Goal: Task Accomplishment & Management: Manage account settings

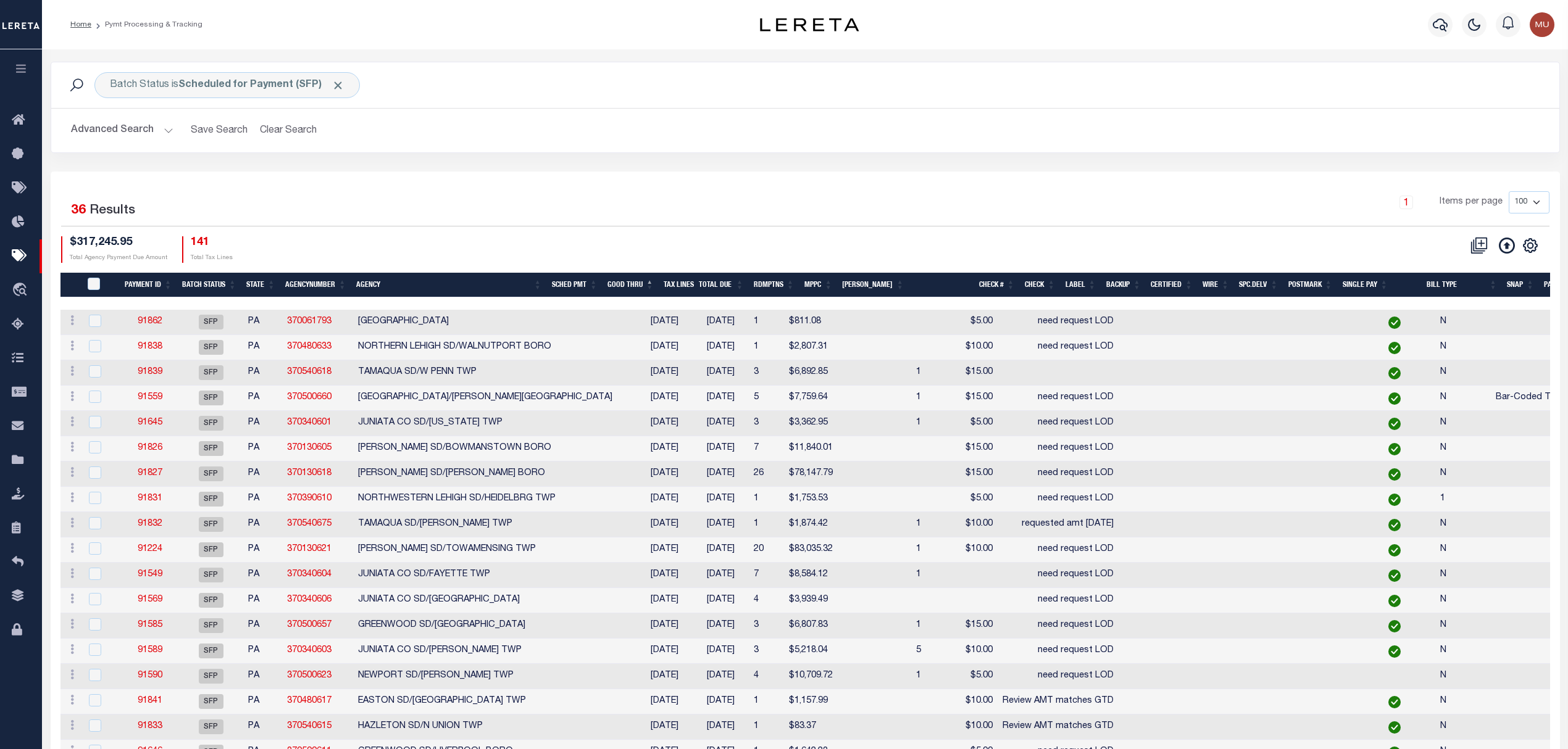
click at [455, 196] on div "1 Items per page 100 200 500 1000" at bounding box center [993, 207] width 1111 height 32
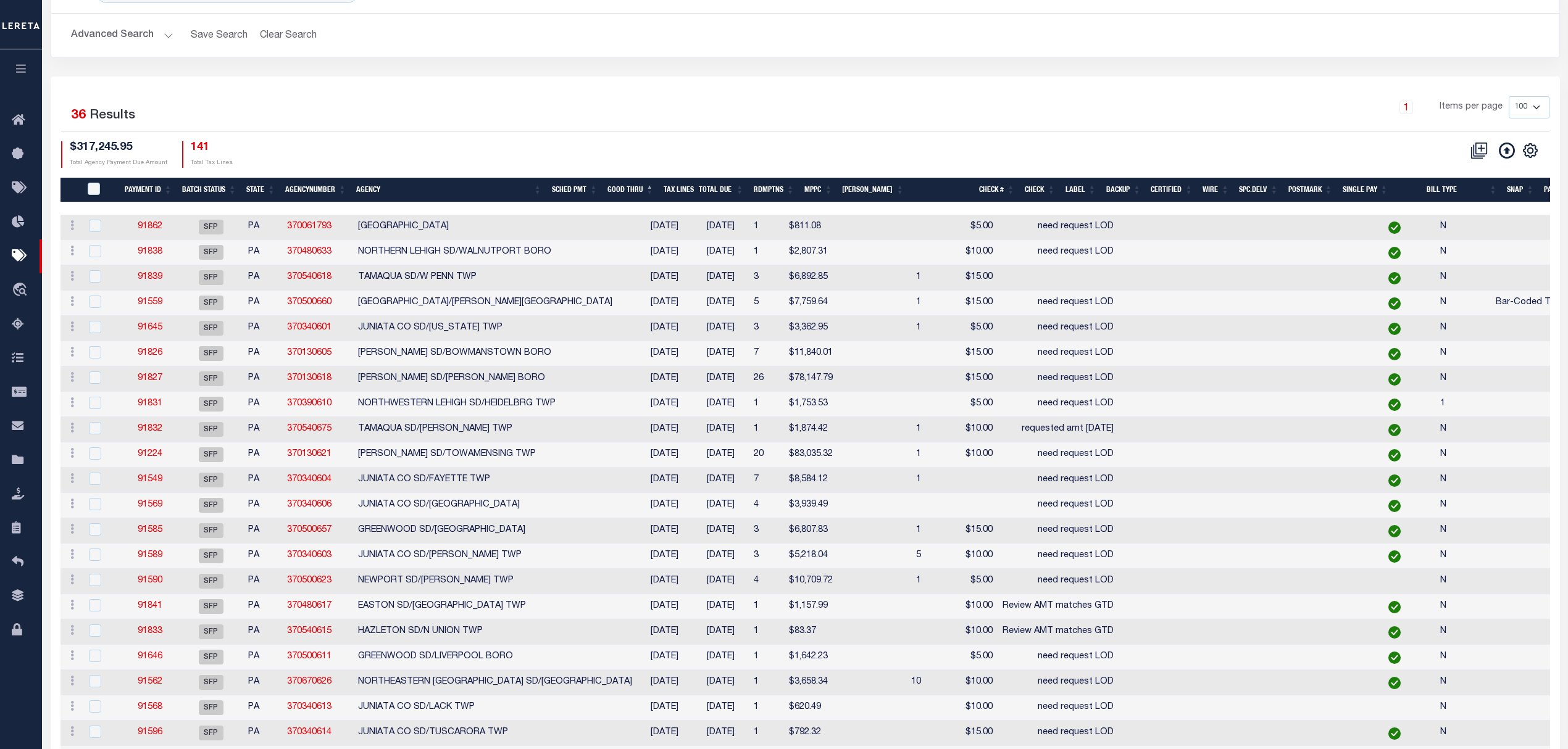
scroll to position [37, 0]
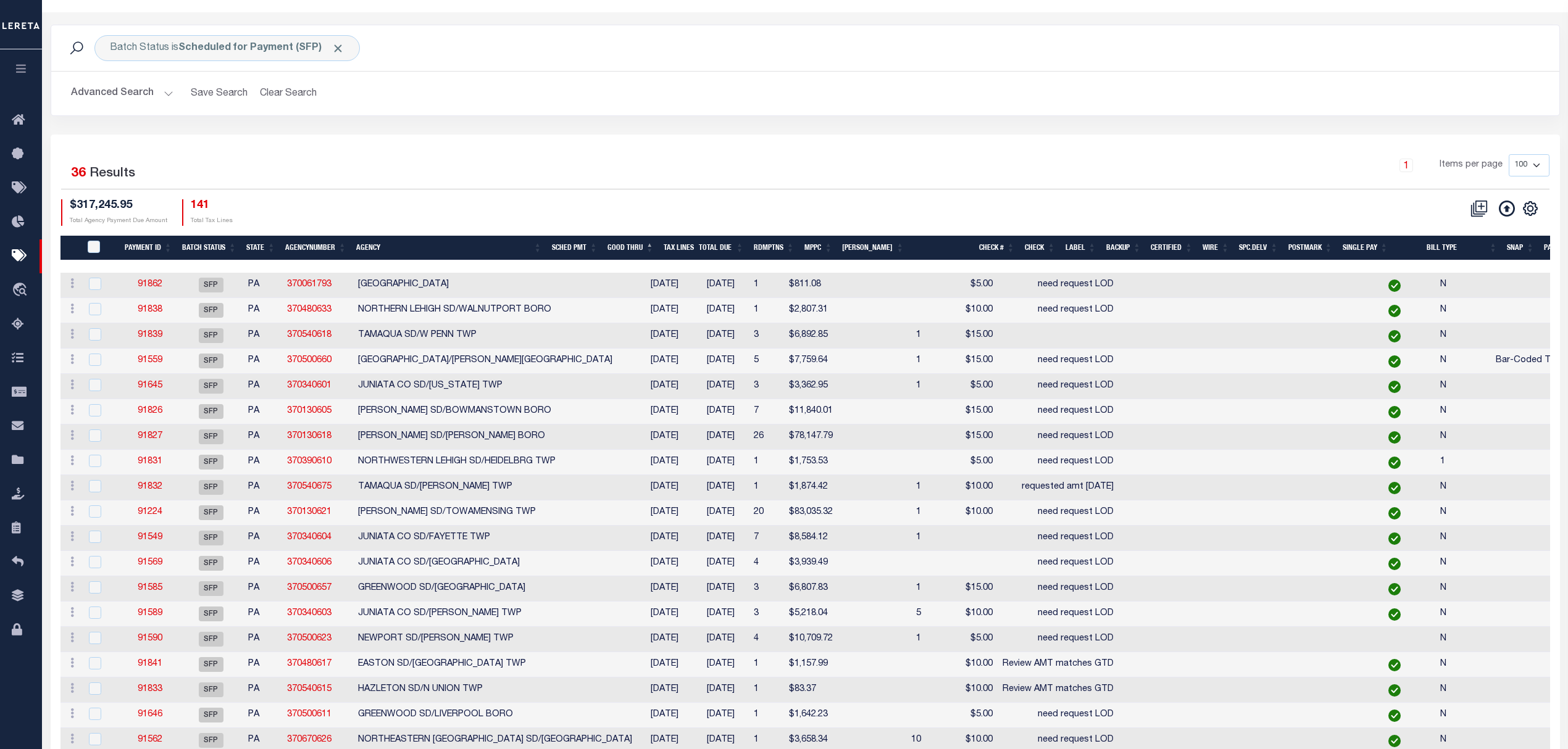
drag, startPoint x: 448, startPoint y: 104, endPoint x: 444, endPoint y: 113, distance: 9.8
click at [444, 113] on div "Advanced Search Save Search Clear Search PayeeSearchTable_dynamictable_____Defa…" at bounding box center [805, 93] width 1508 height 43
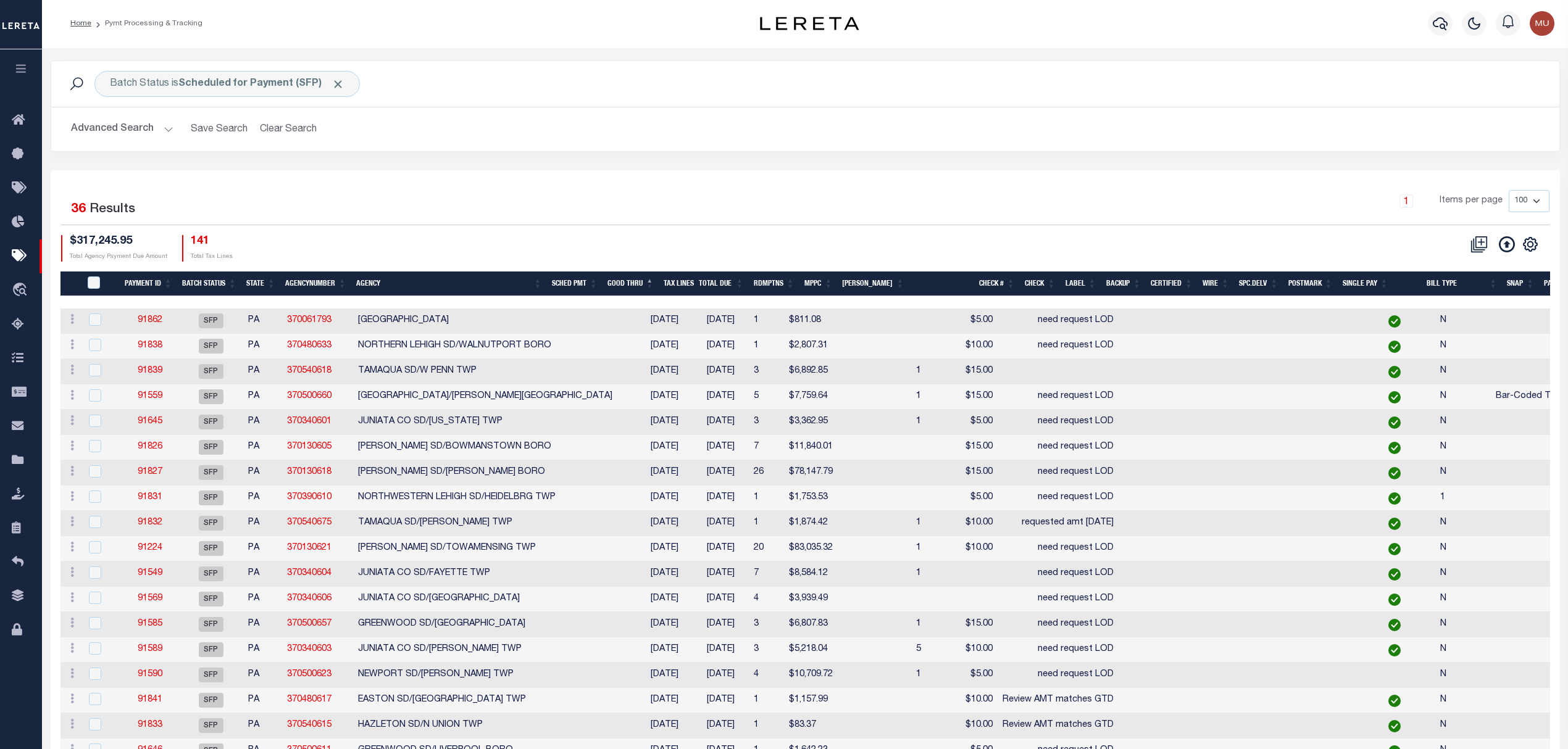
scroll to position [0, 0]
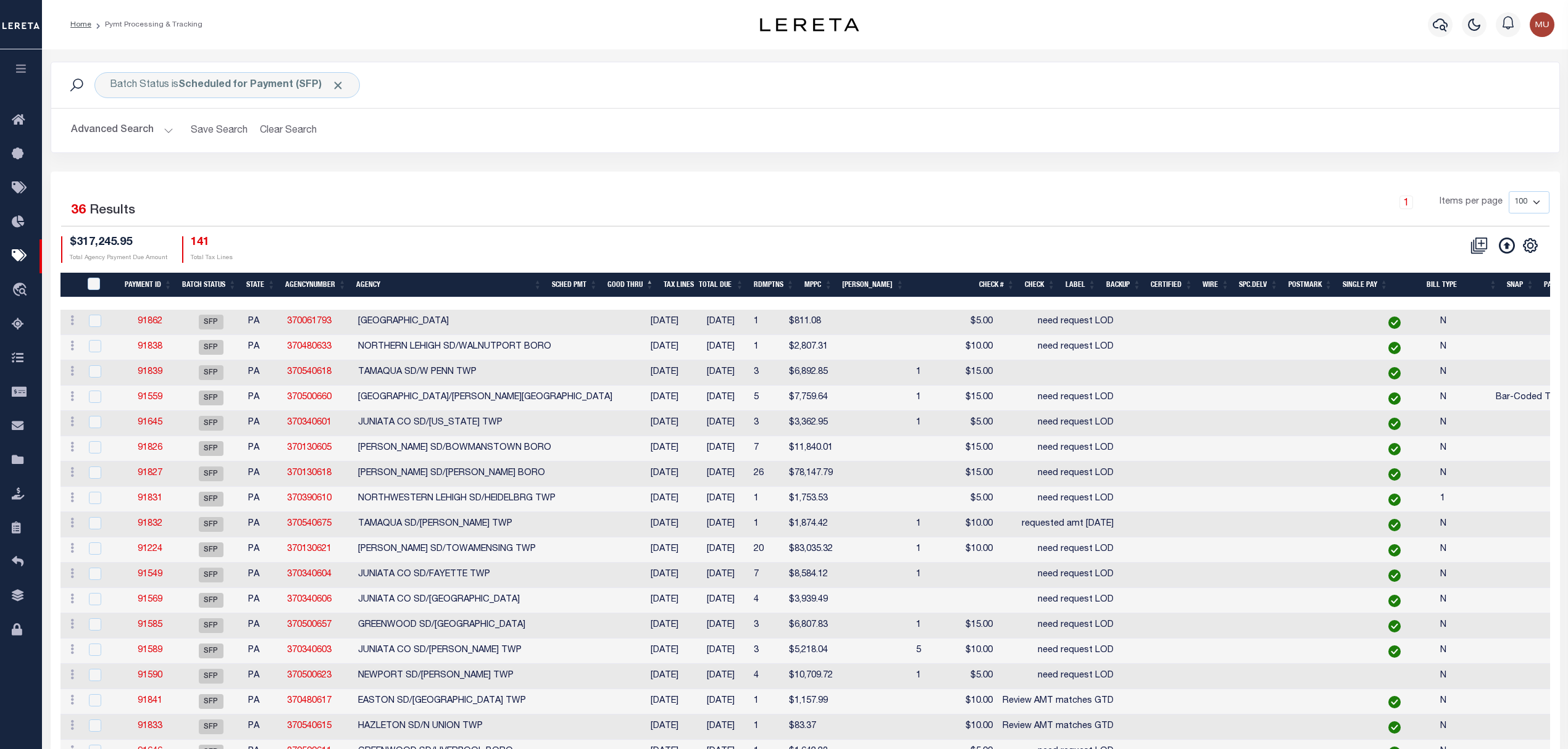
click at [107, 119] on button "Advanced Search" at bounding box center [122, 130] width 102 height 24
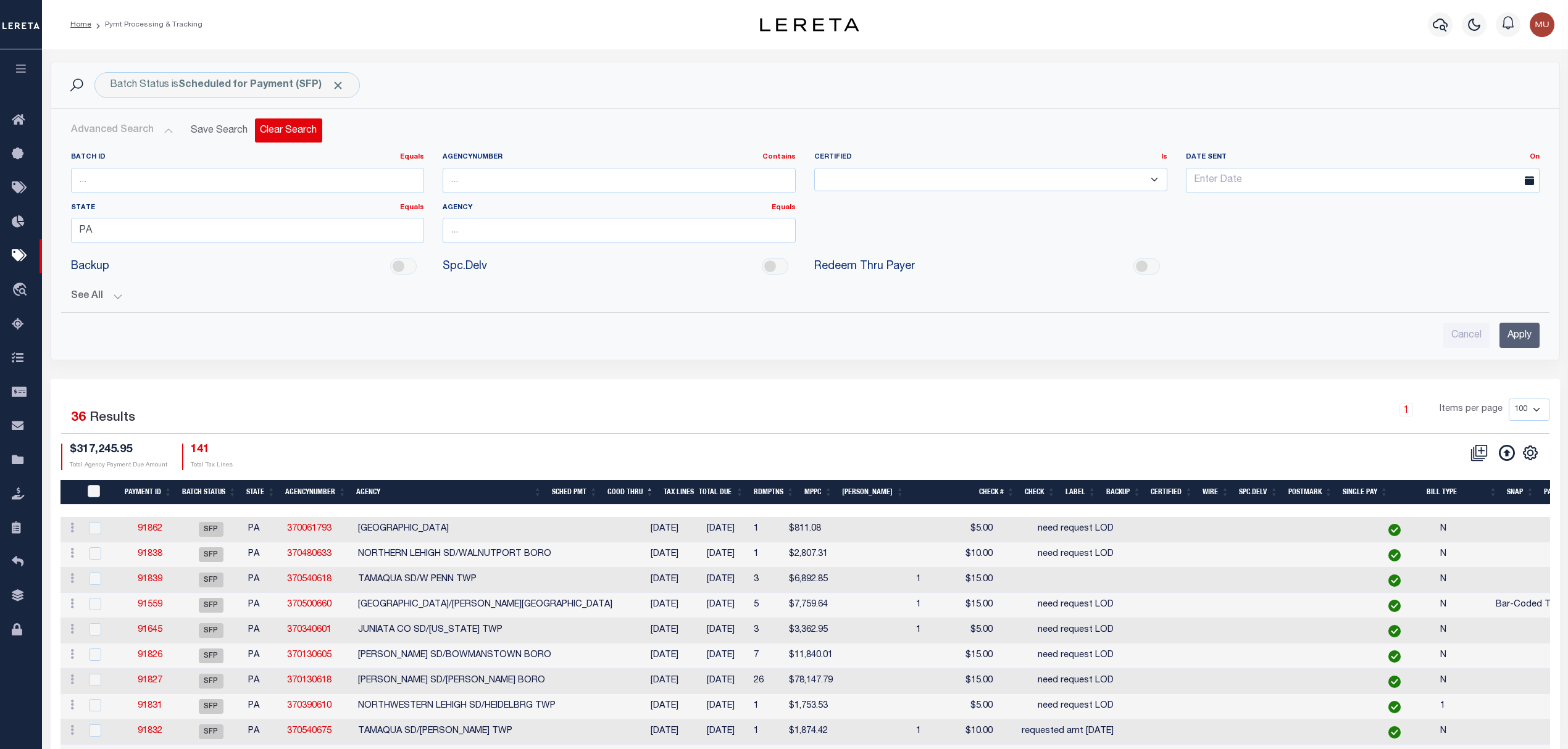
click at [318, 130] on button "Clear Search" at bounding box center [288, 130] width 67 height 24
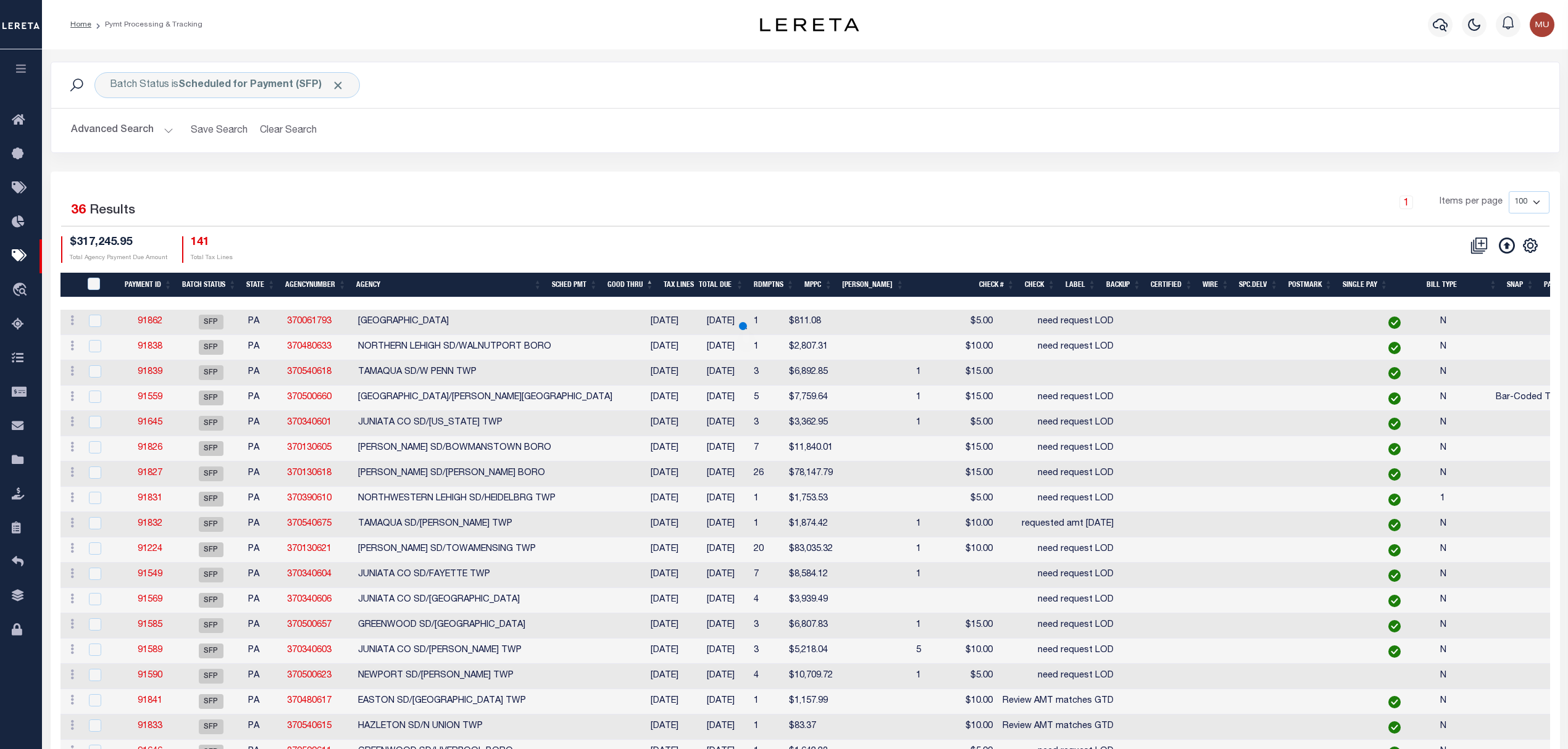
click at [95, 129] on button "Advanced Search" at bounding box center [122, 130] width 102 height 24
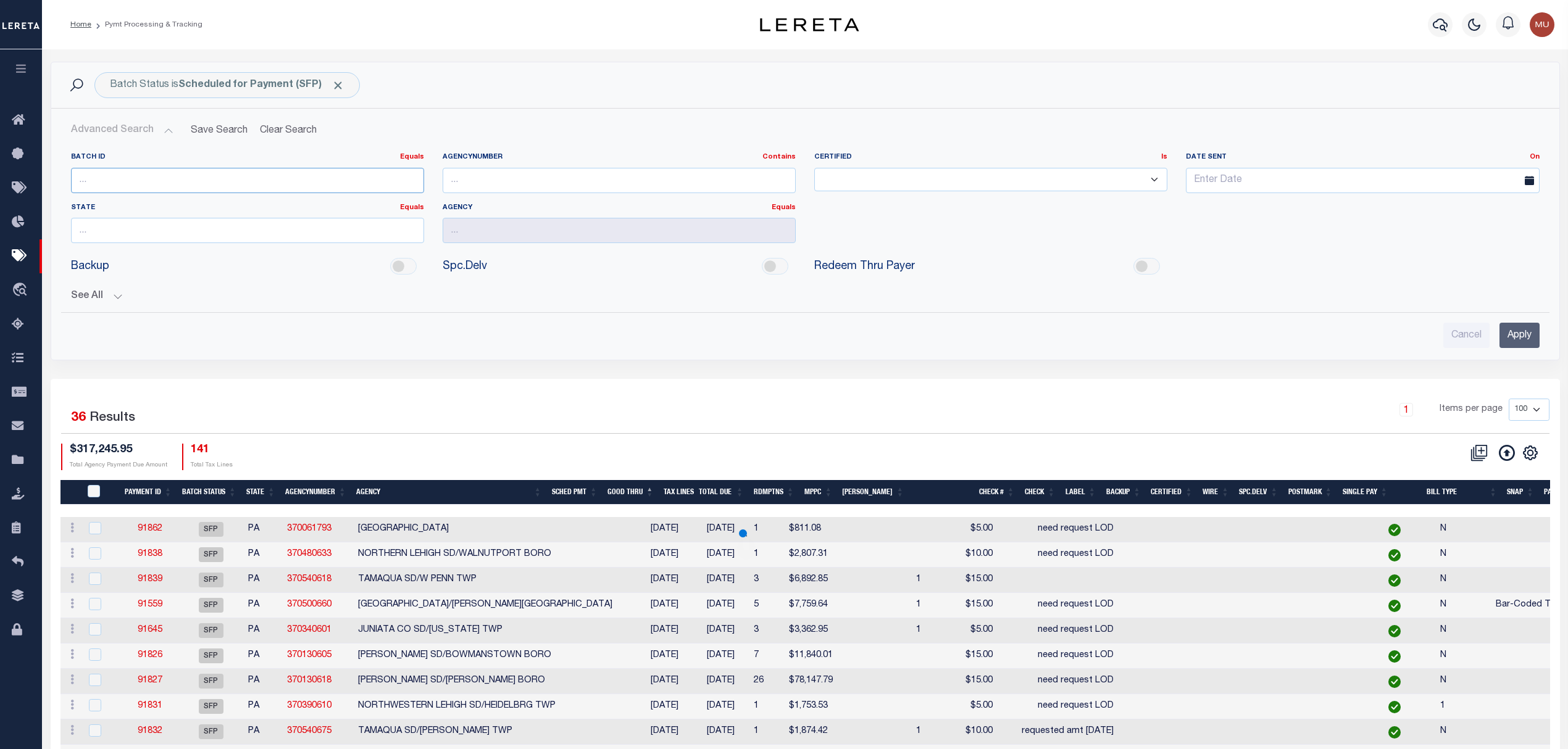
click at [131, 182] on input "number" at bounding box center [247, 180] width 353 height 26
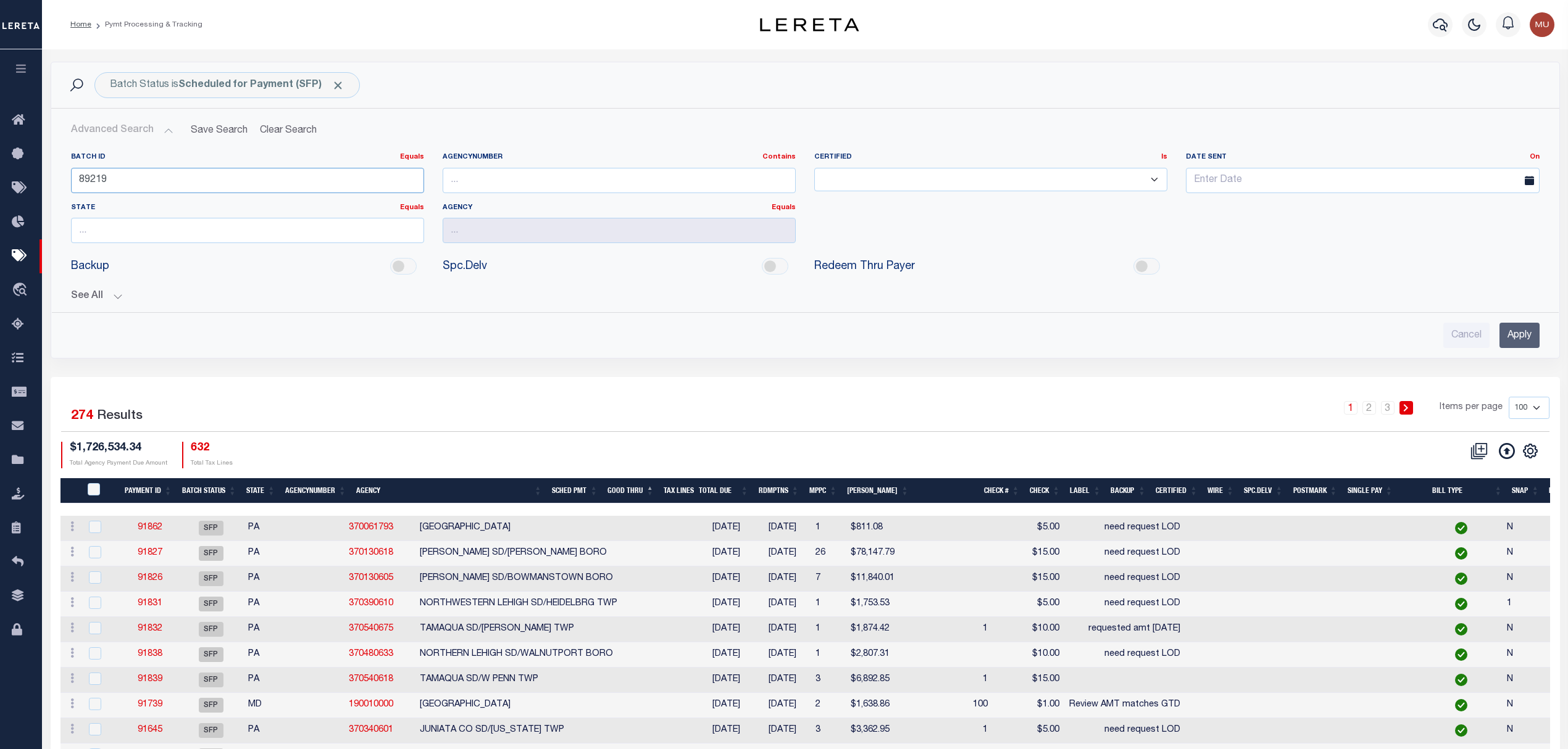
type input "89219"
click at [1510, 340] on input "Apply" at bounding box center [1519, 335] width 40 height 26
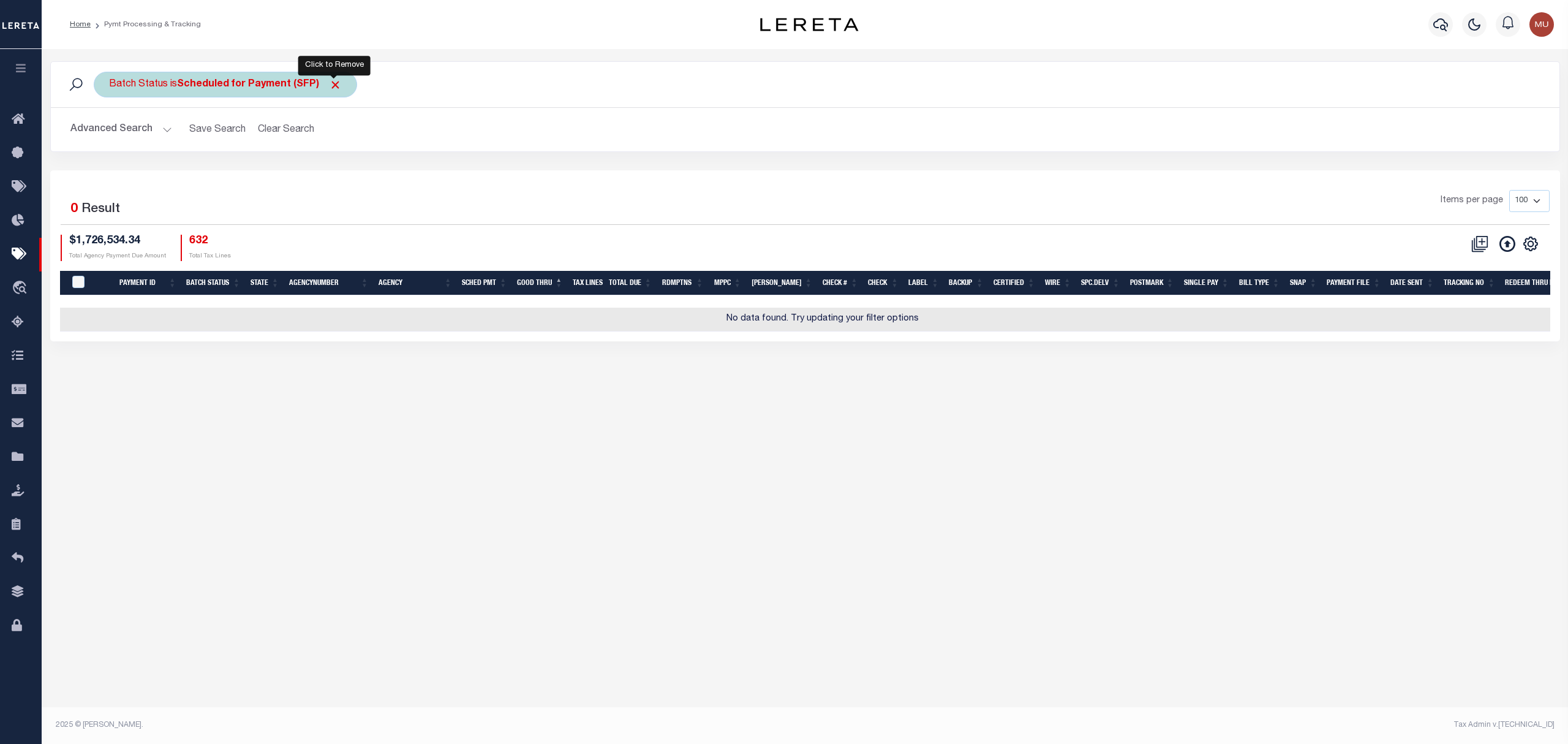
click at [333, 84] on span "Click to Remove" at bounding box center [335, 84] width 13 height 13
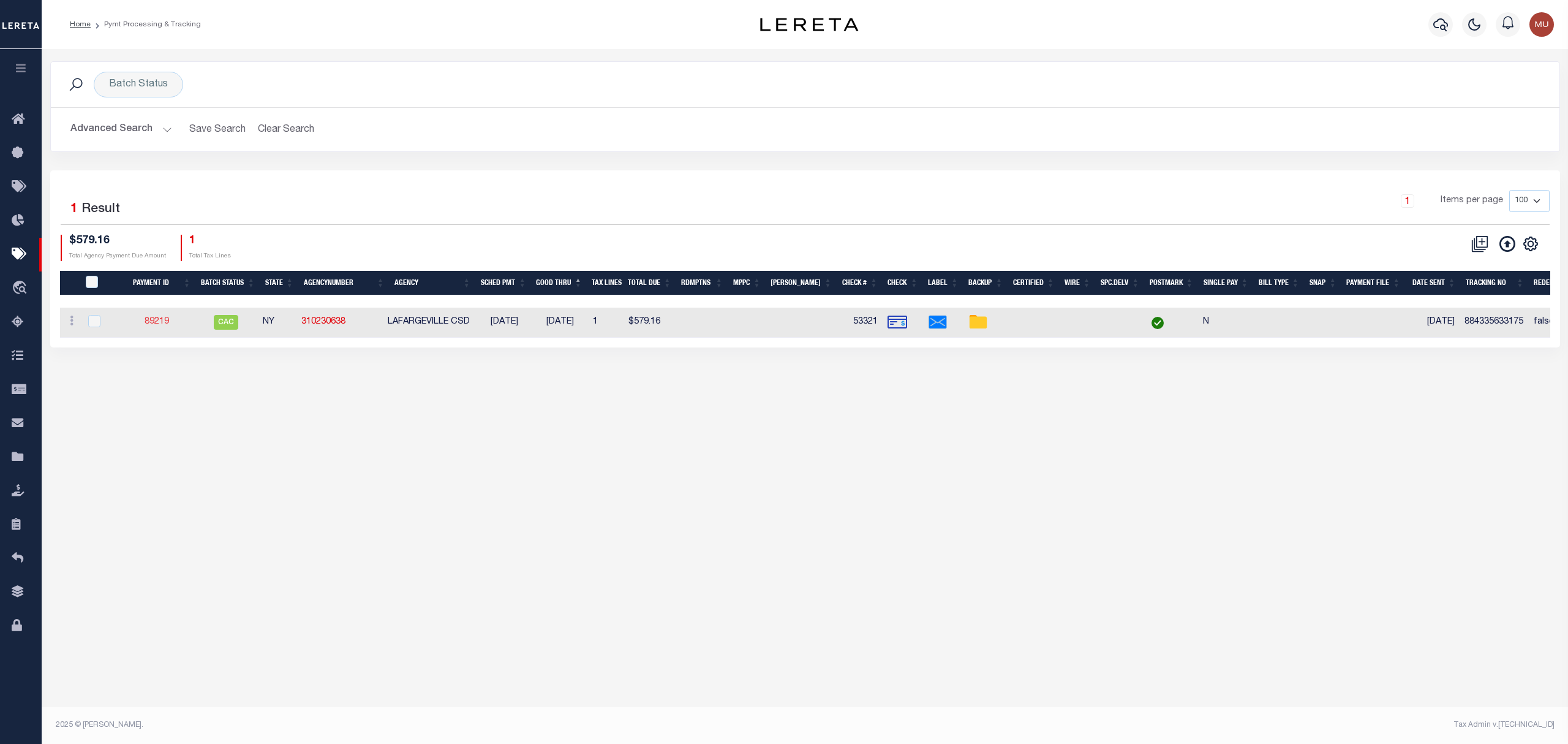
click at [156, 320] on link "89219" at bounding box center [157, 322] width 25 height 9
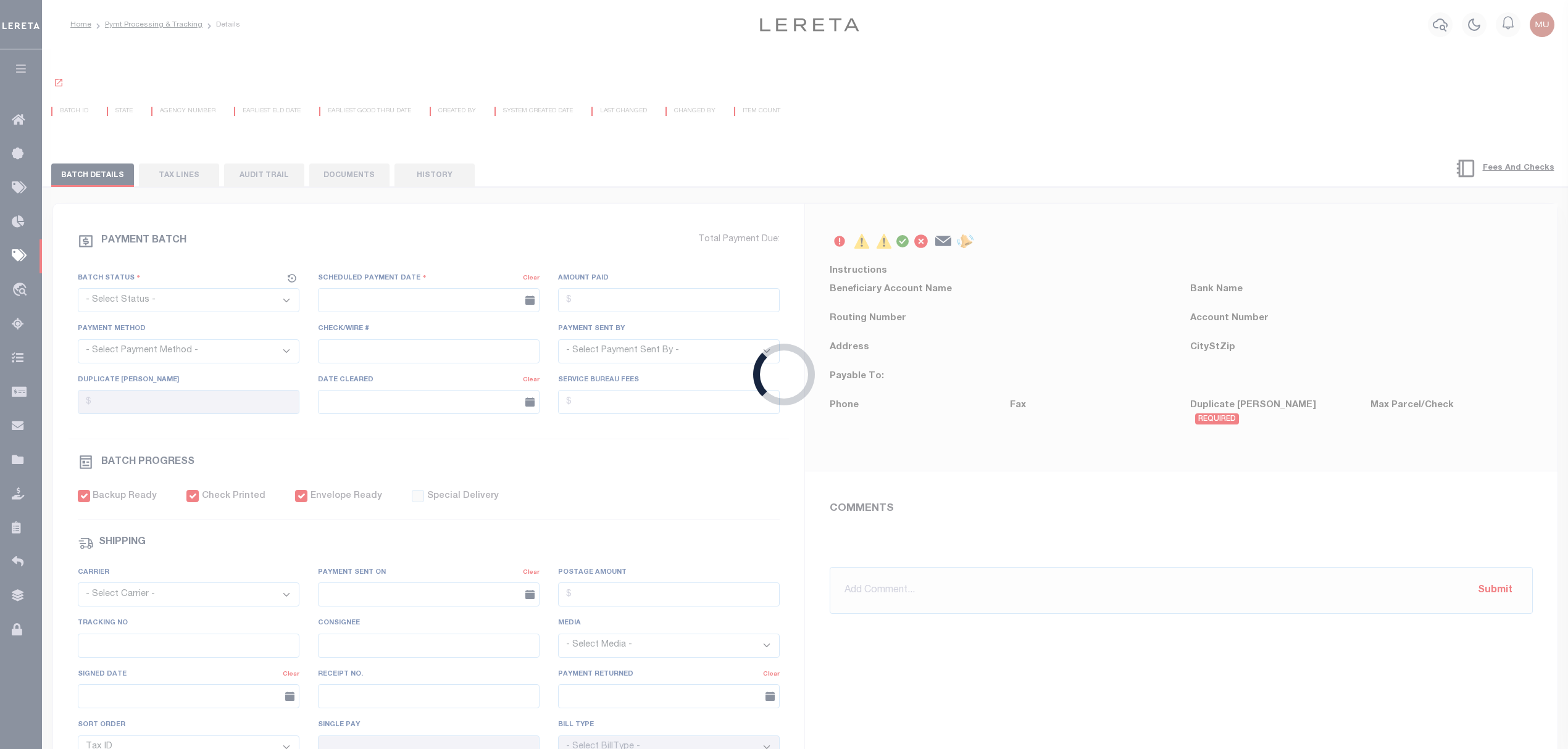
select select "CAC"
type input "[DATE]"
type input "$579.16"
select select "CHK"
type input "53321"
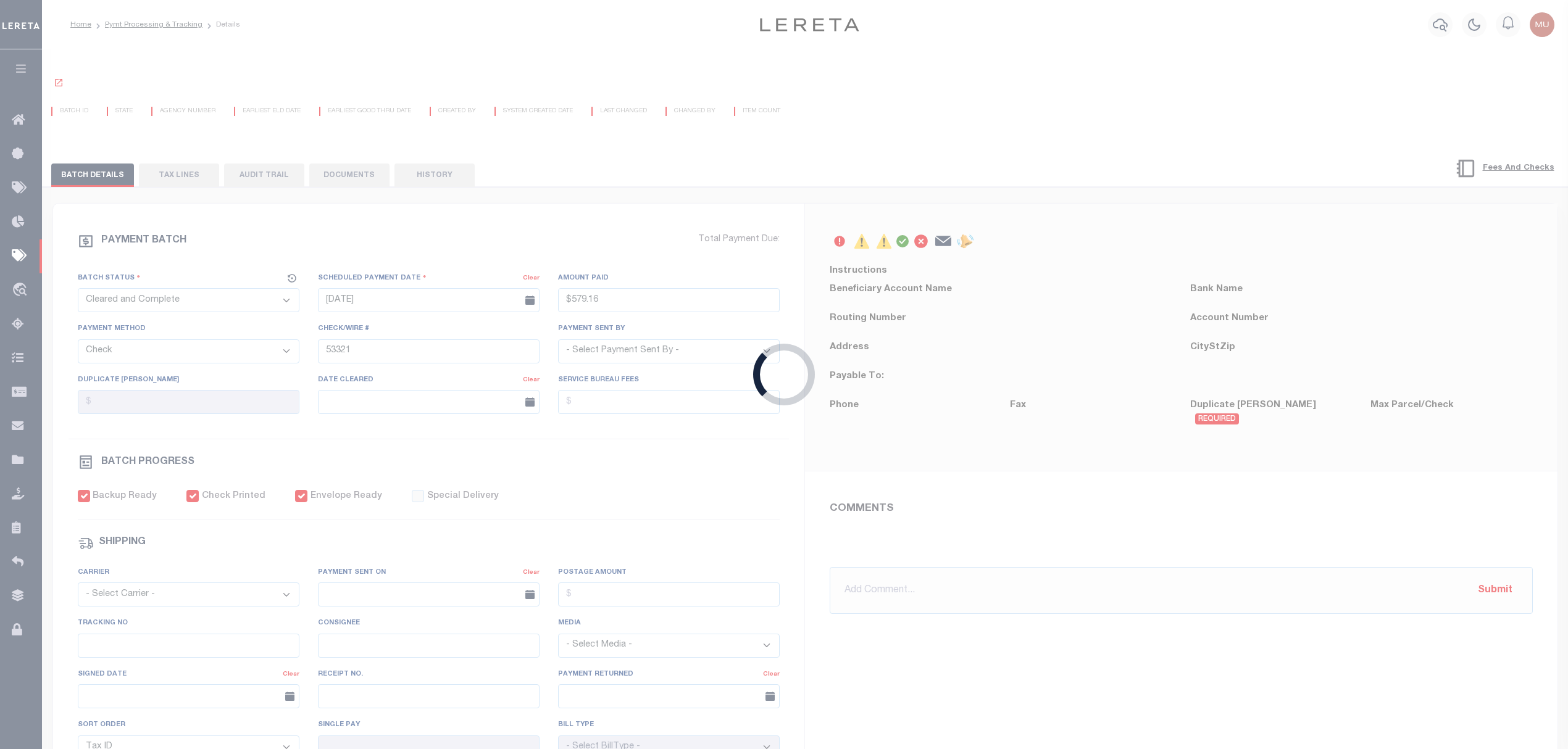
select select "[PERSON_NAME]"
type input "09/18/2025"
checkbox input "true"
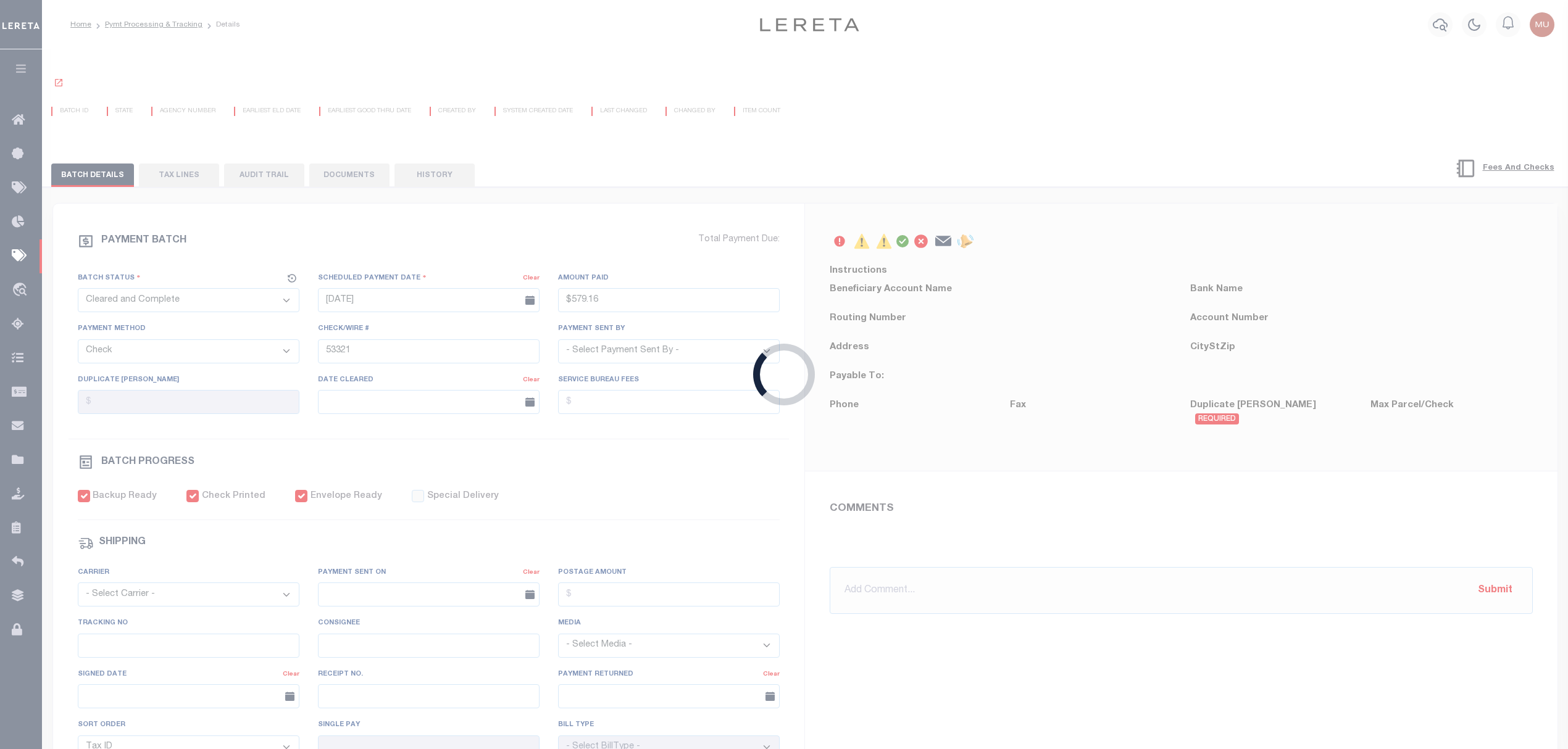
select select "FDX"
type input "[DATE]"
type input "$9.65"
type input "884335633175"
type input "N"
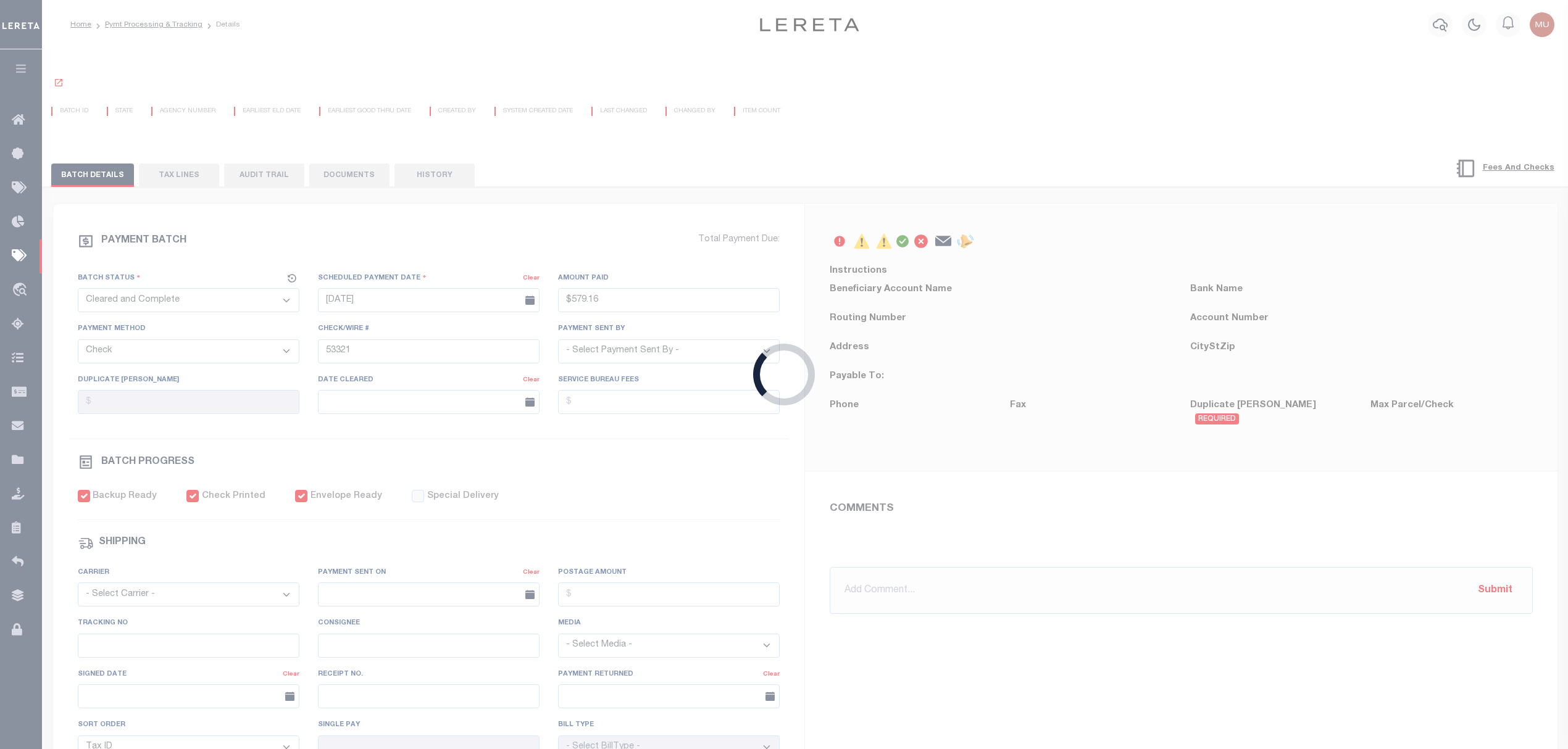
radio input "true"
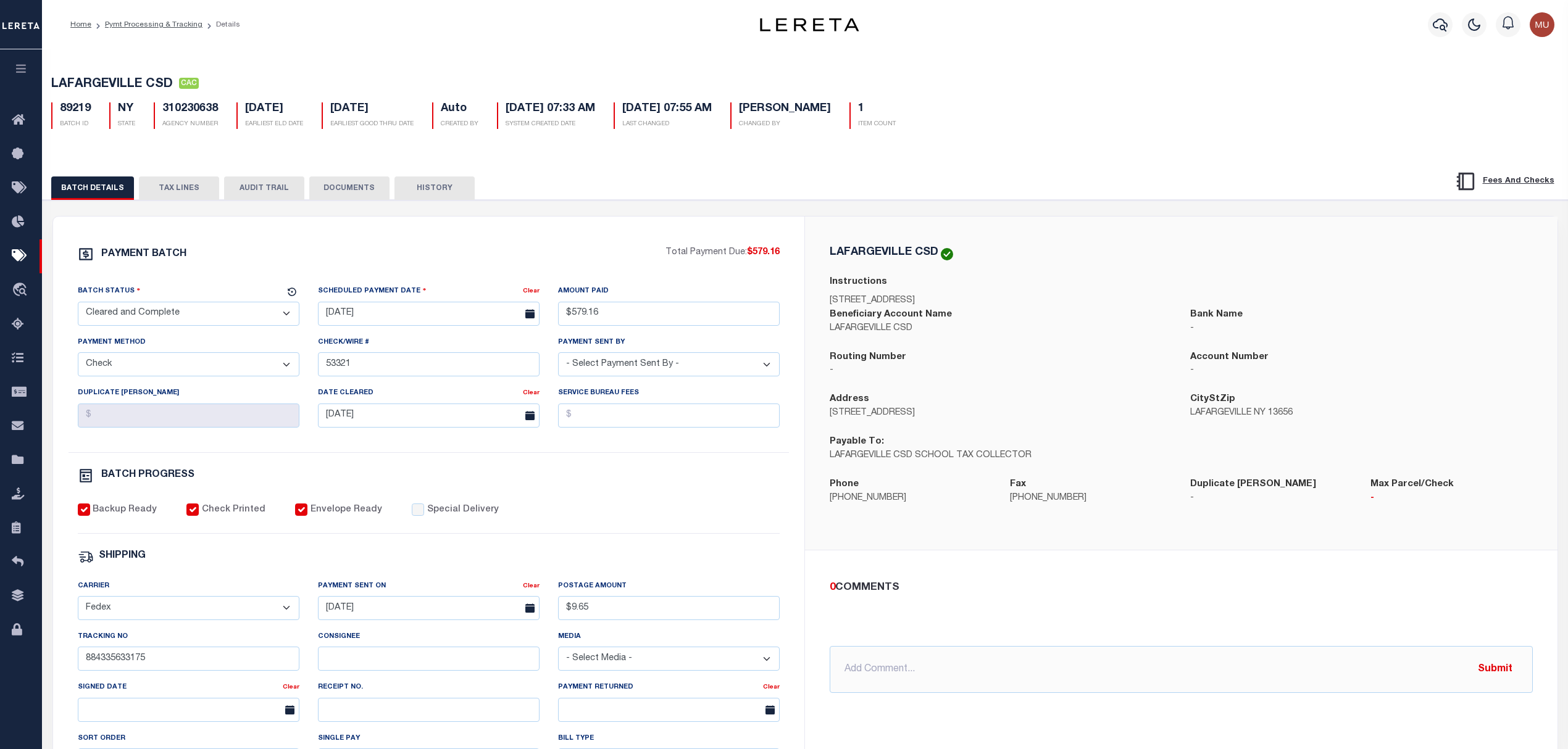
click at [189, 191] on button "TAX LINES" at bounding box center [179, 188] width 80 height 23
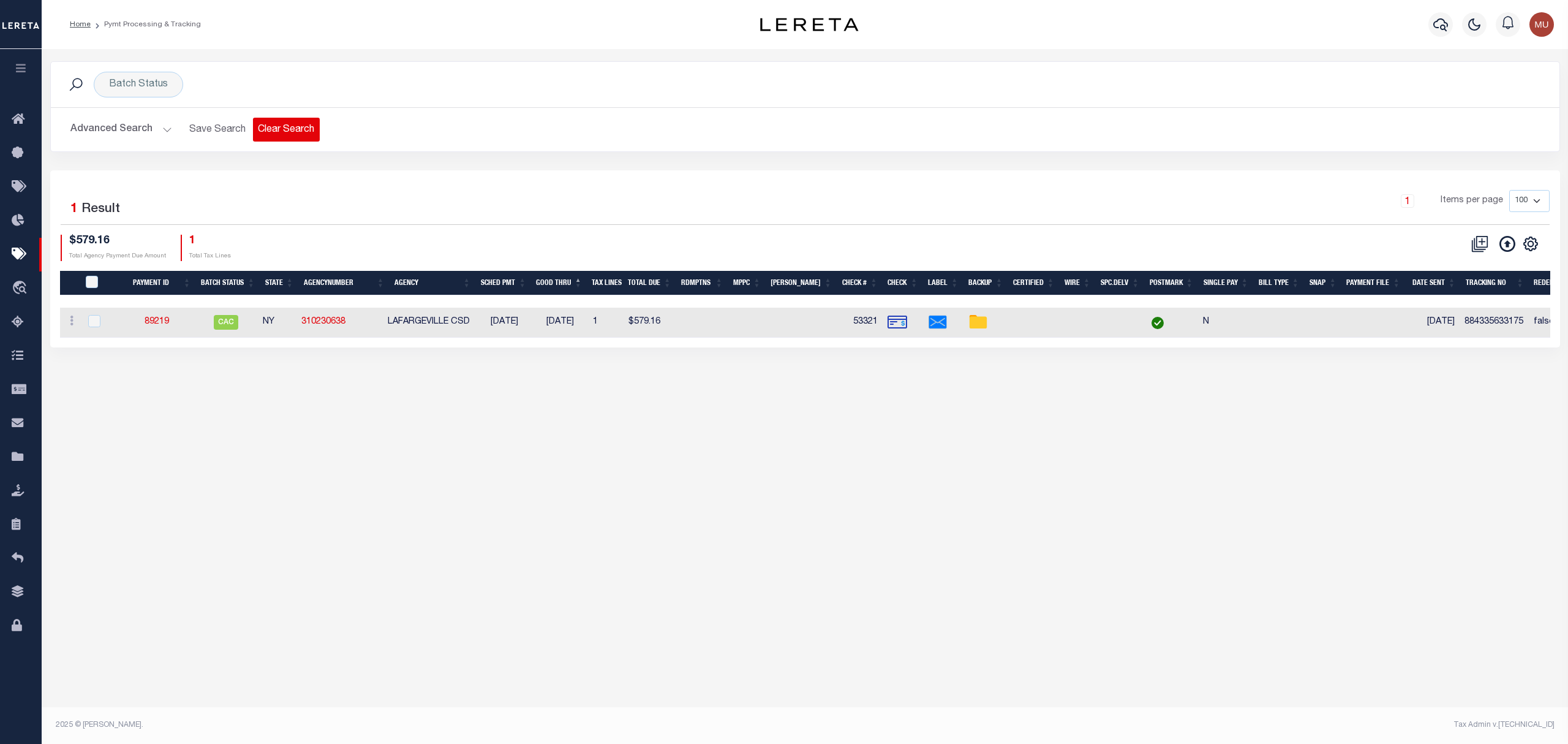
click at [305, 135] on button "Clear Search" at bounding box center [286, 130] width 67 height 24
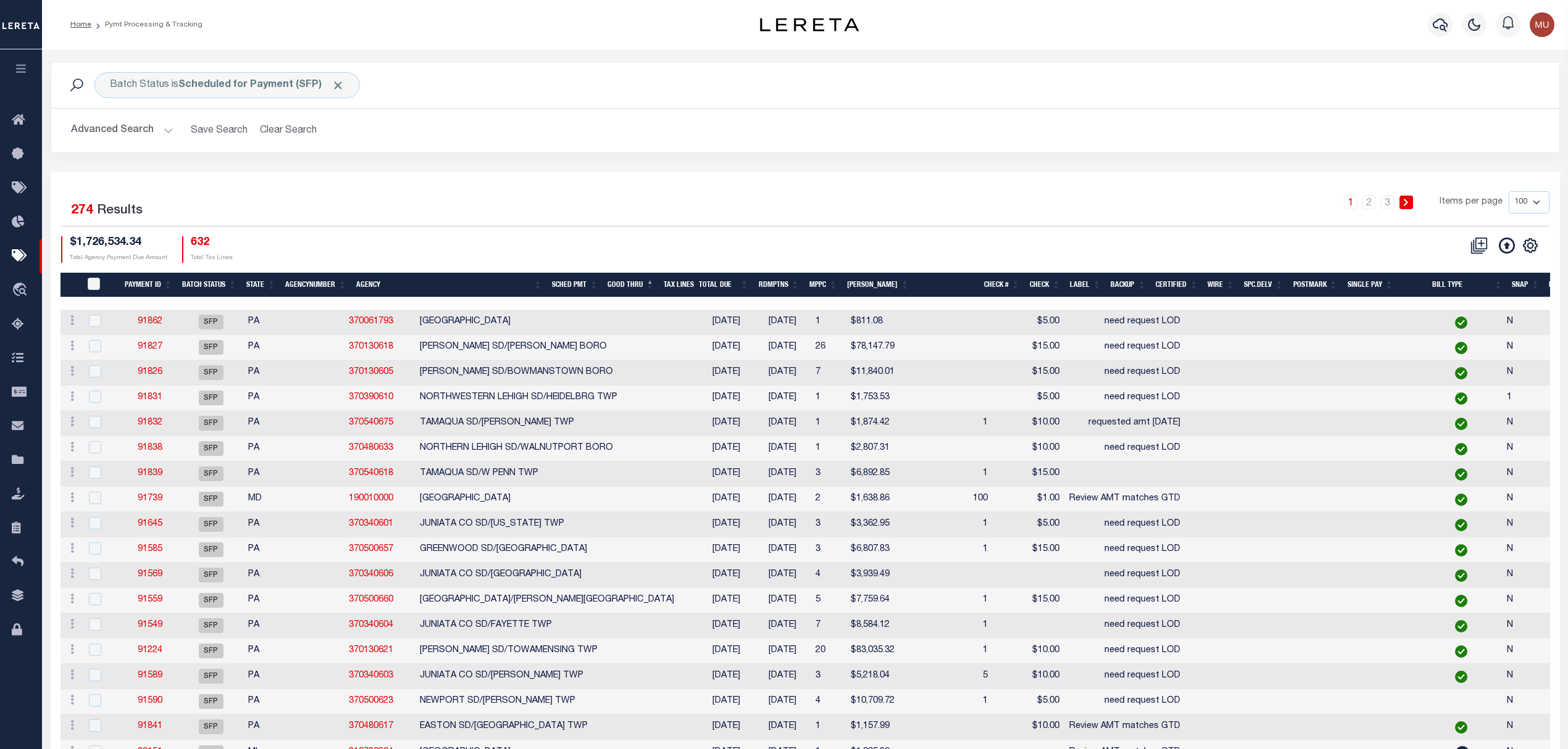
click at [146, 124] on button "Advanced Search" at bounding box center [122, 130] width 102 height 24
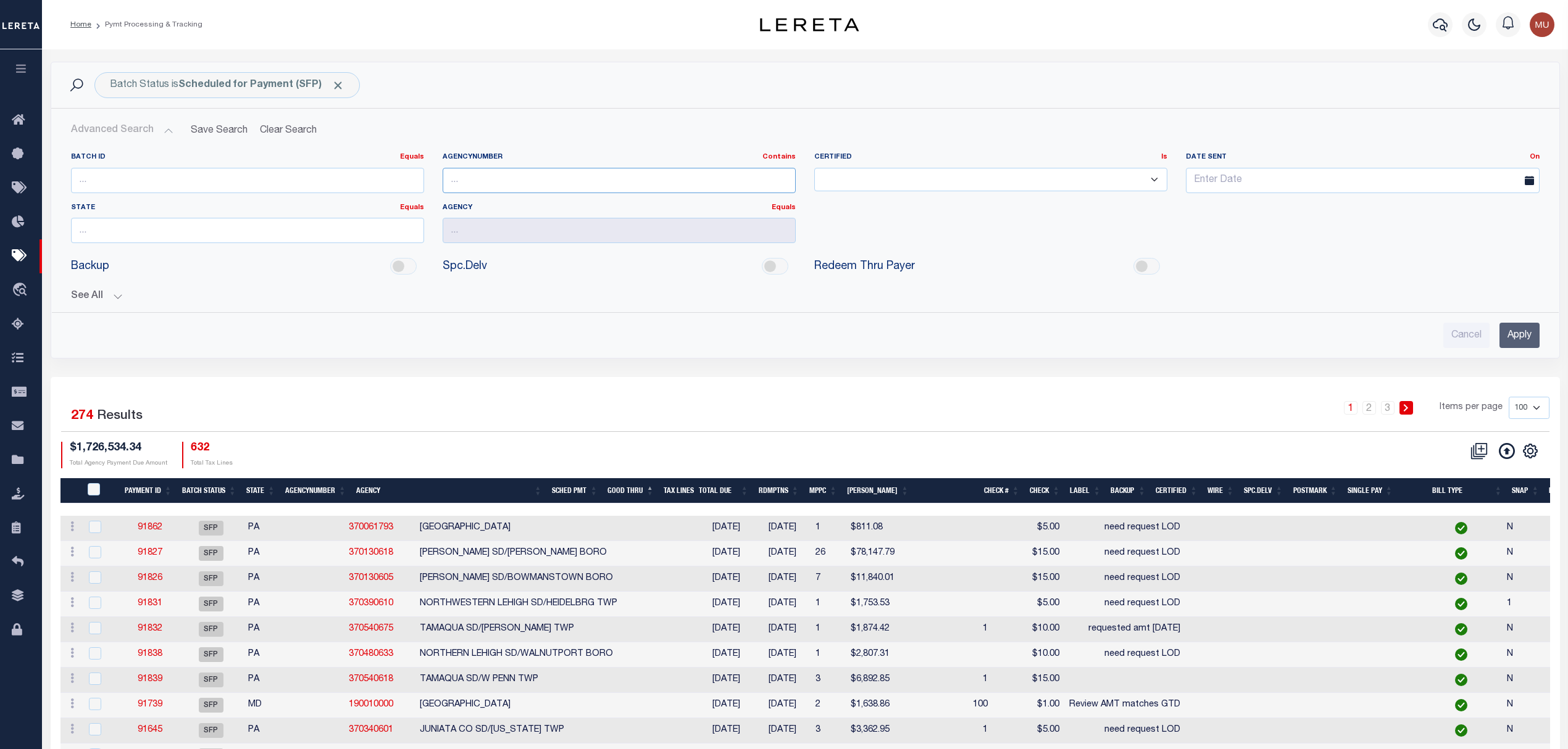
click at [501, 181] on input "text" at bounding box center [619, 180] width 353 height 26
paste input "370130615"
click at [1524, 343] on input "Apply" at bounding box center [1519, 335] width 40 height 26
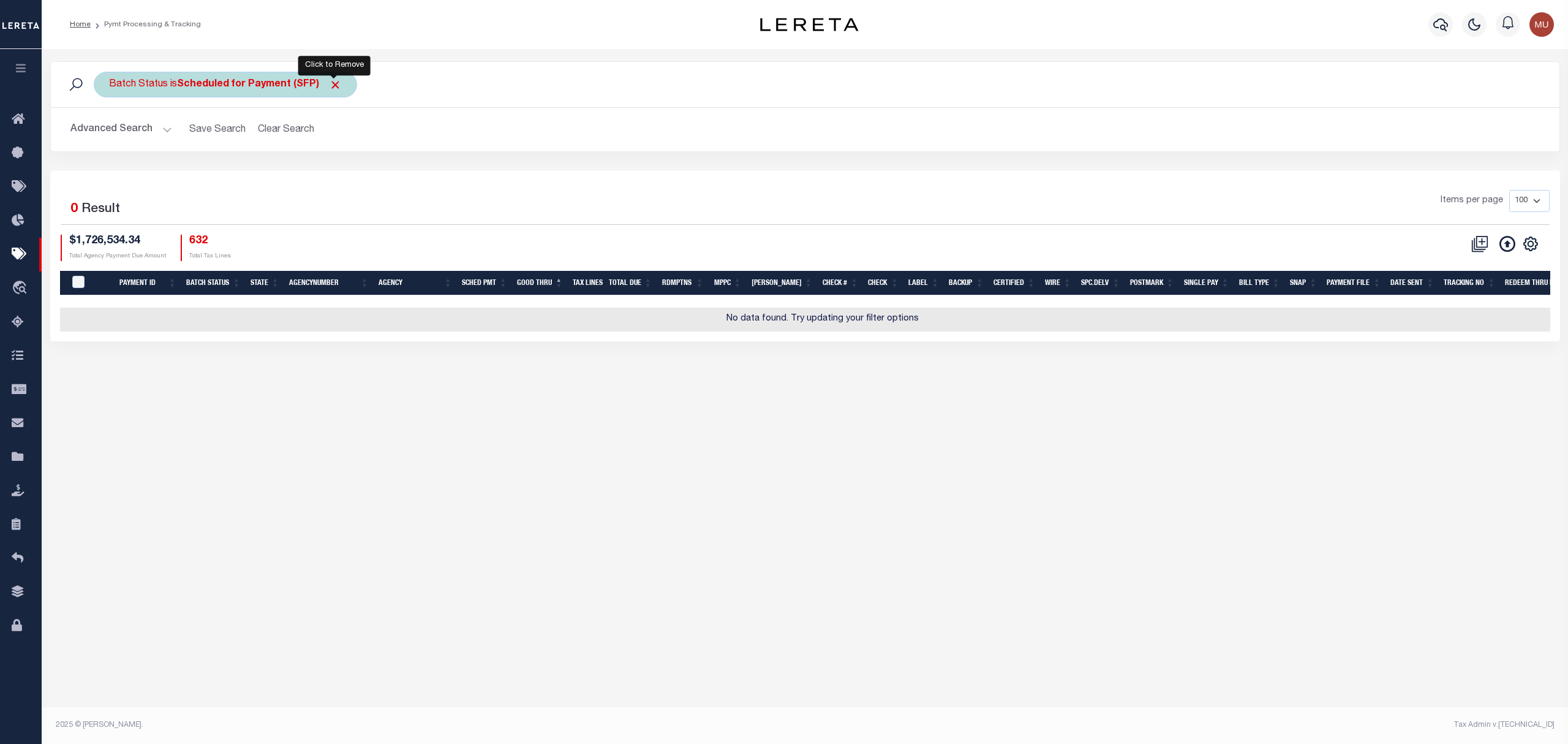
click at [332, 84] on span "Click to Remove" at bounding box center [335, 84] width 13 height 13
drag, startPoint x: 628, startPoint y: 197, endPoint x: 630, endPoint y: 187, distance: 10.2
click at [629, 192] on div "Items per page 100 200 500 1000" at bounding box center [993, 206] width 1113 height 32
click at [112, 132] on button "Advanced Search" at bounding box center [121, 130] width 101 height 24
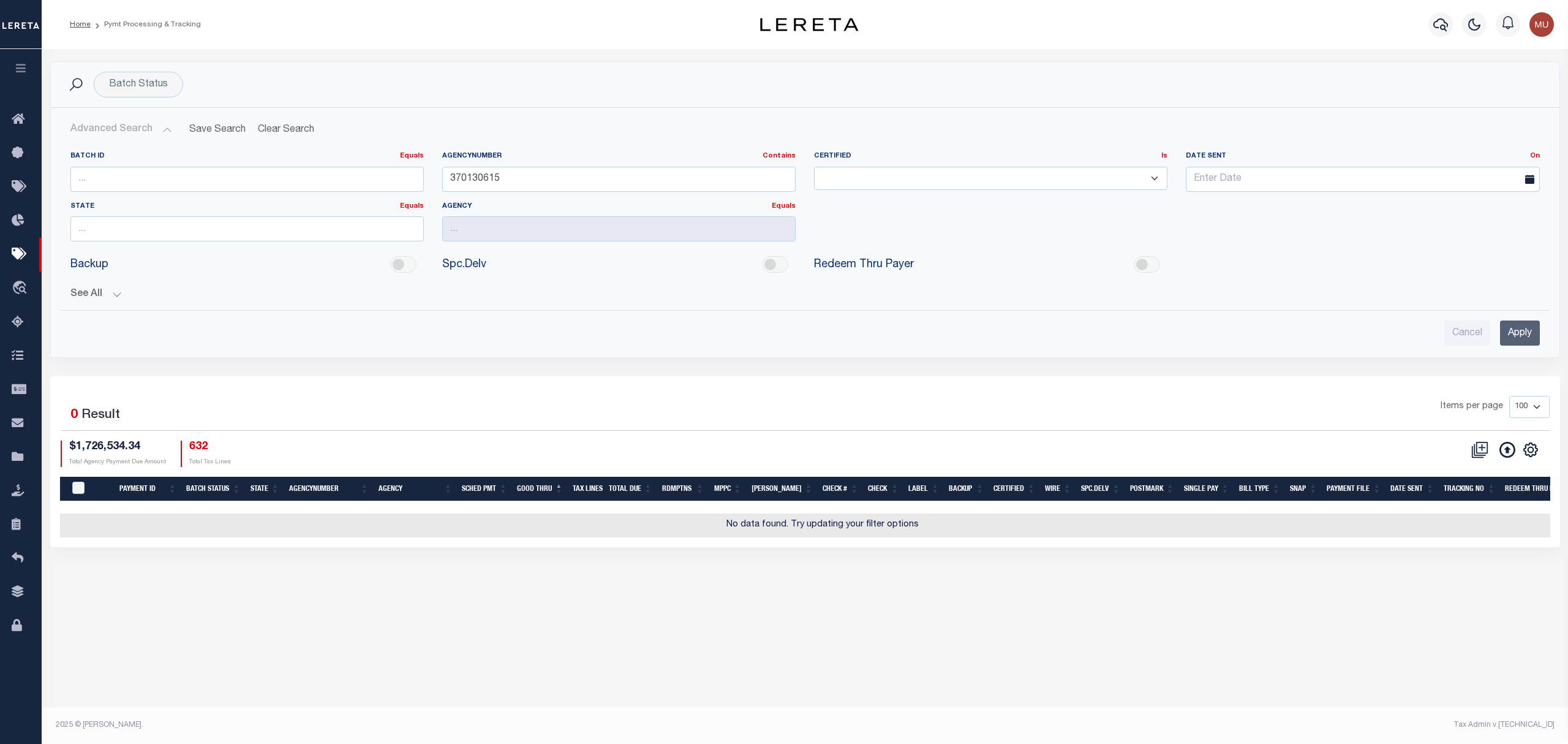
click at [103, 300] on button "See All" at bounding box center [806, 294] width 1470 height 12
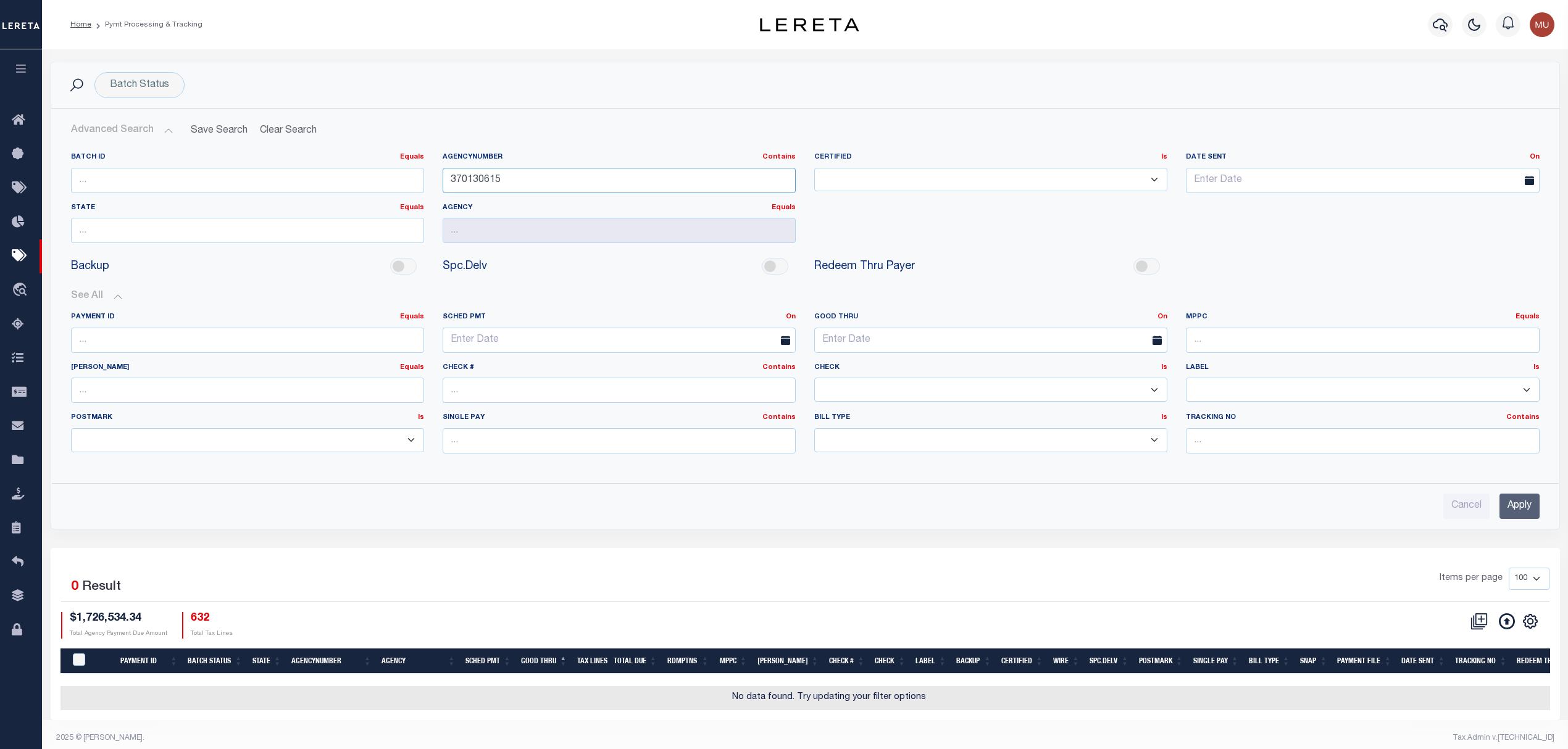
click at [519, 186] on input "370130615" at bounding box center [619, 180] width 353 height 26
type input "370130615"
click at [1520, 502] on input "Apply" at bounding box center [1519, 506] width 40 height 26
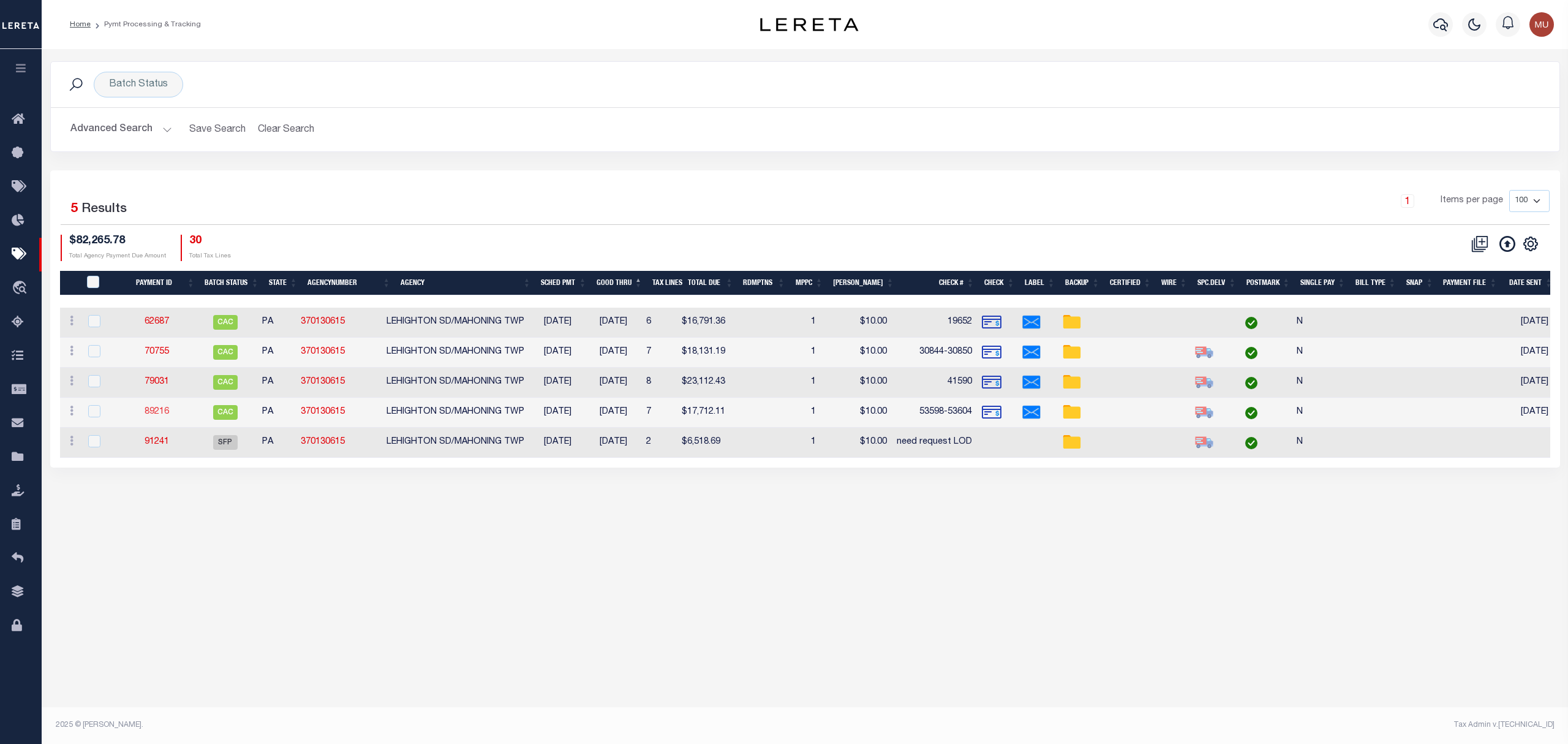
click at [163, 410] on link "89216" at bounding box center [157, 411] width 25 height 9
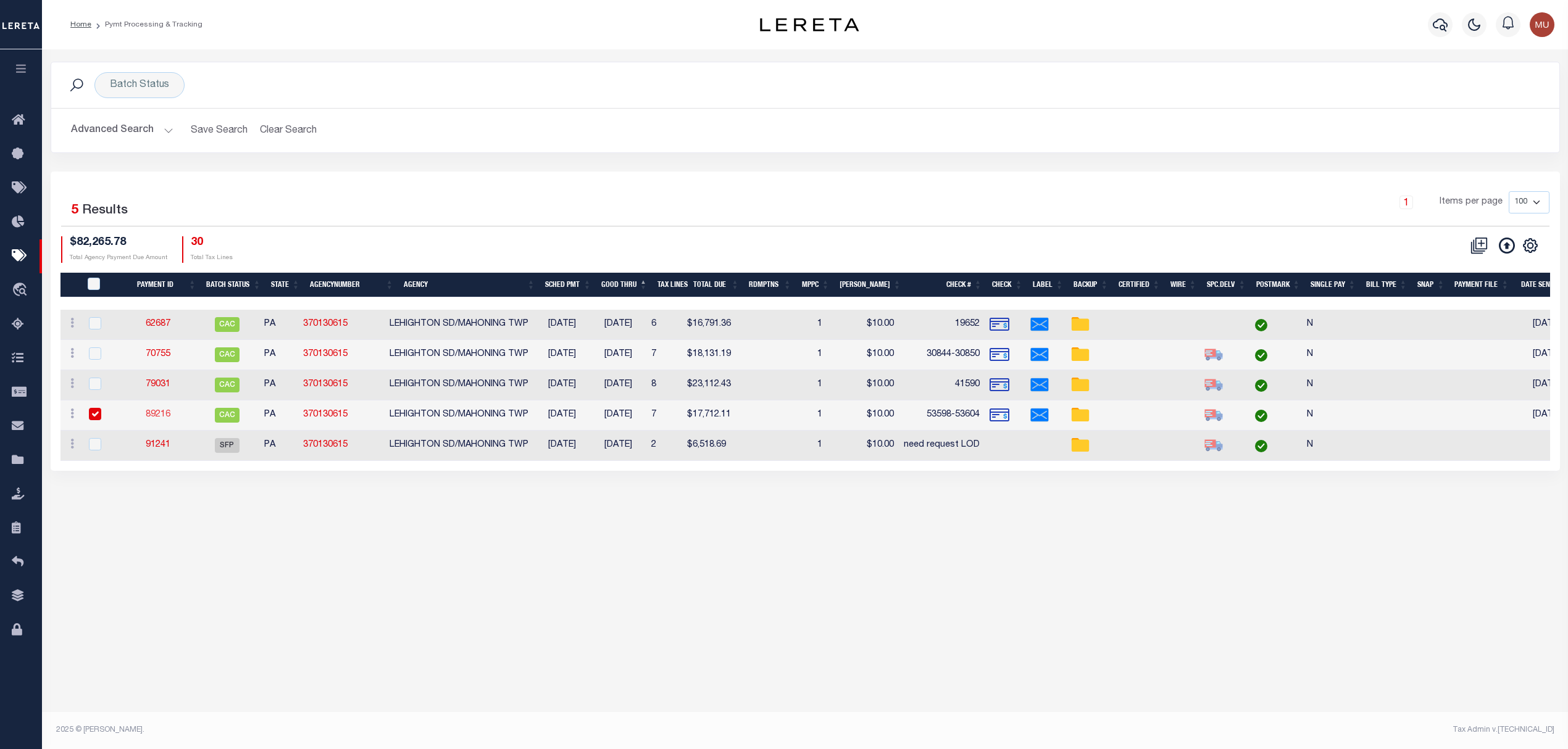
type input "09/16/2025"
type input "$17,712.11"
type input "53598-53604"
select select "[PERSON_NAME]"
type input "$70"
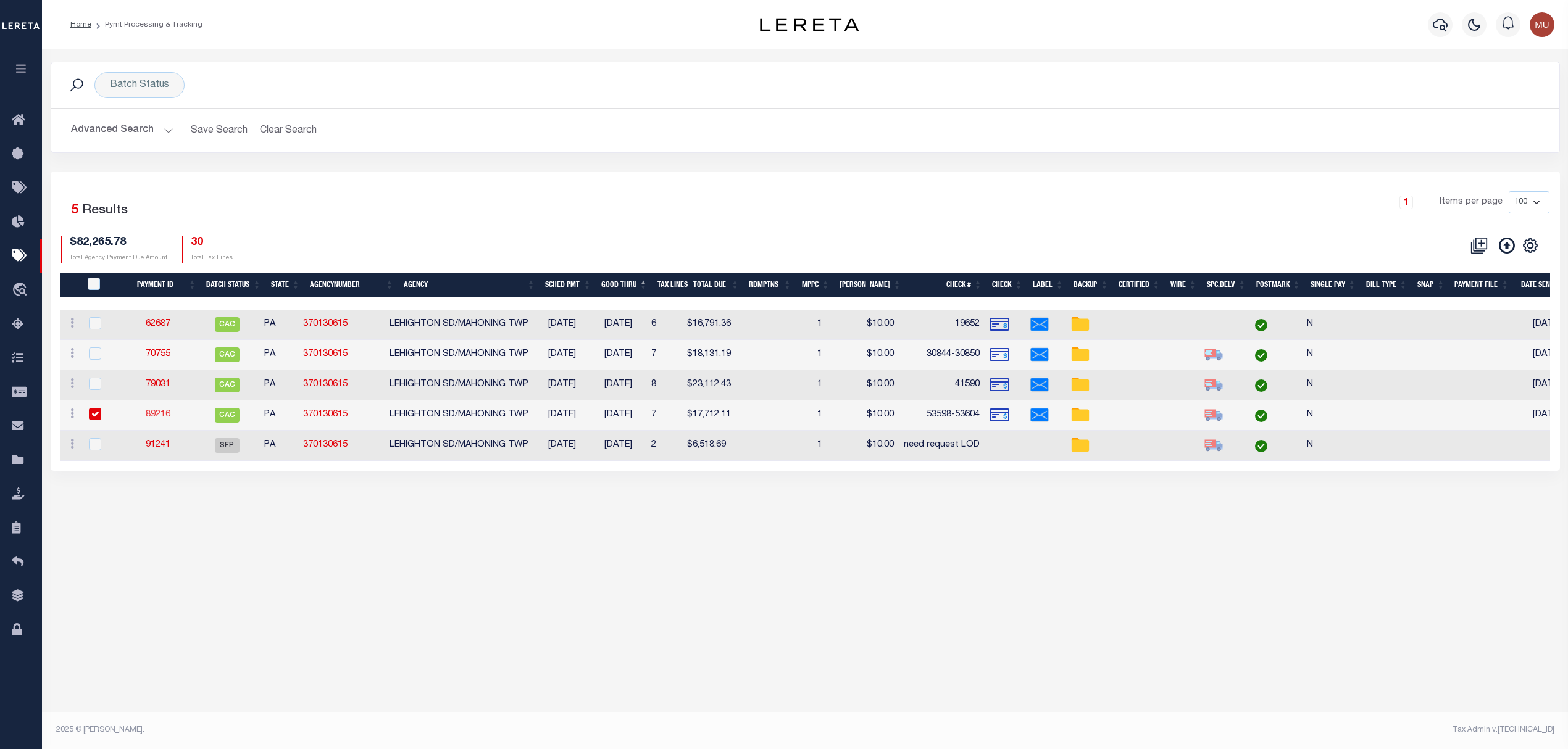
type input "[DATE]"
checkbox input "true"
type input "09/16/2025"
type input "$9.65"
type input "884425506181"
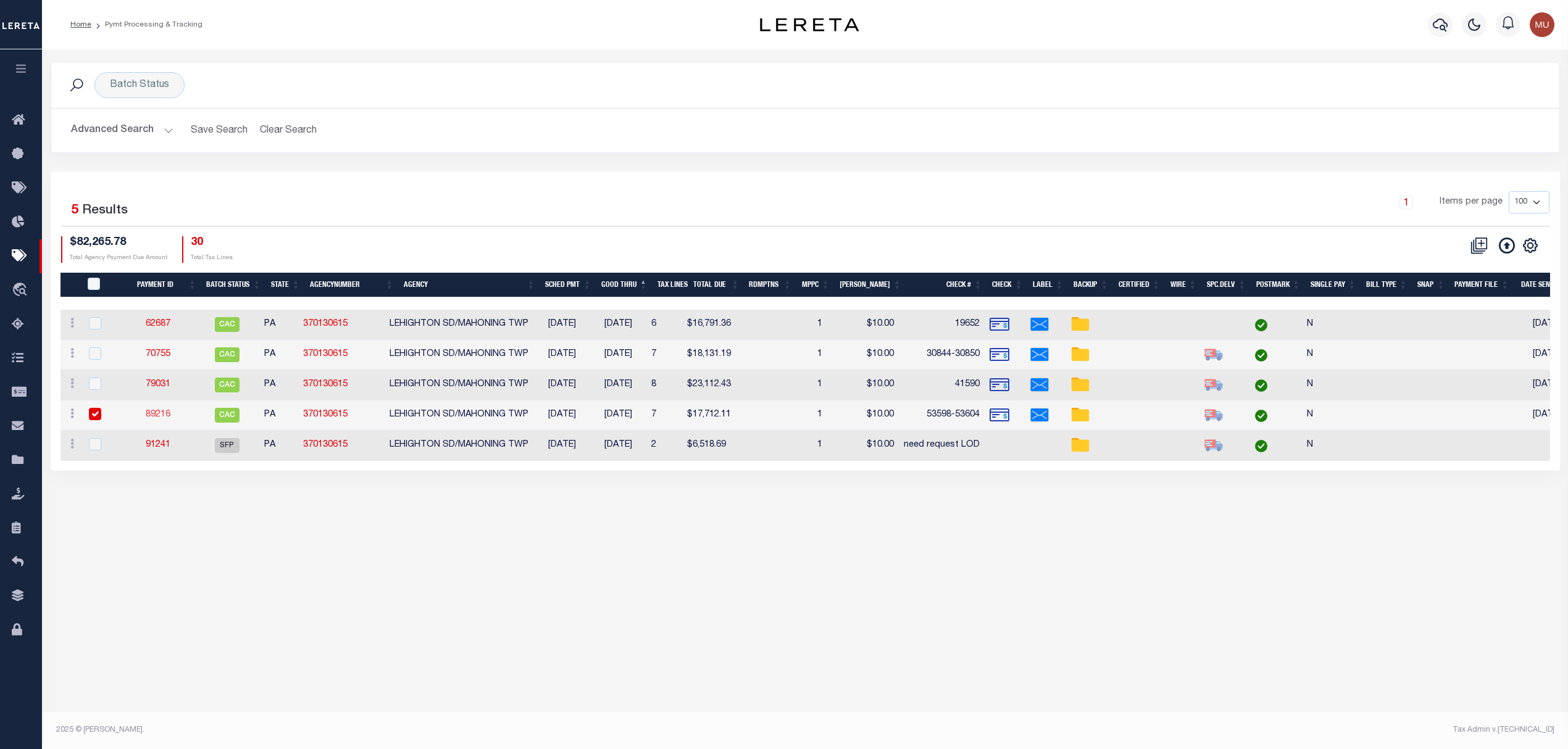
type input "S.IGNATURE NOT REQ"
type input "09/18/2025"
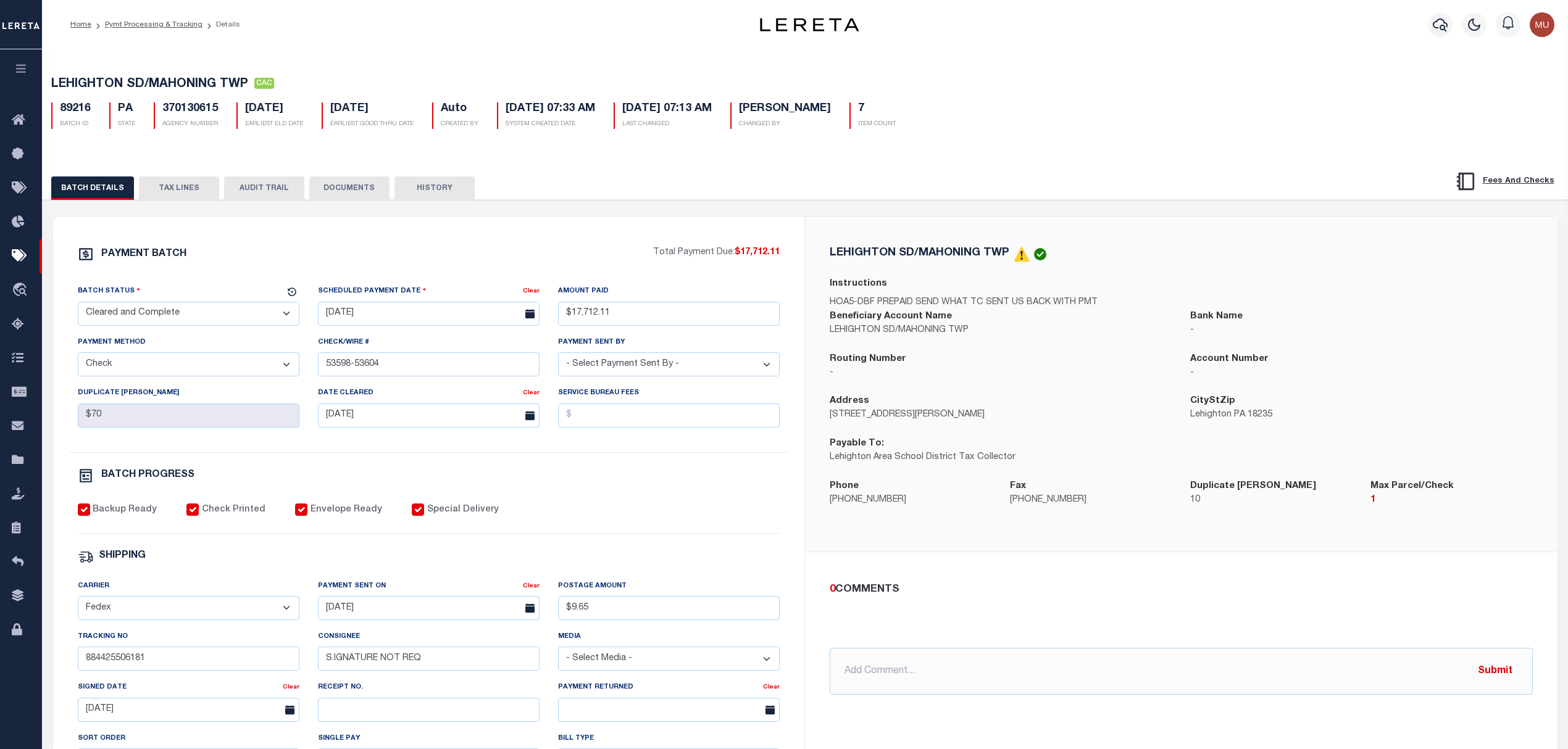
click at [222, 317] on select "- Select Status - Scheduled for Payment Ready For Payment Payment Sent Cleared …" at bounding box center [189, 313] width 222 height 24
click at [265, 265] on div "PAYMENT BATCH" at bounding box center [366, 258] width 576 height 23
click at [182, 194] on button "TAX LINES" at bounding box center [179, 188] width 80 height 23
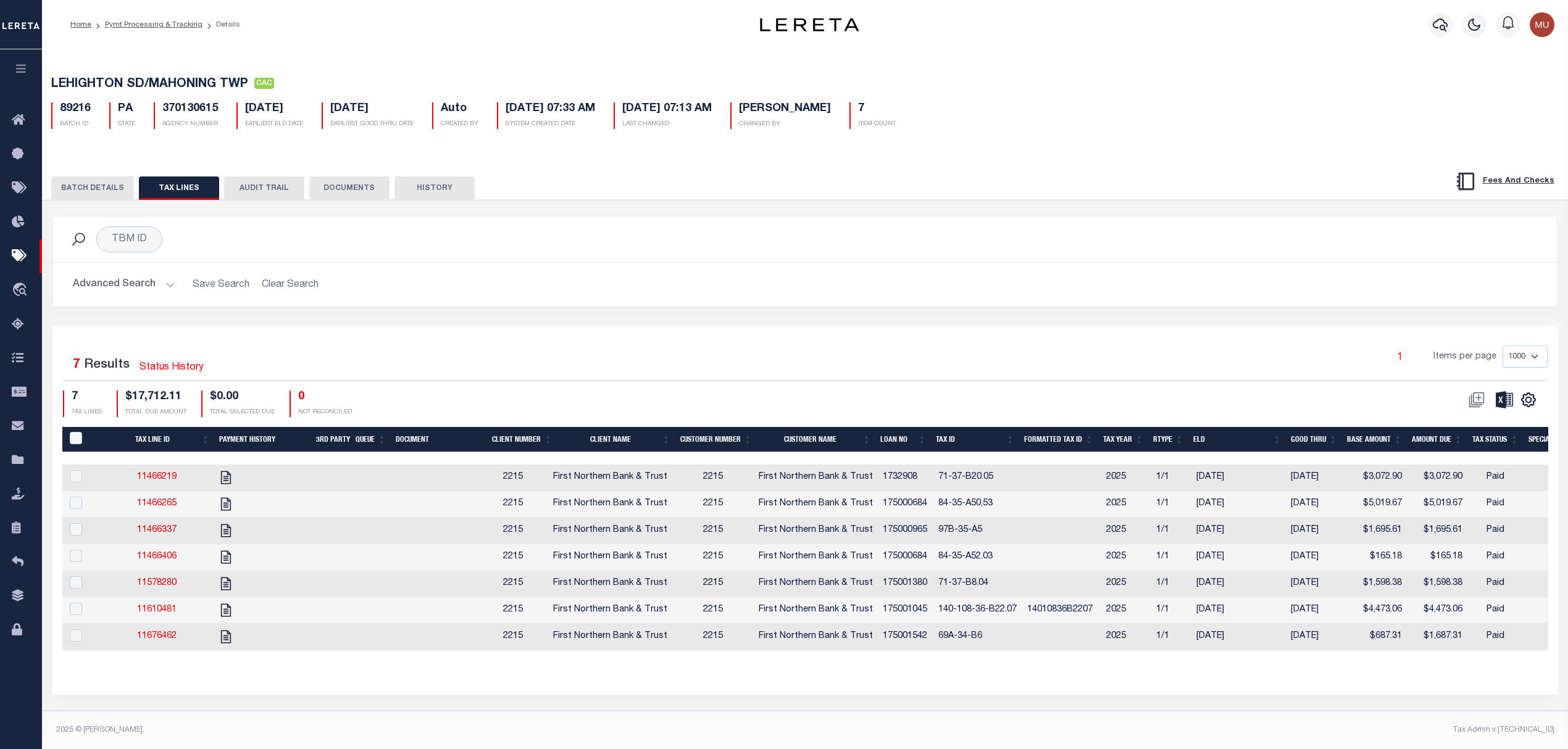
click at [95, 191] on button "BATCH DETAILS" at bounding box center [93, 188] width 83 height 23
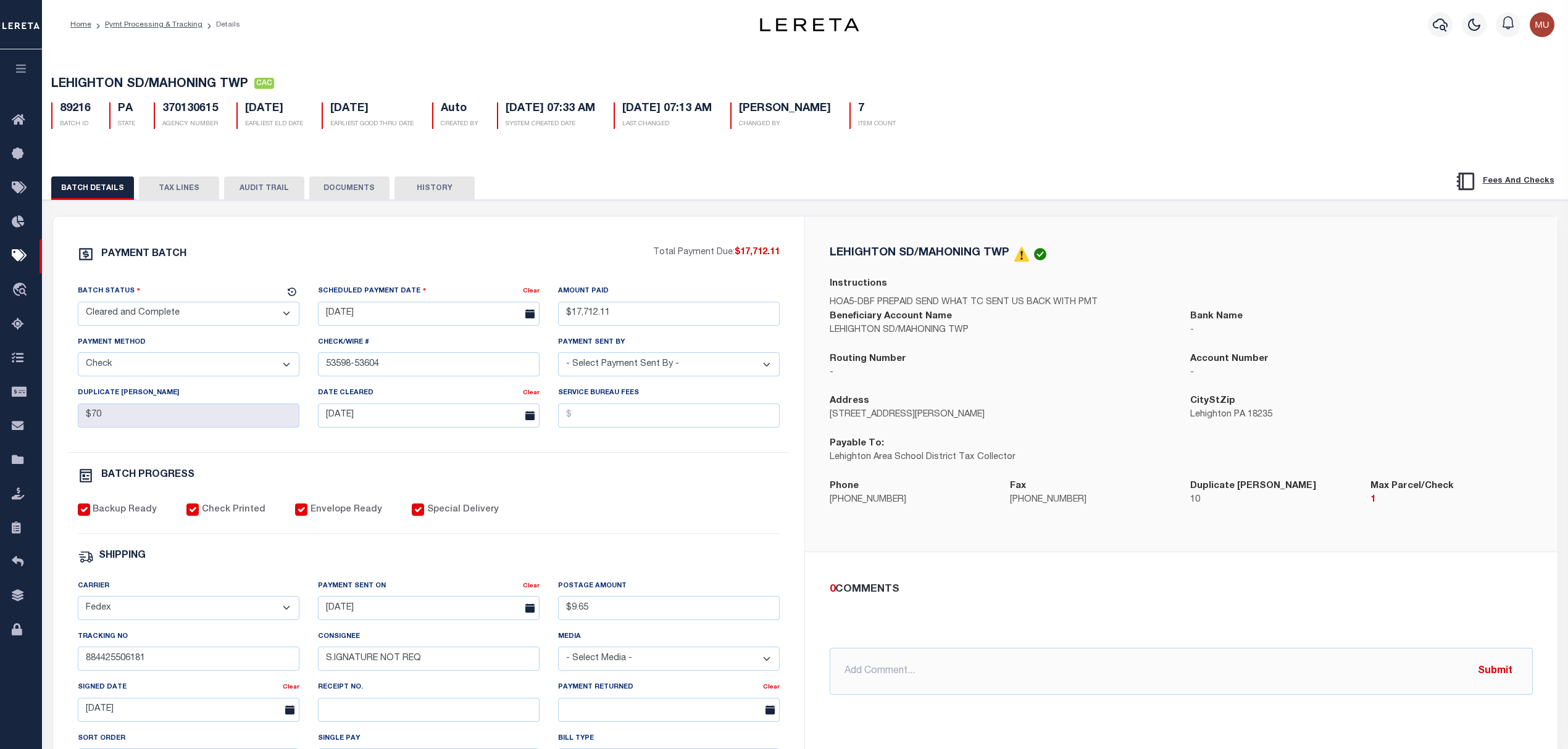
click at [1089, 420] on p "471 Stewart Creek Road" at bounding box center [1000, 416] width 342 height 14
click at [183, 195] on button "TAX LINES" at bounding box center [179, 188] width 80 height 23
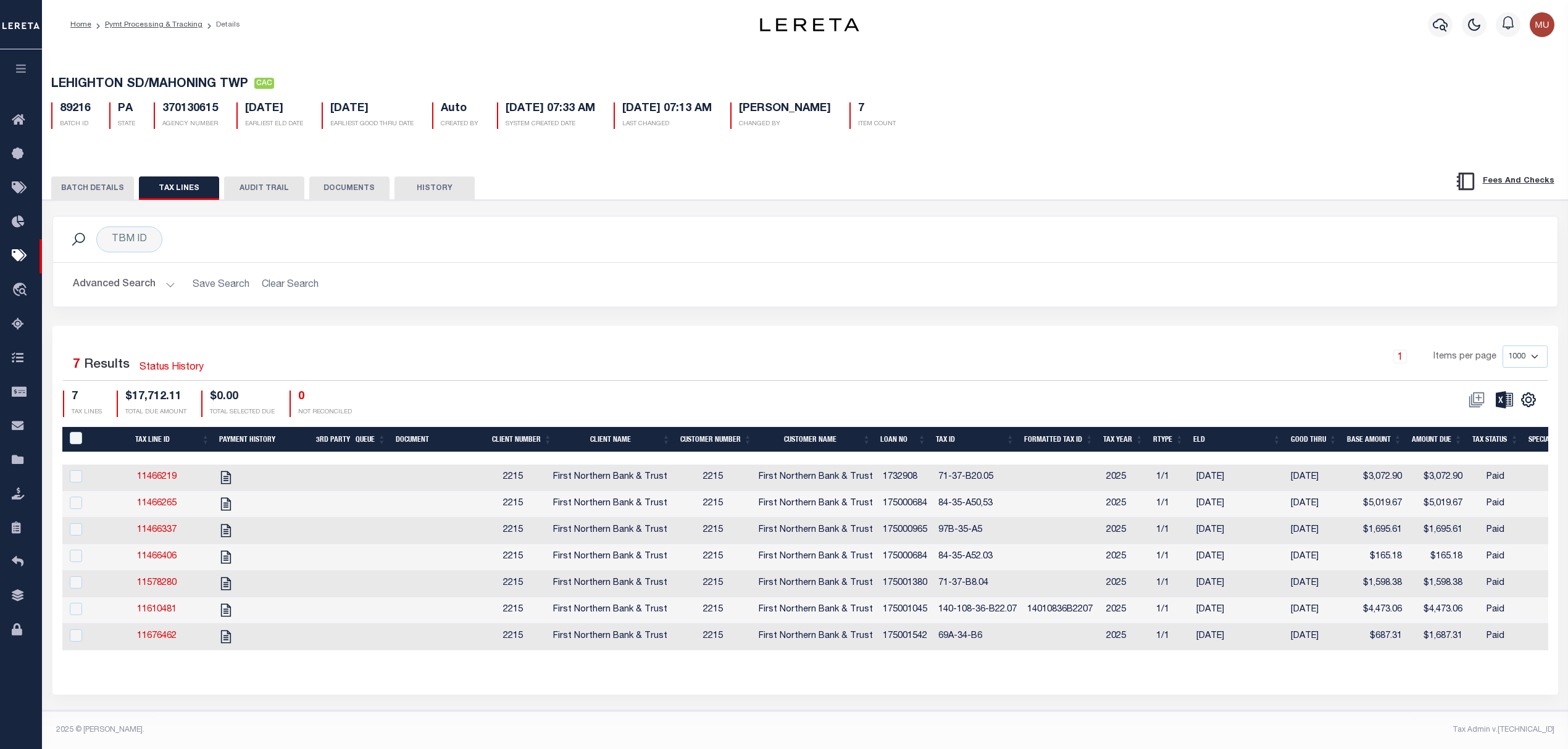
click at [1164, 286] on h2 "Advanced Search Save Search Clear Search" at bounding box center [805, 284] width 1484 height 24
click at [499, 296] on h2 "Advanced Search Save Search Clear Search" at bounding box center [805, 284] width 1484 height 24
click at [169, 25] on link "Pymt Processing & Tracking" at bounding box center [153, 24] width 97 height 8
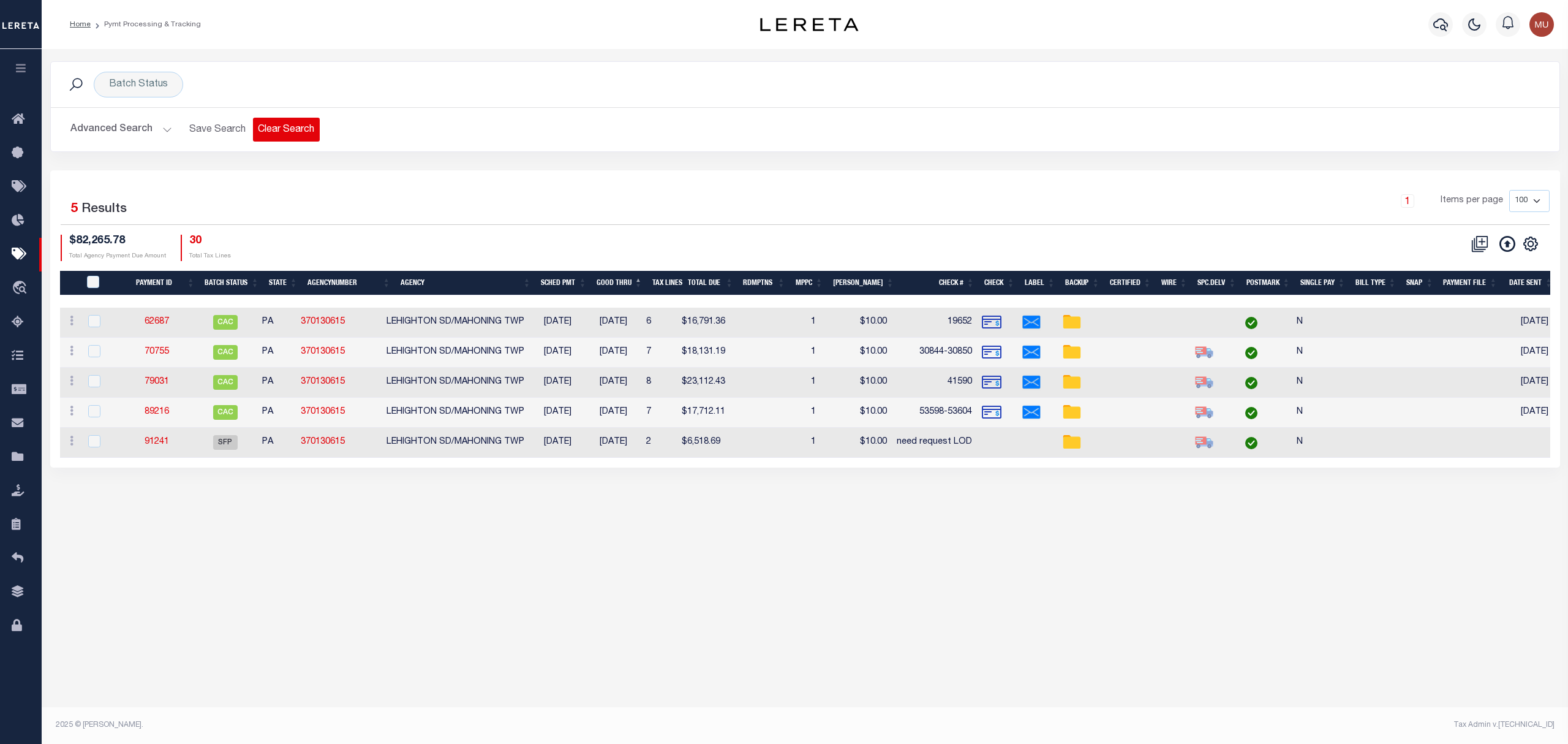
click at [295, 125] on button "Clear Search" at bounding box center [286, 130] width 67 height 24
click at [77, 137] on button "Advanced Search" at bounding box center [121, 130] width 101 height 24
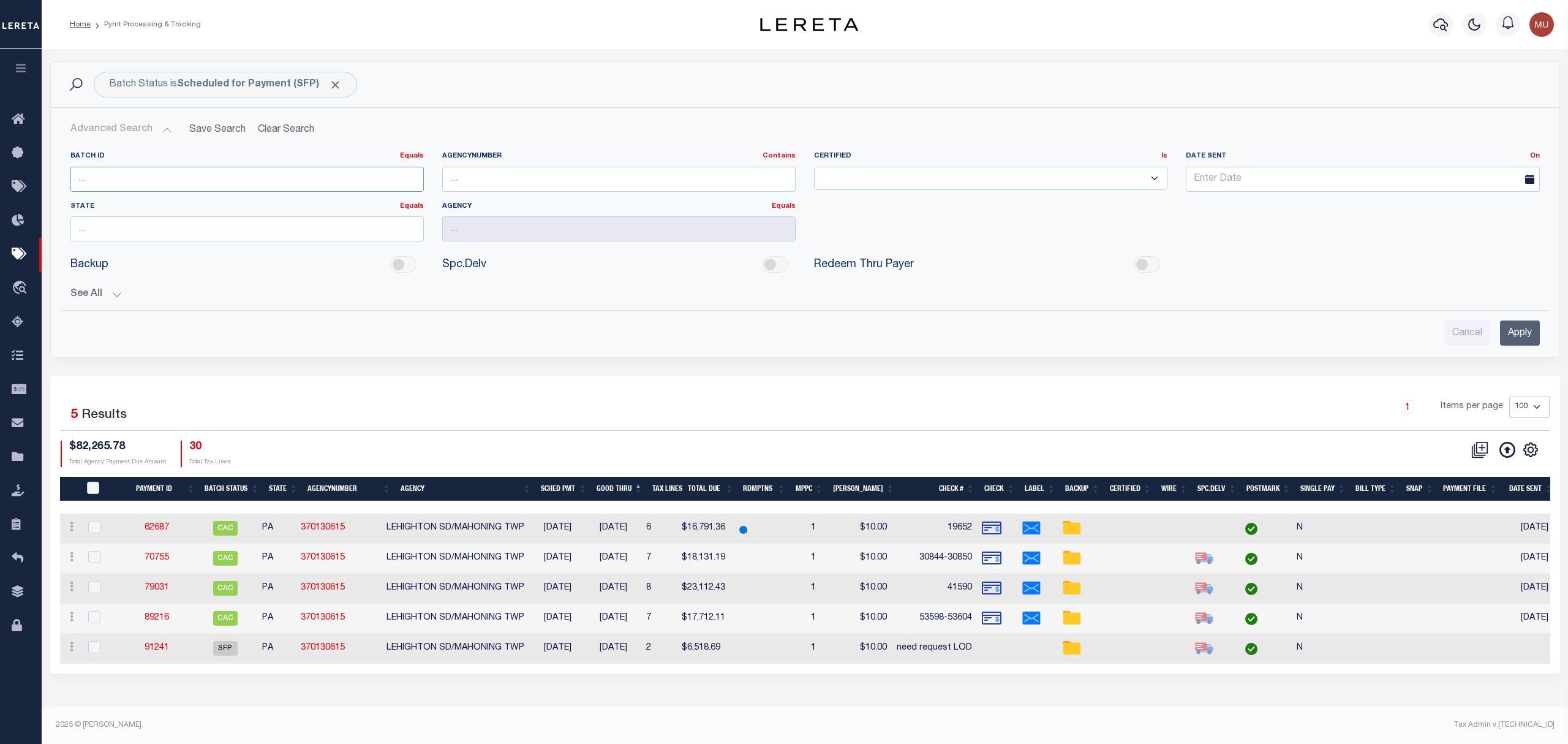
click at [116, 177] on input "number" at bounding box center [248, 179] width 354 height 25
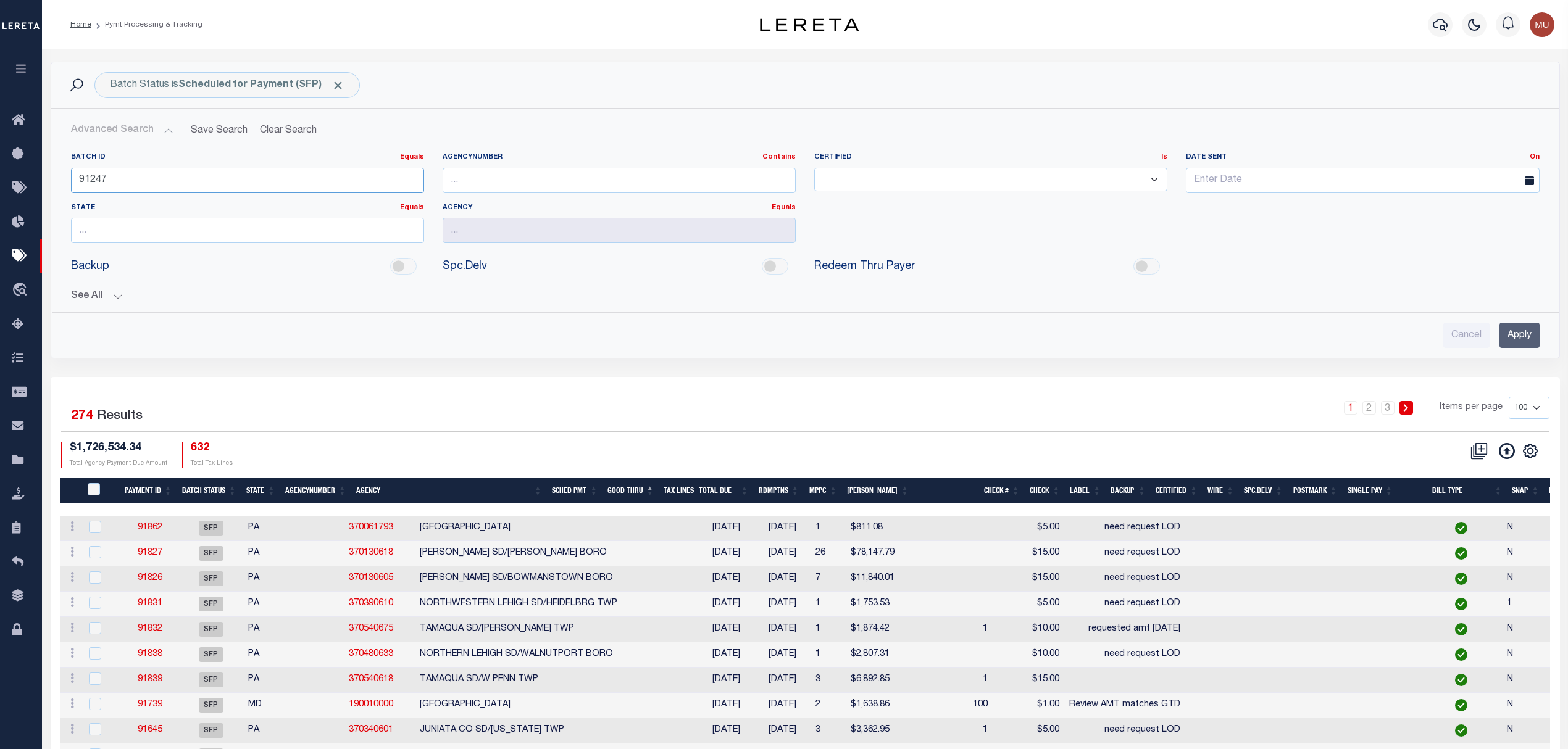
type input "91247"
click at [1522, 339] on input "Apply" at bounding box center [1519, 335] width 40 height 26
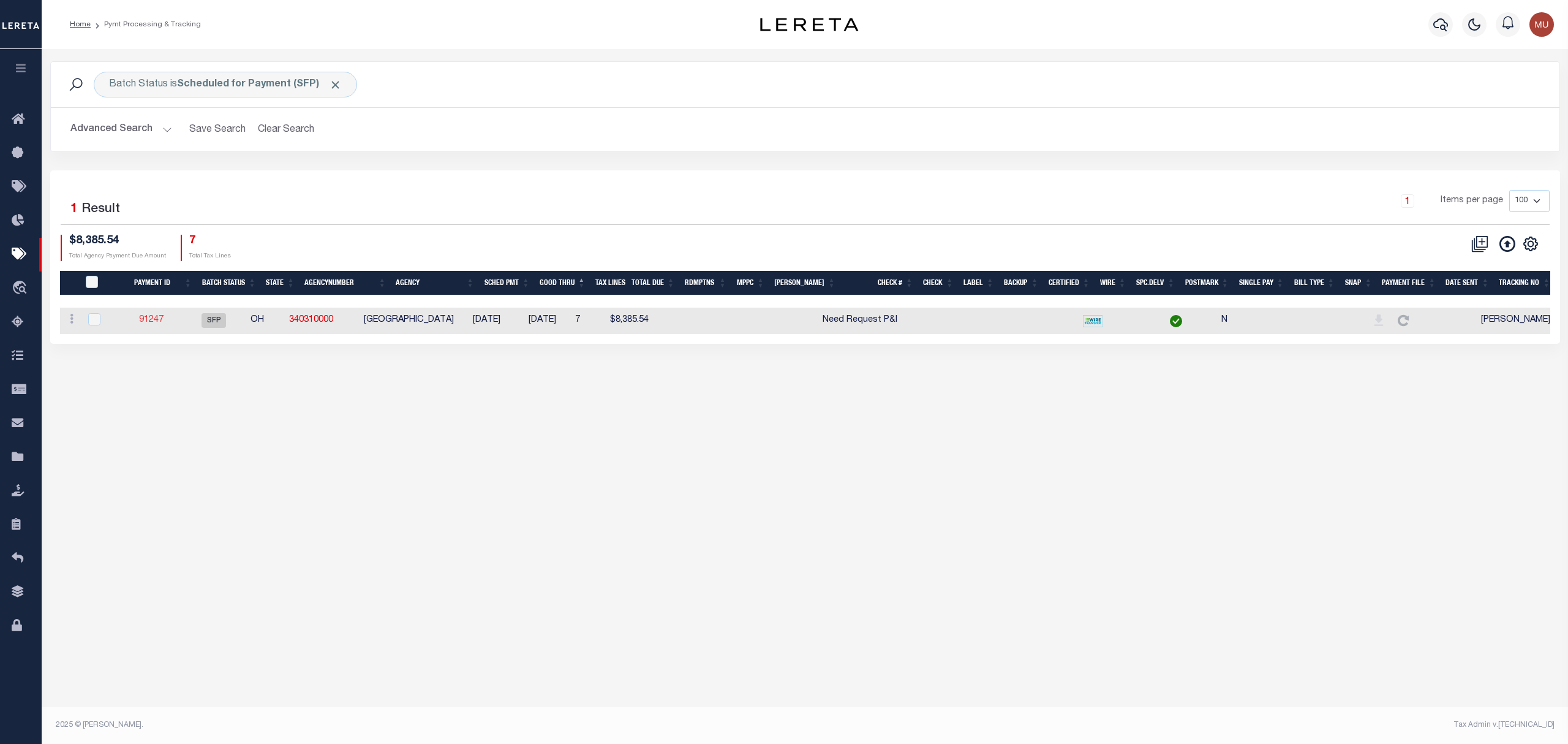
click at [160, 324] on link "91247" at bounding box center [152, 320] width 25 height 9
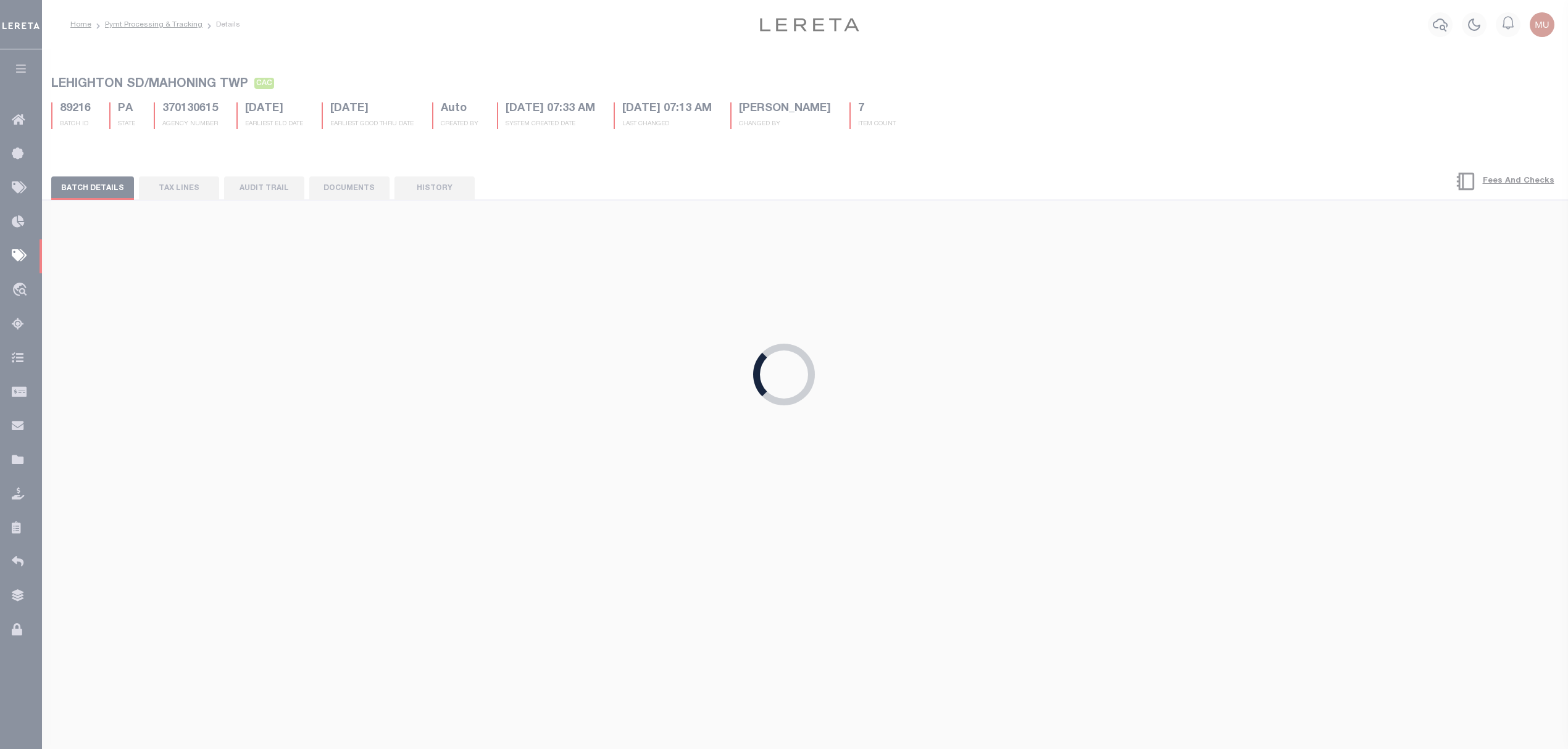
select select "SFP"
type input "06/11/2025"
select select
type input "Need Request P&I"
select select
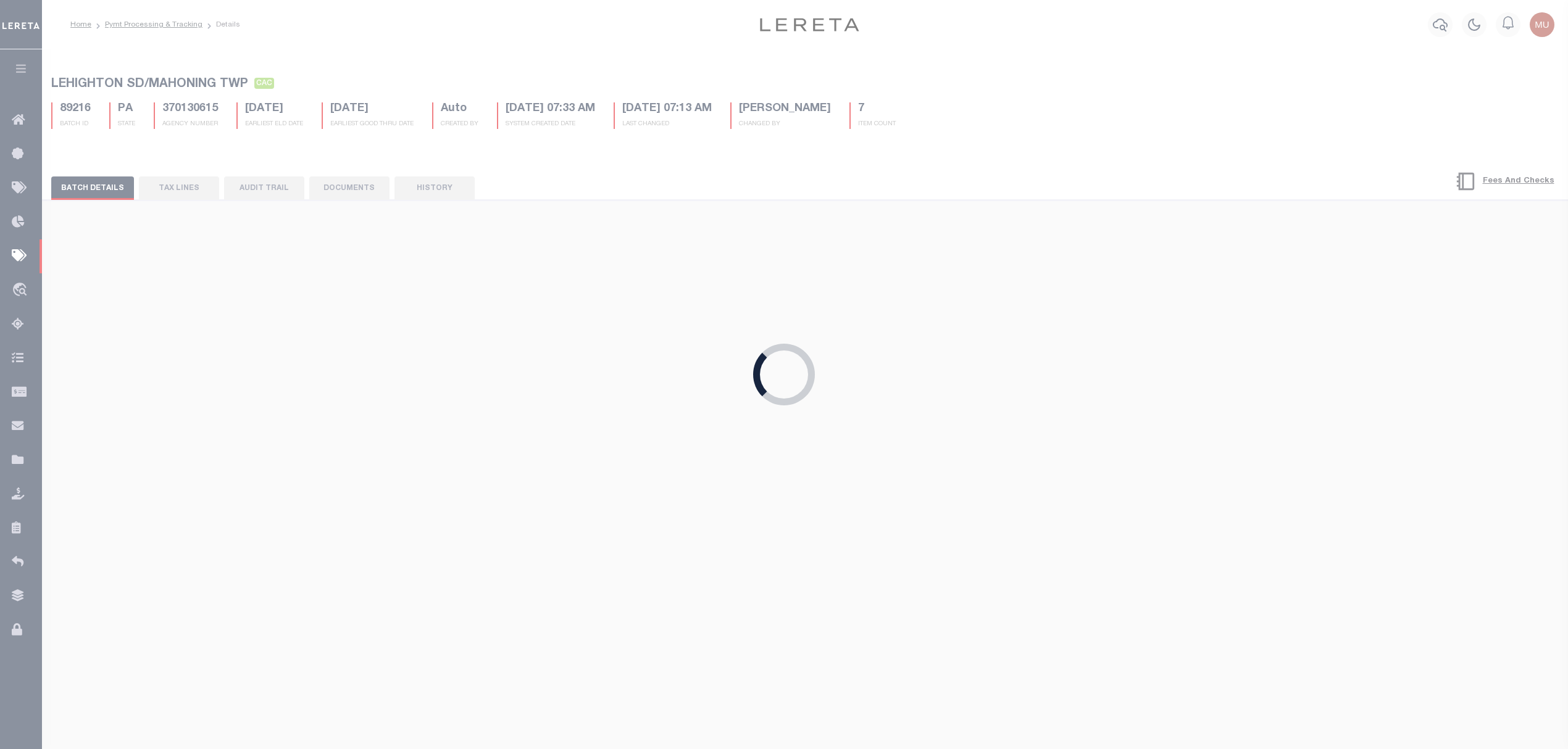
checkbox input "false"
select select
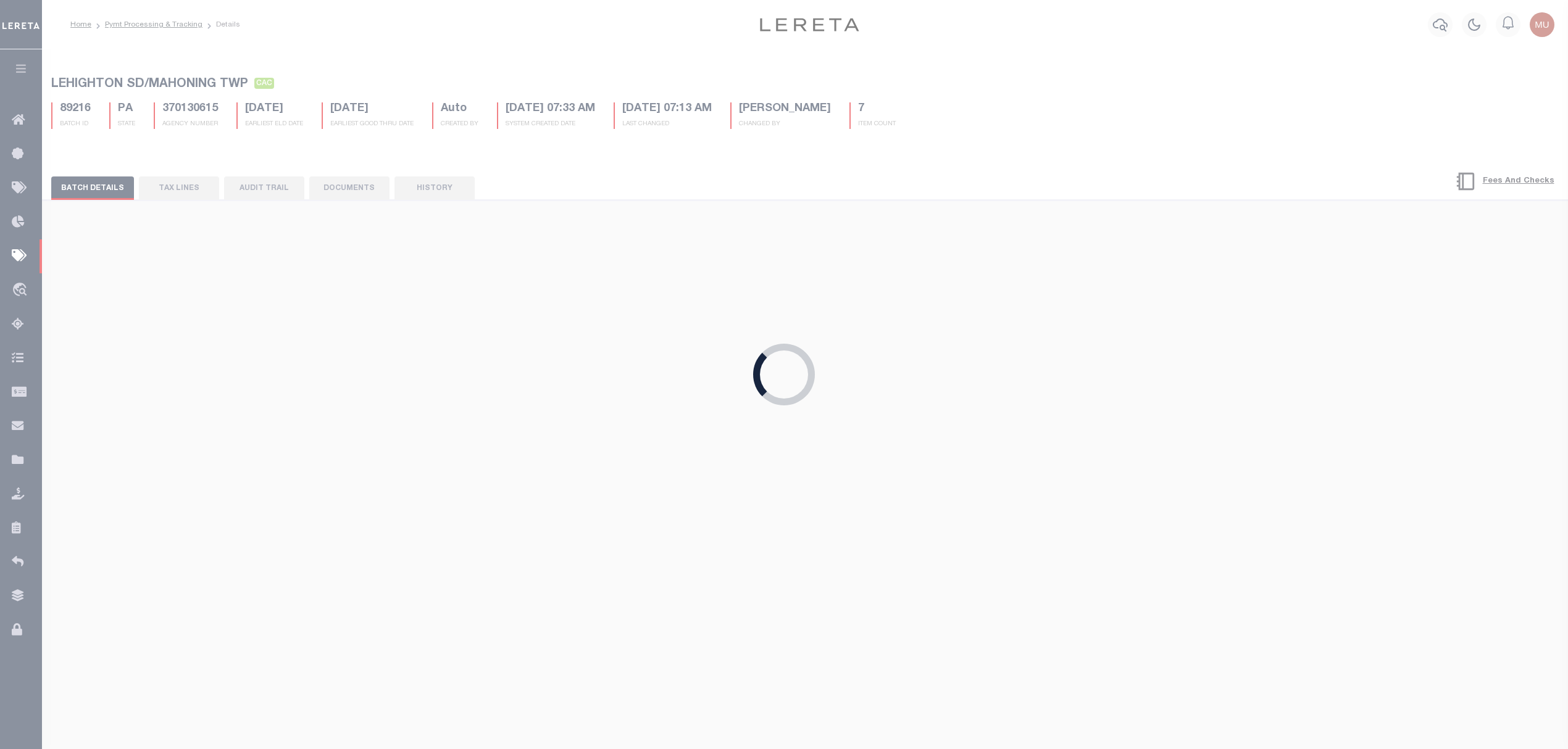
type input "[PERSON_NAME]"
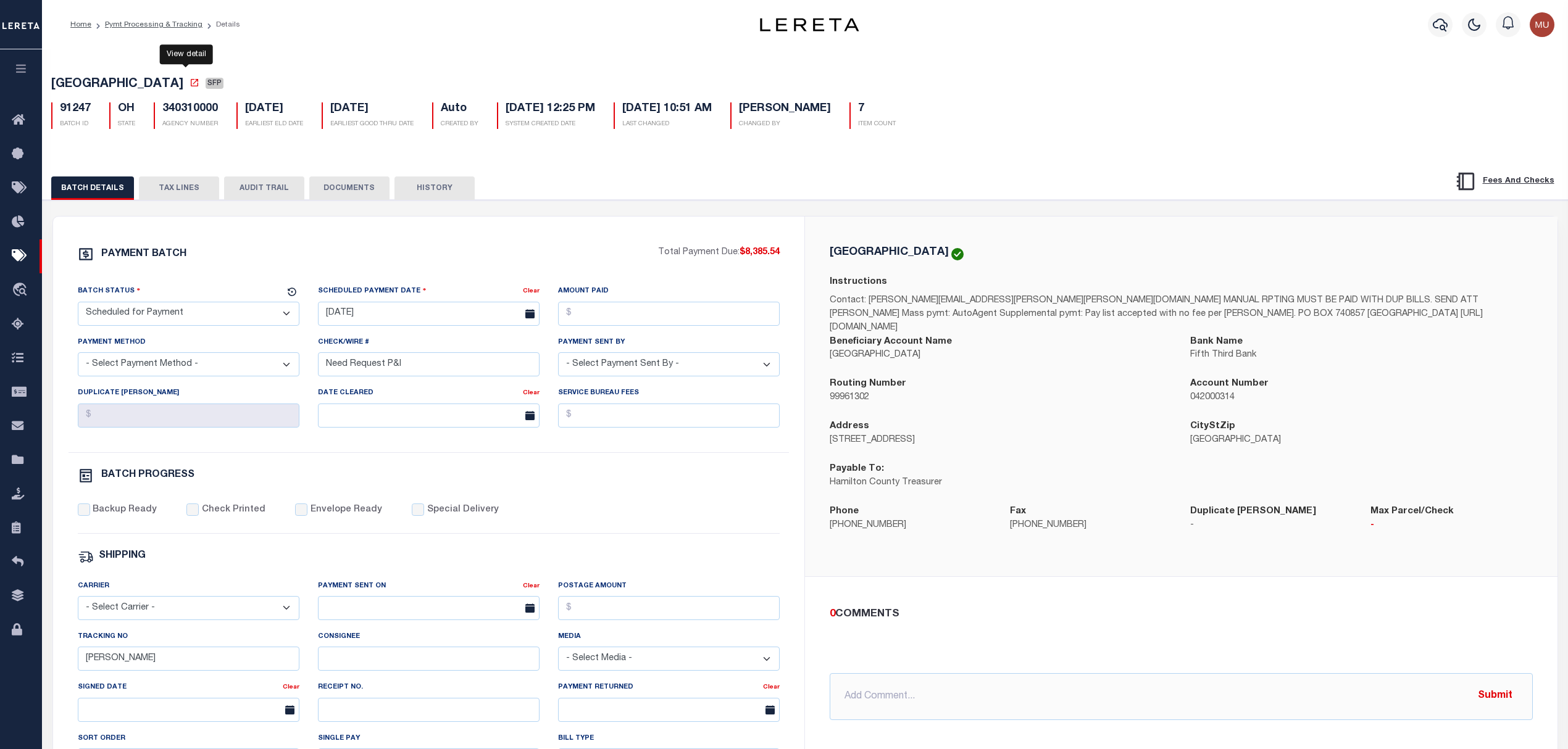
click at [189, 84] on icon at bounding box center [194, 83] width 10 height 10
click at [95, 82] on span "HAMILTON COUNTY" at bounding box center [117, 84] width 132 height 12
drag, startPoint x: 95, startPoint y: 82, endPoint x: 140, endPoint y: 83, distance: 45.0
click at [140, 83] on span "HAMILTON COUNTY" at bounding box center [117, 84] width 132 height 12
click at [805, 275] on div "HAMILTON COUNTY Instructions Contact: debra.huffman@hamilton-co.org MANUAL RPTI…" at bounding box center [1180, 397] width 752 height 360
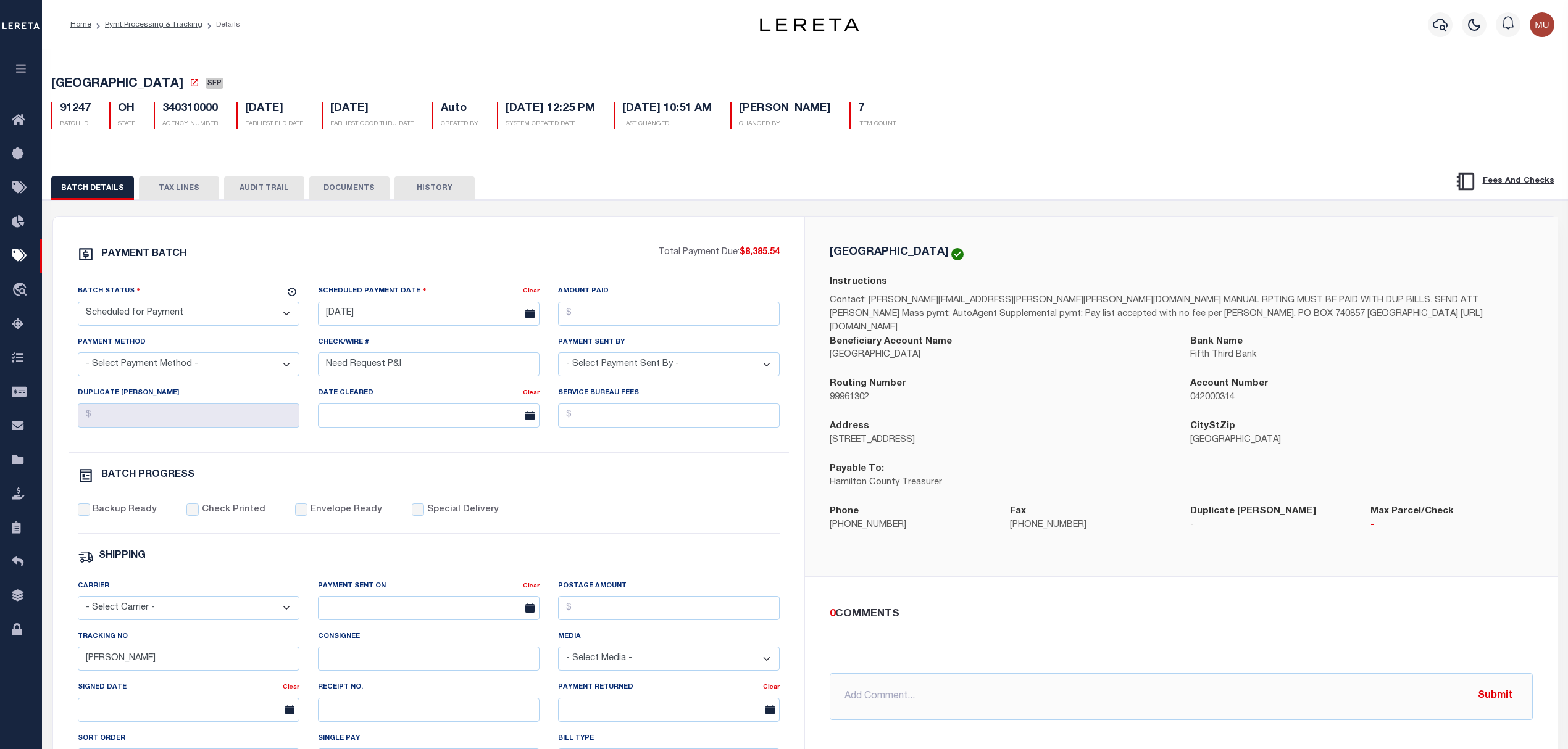
click at [183, 188] on button "TAX LINES" at bounding box center [179, 188] width 80 height 23
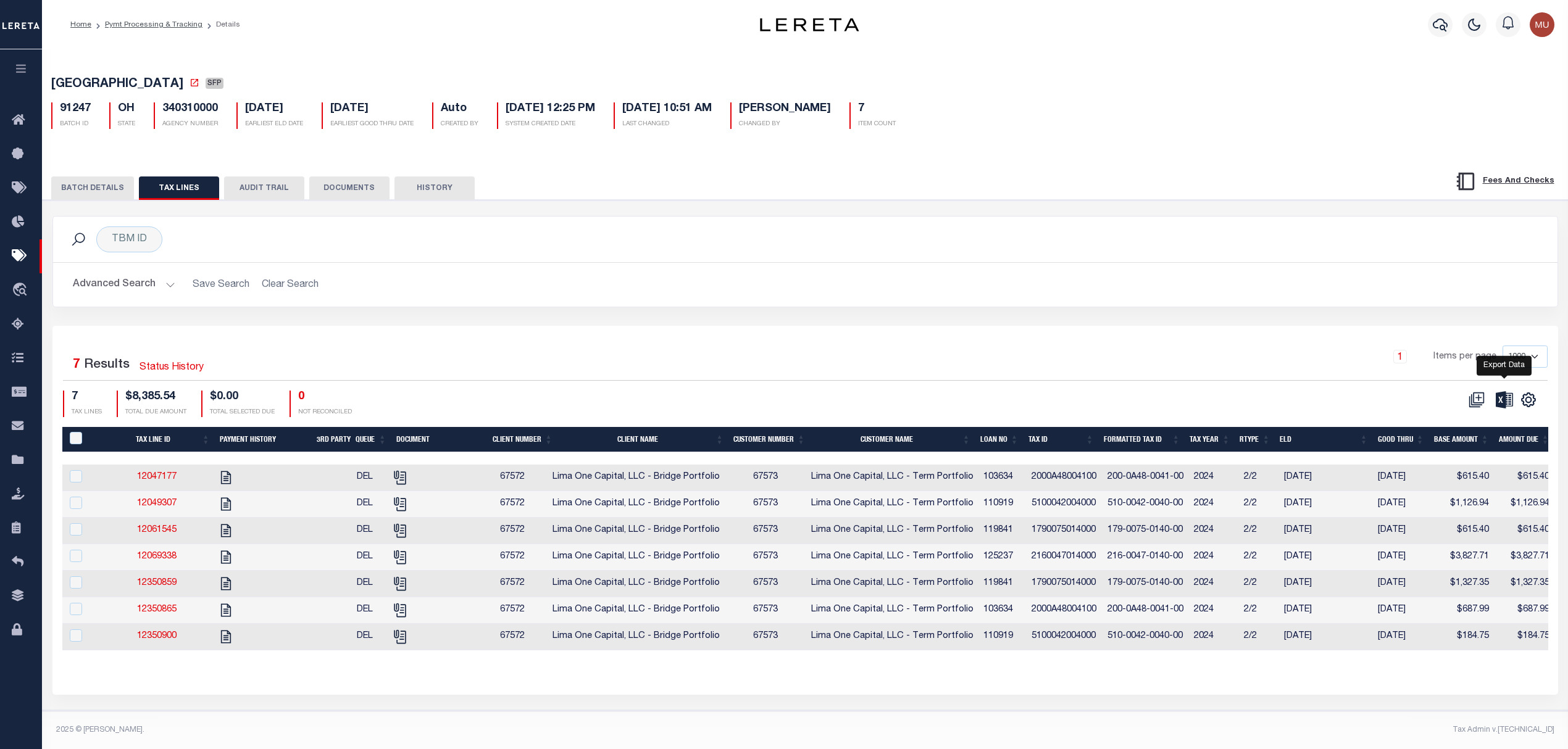
click at [1504, 402] on icon at bounding box center [1504, 400] width 17 height 17
click at [1160, 443] on th "Formatted Tax ID" at bounding box center [1141, 439] width 86 height 26
drag, startPoint x: 395, startPoint y: 255, endPoint x: 413, endPoint y: 255, distance: 18.0
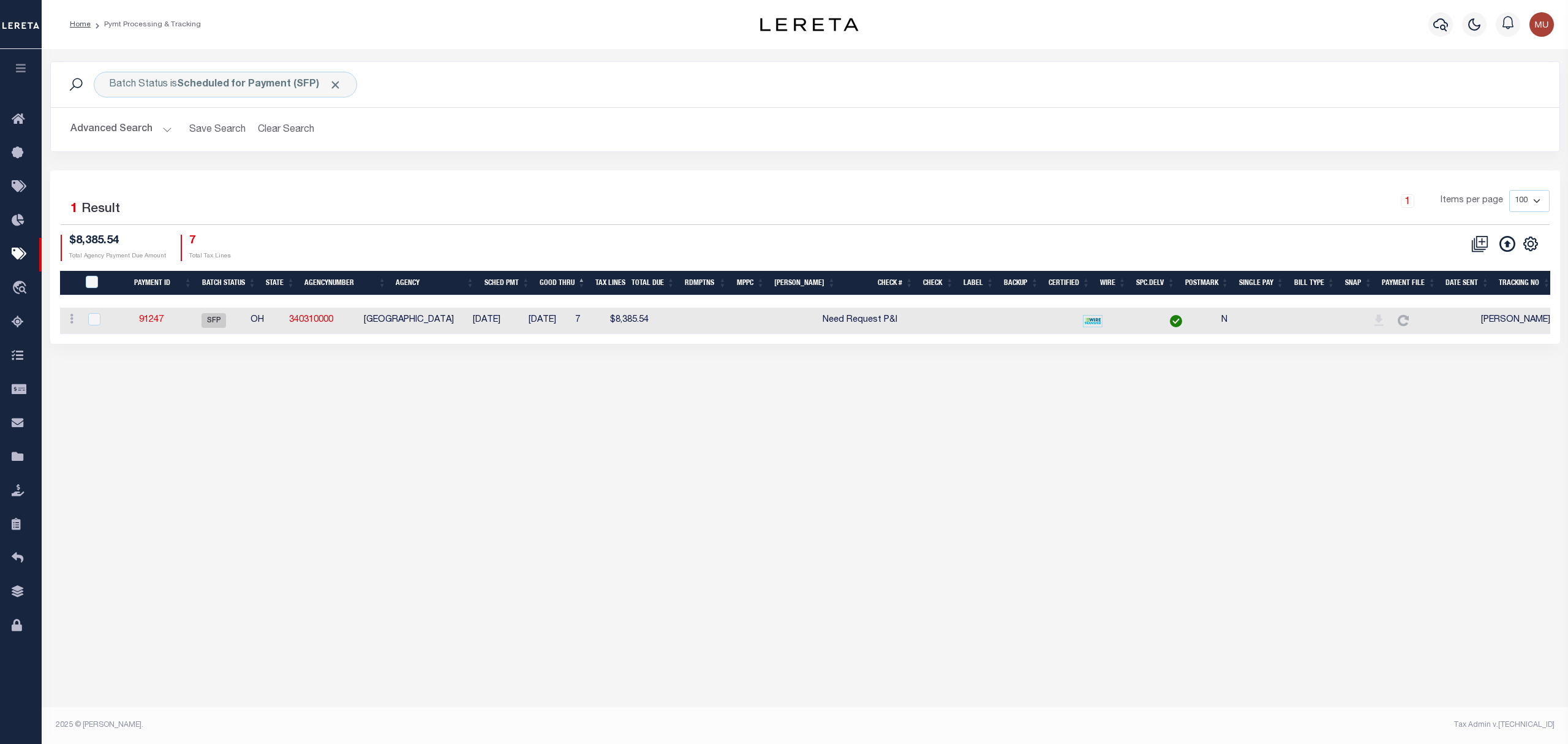
click at [359, 324] on td "340310000" at bounding box center [322, 321] width 75 height 26
checkbox input "true"
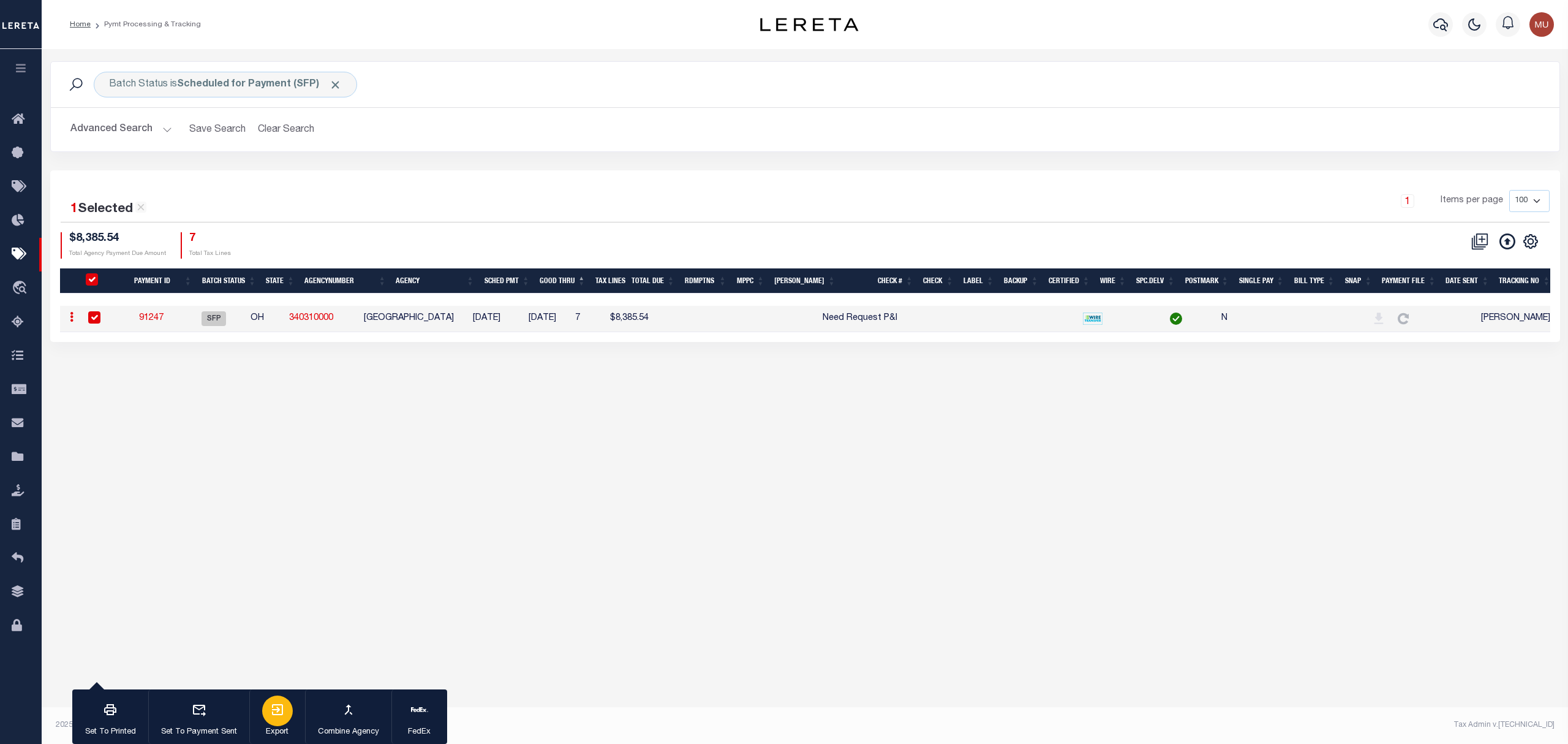
click at [288, 718] on div "button" at bounding box center [277, 710] width 31 height 31
click at [156, 322] on link "91247" at bounding box center [152, 317] width 25 height 9
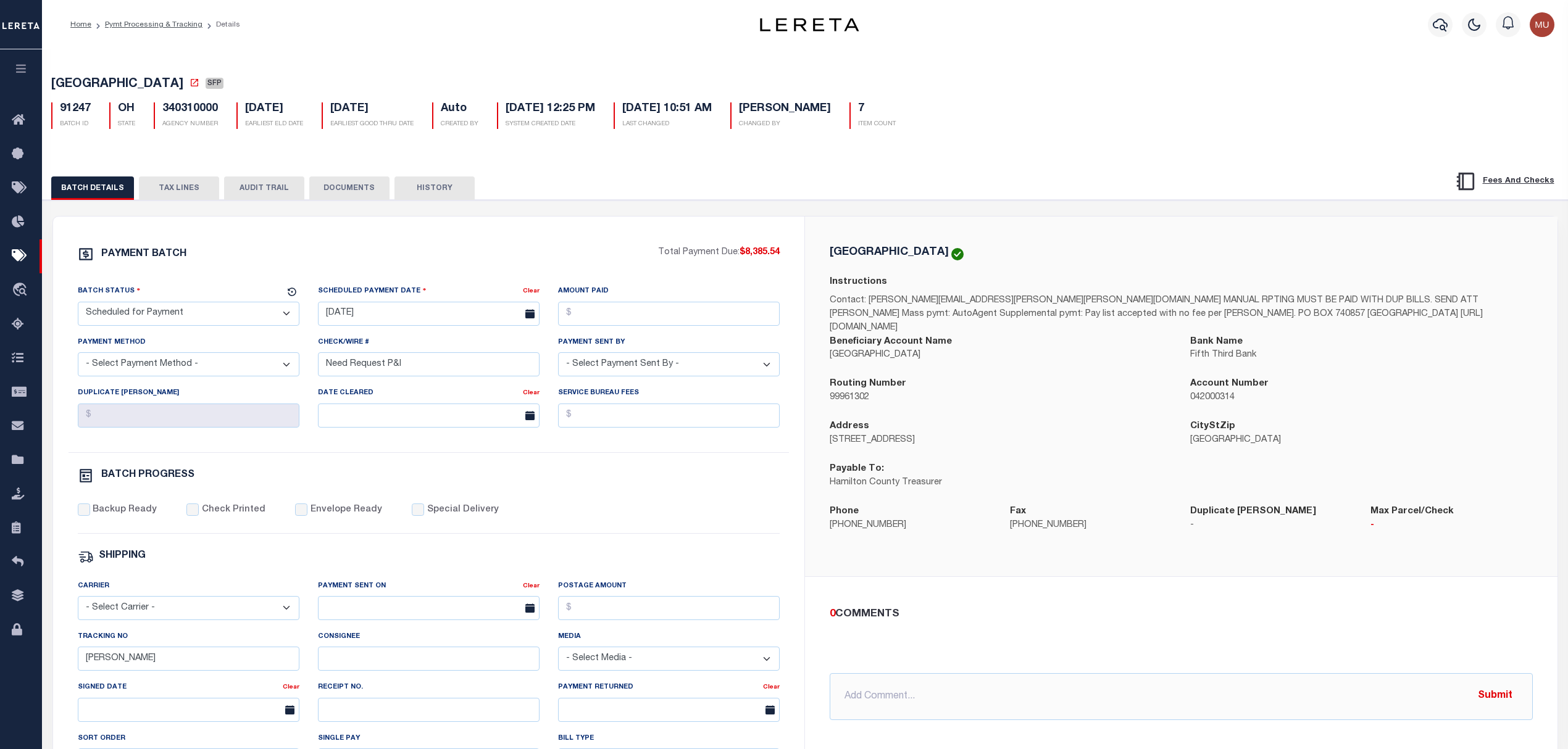
click at [179, 188] on button "TAX LINES" at bounding box center [179, 188] width 80 height 23
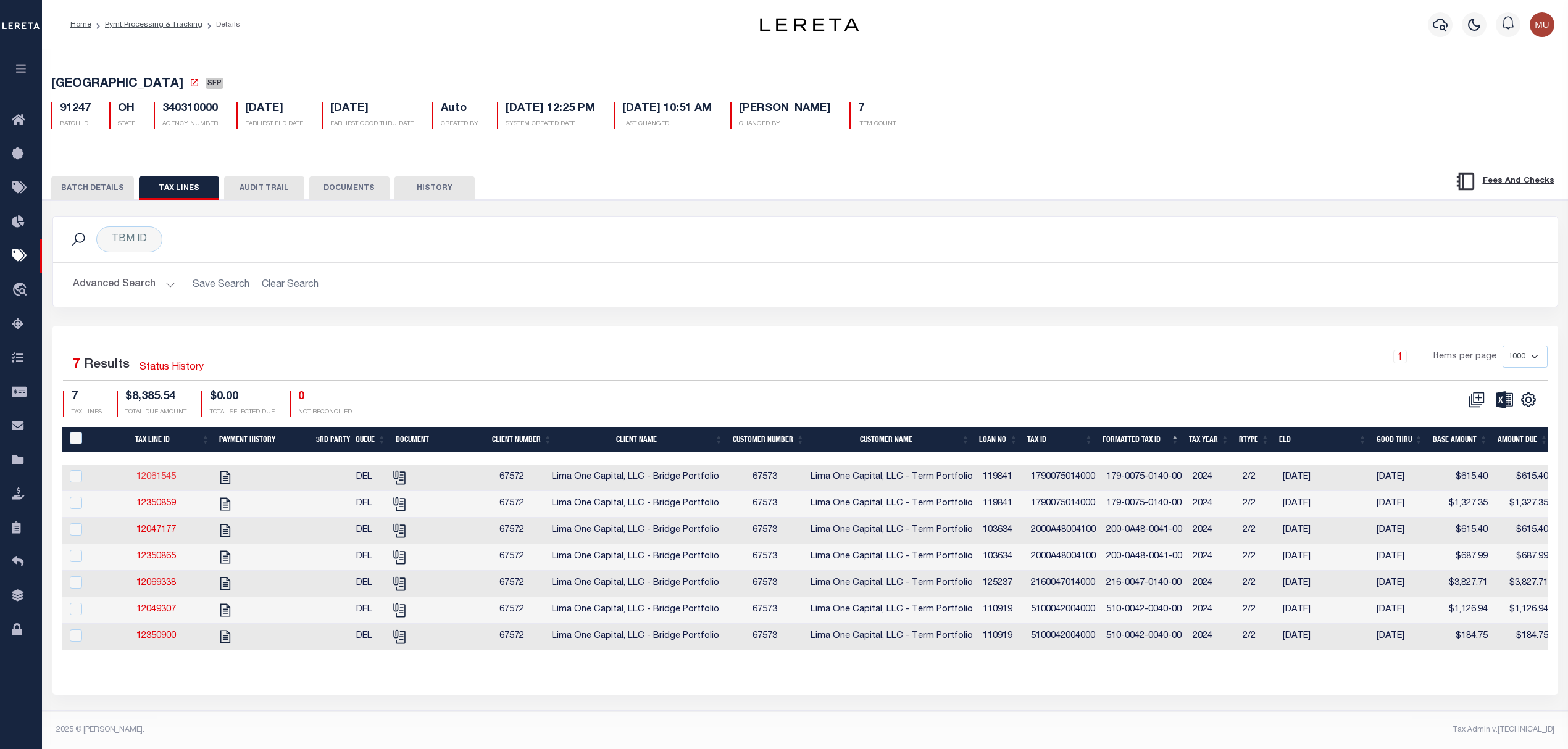
drag, startPoint x: 169, startPoint y: 474, endPoint x: 157, endPoint y: 482, distance: 14.4
click at [566, 480] on span "Lima One Capital, LLC - Bridge Portfolio" at bounding box center [635, 476] width 167 height 9
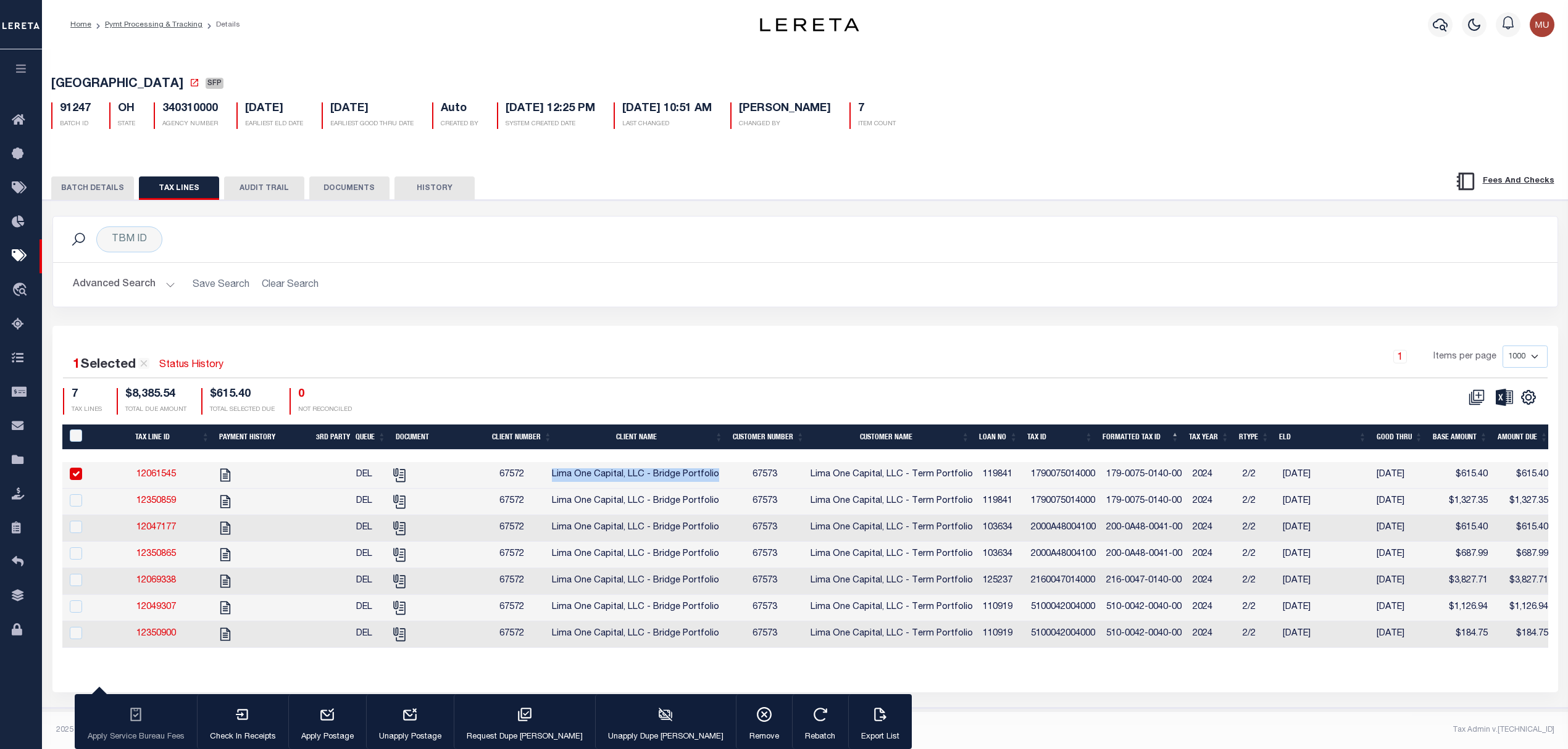
drag, startPoint x: 566, startPoint y: 480, endPoint x: 702, endPoint y: 474, distance: 136.1
click at [702, 474] on span "Lima One Capital, LLC - Bridge Portfolio" at bounding box center [635, 474] width 167 height 9
checkbox input "false"
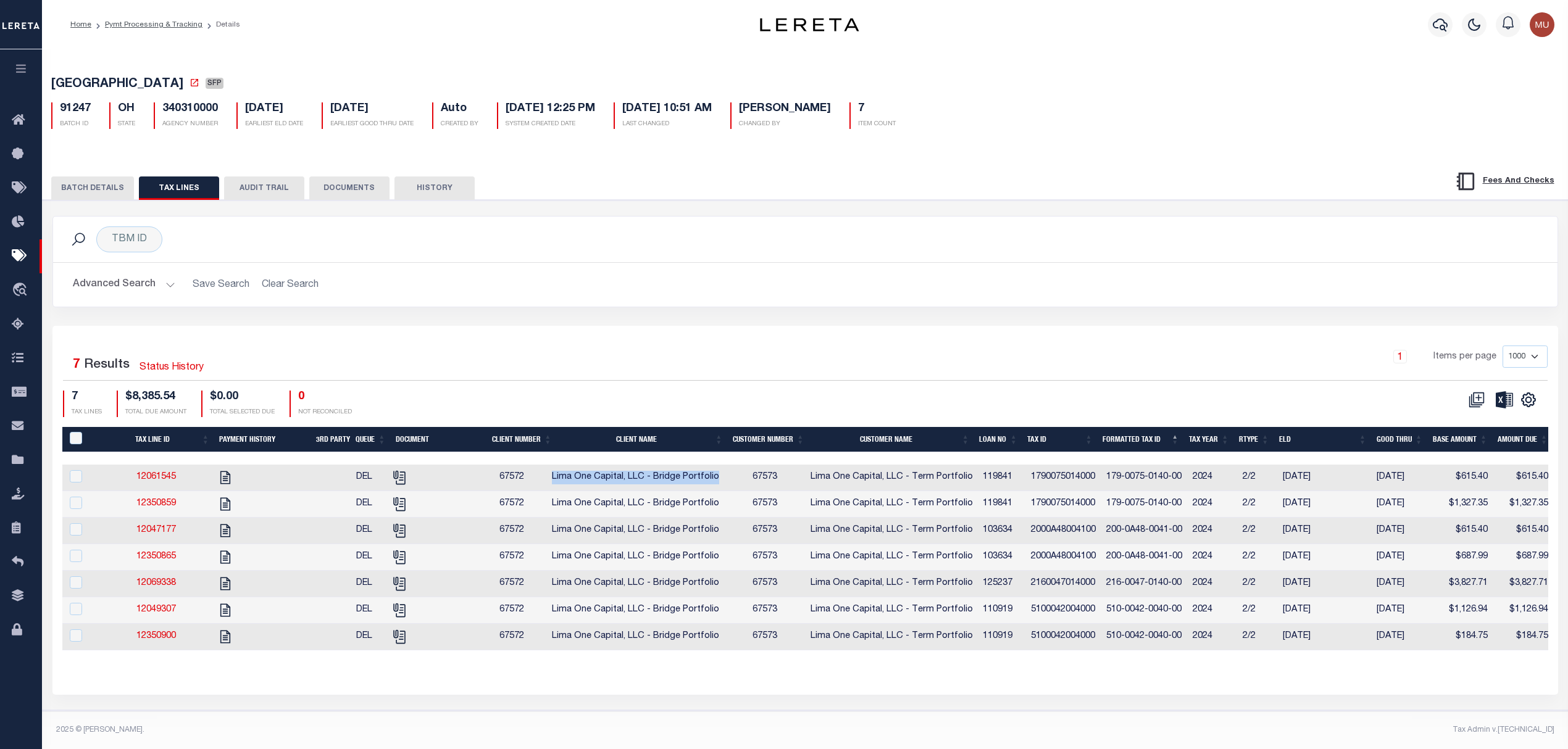
copy span "Lima One Capital, LLC - Bridge Portfolio"
click at [89, 86] on span "HAMILTON COUNTY" at bounding box center [117, 84] width 132 height 12
drag, startPoint x: 89, startPoint y: 86, endPoint x: 126, endPoint y: 82, distance: 37.2
click at [126, 82] on span "HAMILTON COUNTY" at bounding box center [117, 84] width 132 height 12
copy span "HAMILTON COUNTY"
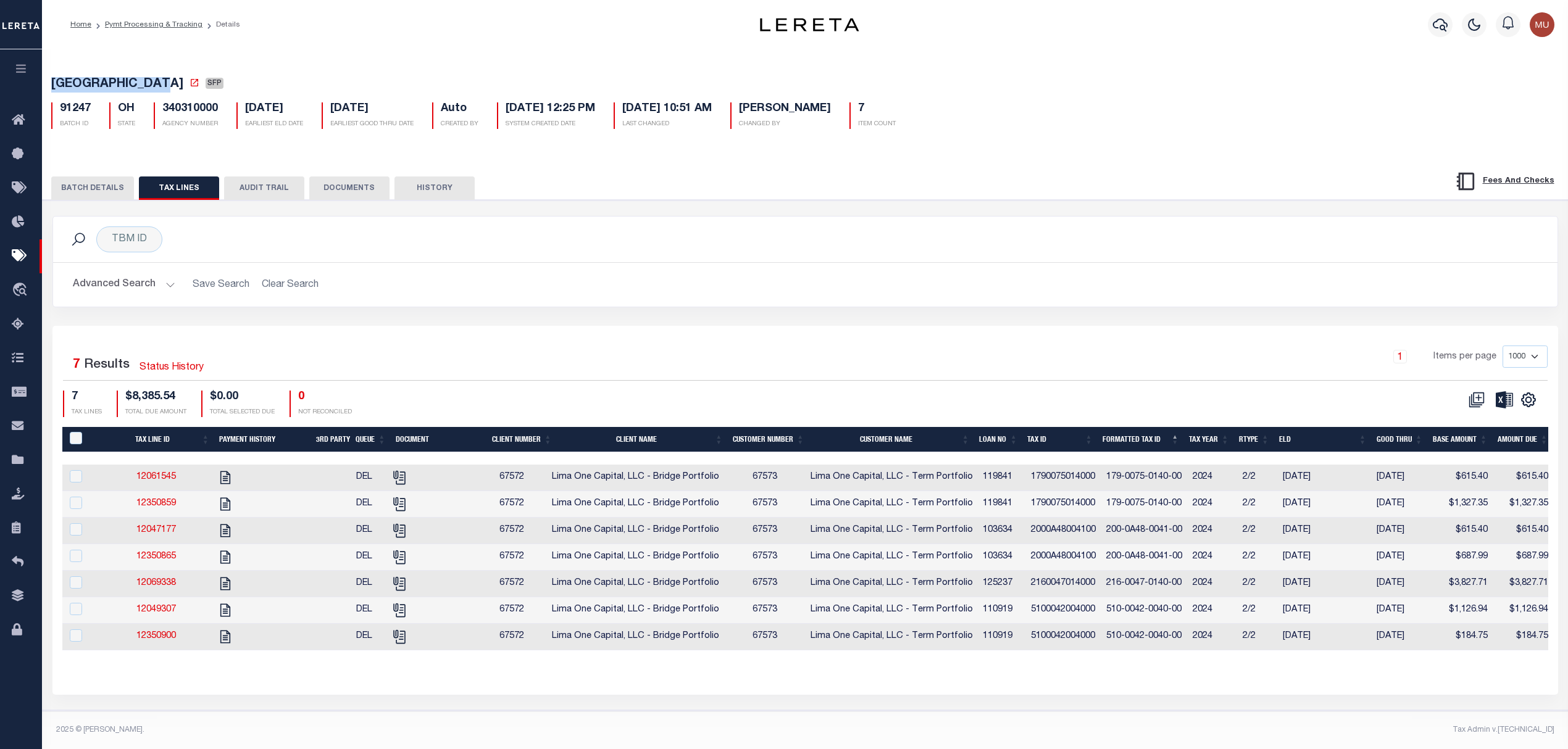
click at [108, 188] on button "BATCH DETAILS" at bounding box center [93, 188] width 83 height 23
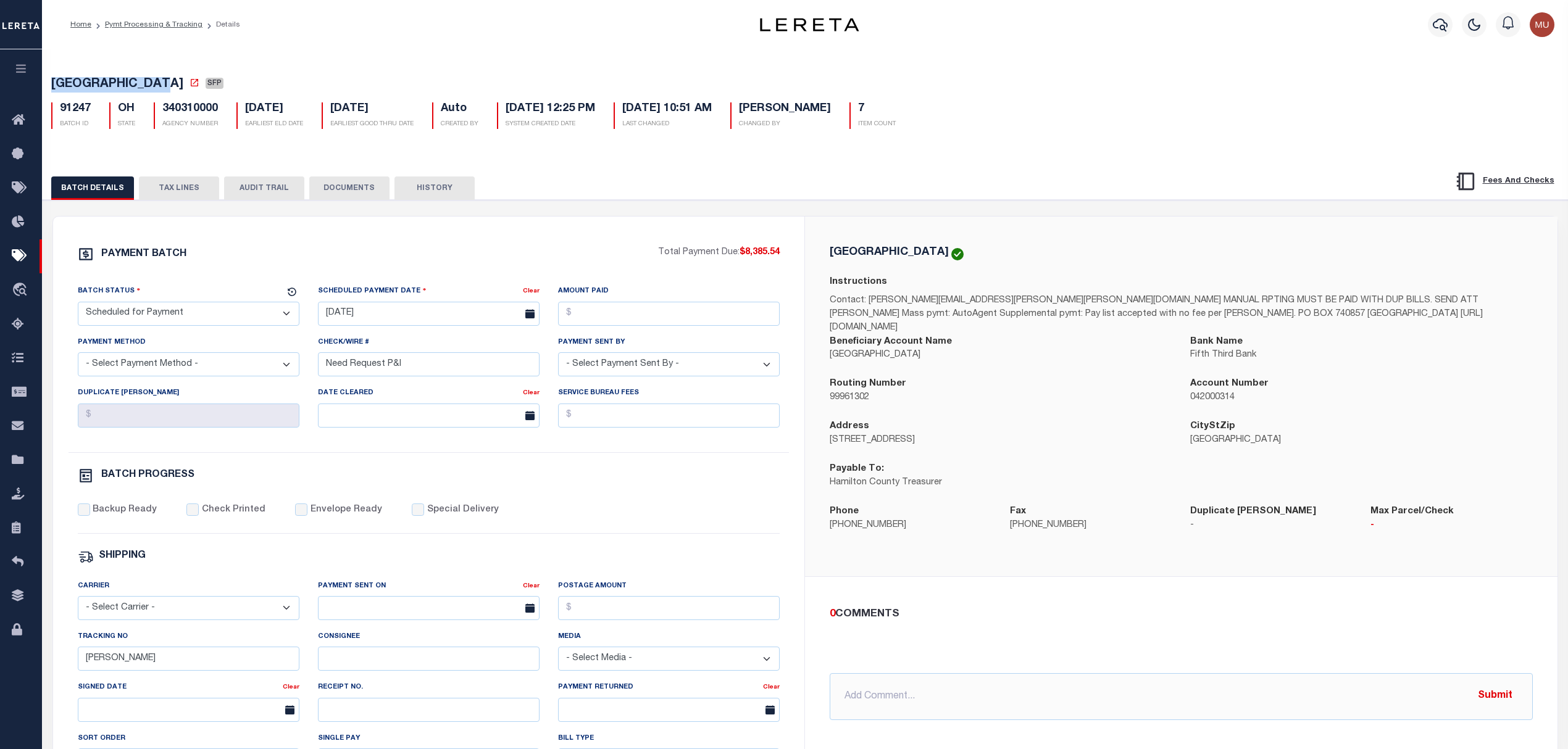
click at [848, 476] on p "Hamilton County Treasurer" at bounding box center [1000, 483] width 342 height 14
drag, startPoint x: 848, startPoint y: 472, endPoint x: 912, endPoint y: 474, distance: 64.0
click at [912, 476] on p "Hamilton County Treasurer" at bounding box center [1000, 483] width 342 height 14
copy p "Hamilton County Treasurer"
click at [165, 182] on button "TAX LINES" at bounding box center [179, 188] width 80 height 23
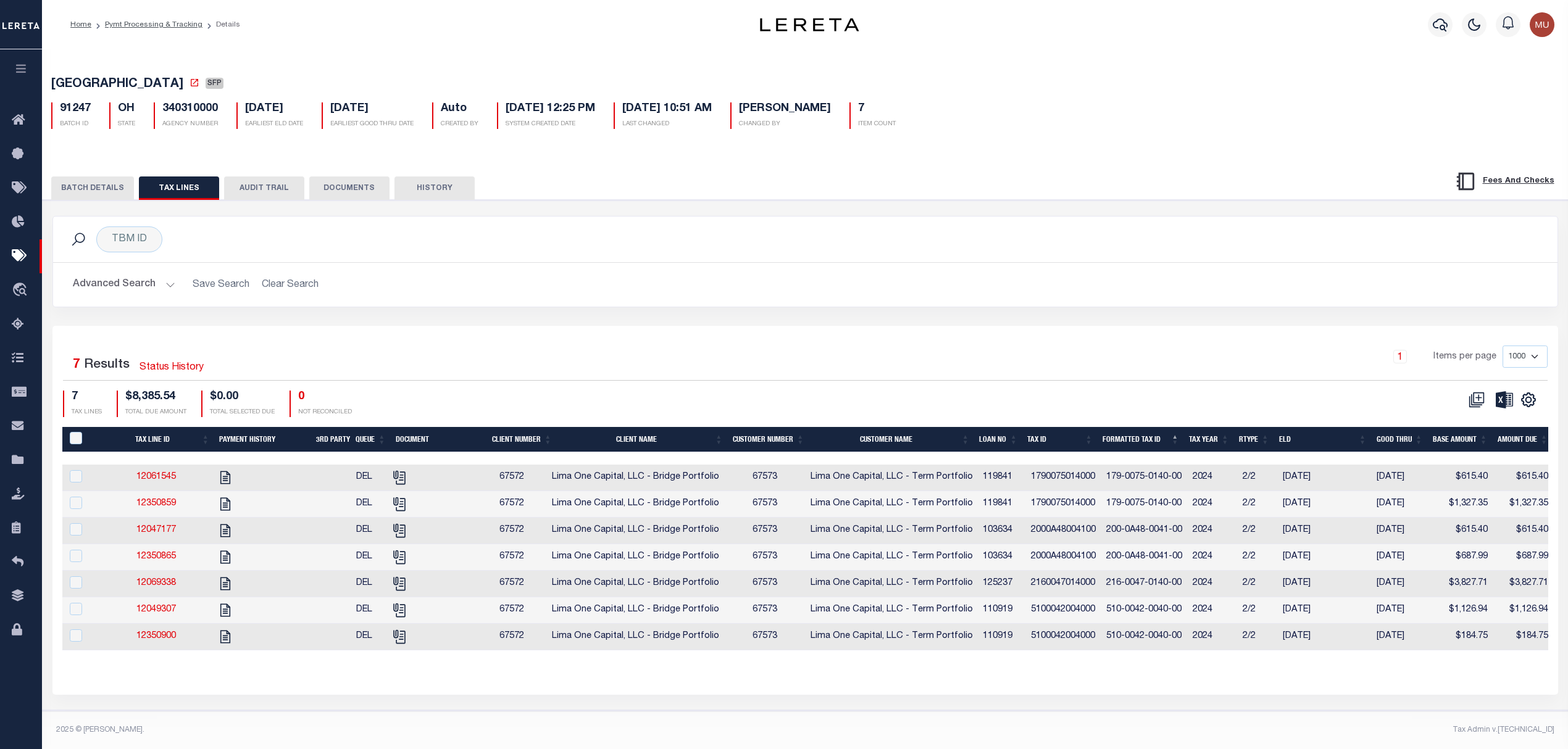
click at [88, 186] on button "BATCH DETAILS" at bounding box center [93, 188] width 83 height 23
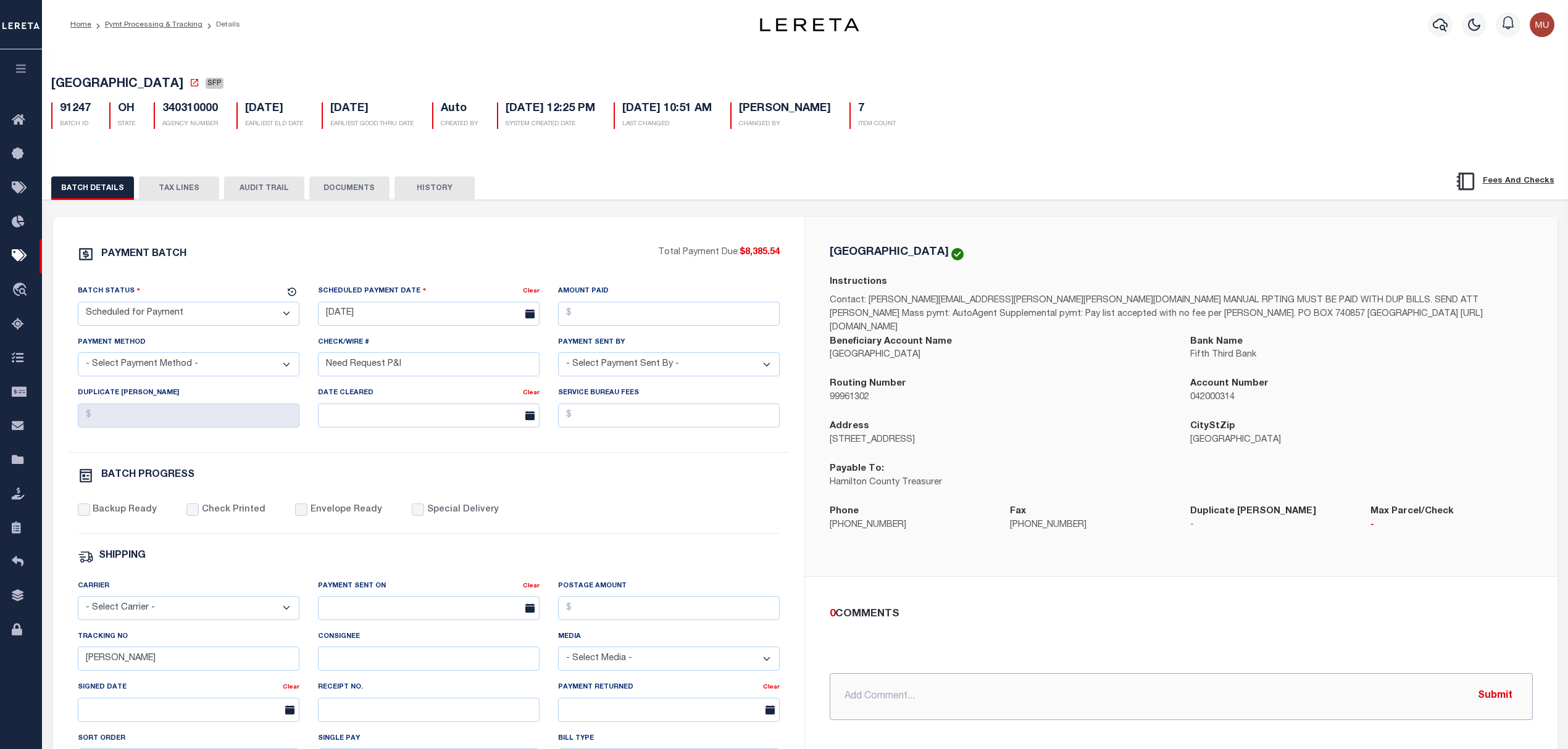
click at [1029, 681] on input "text" at bounding box center [1181, 697] width 703 height 47
type input "P&I requested IAO $816.49 - charged to DTS team"
click at [97, 82] on span "HAMILTON COUNTY" at bounding box center [117, 84] width 132 height 12
drag, startPoint x: 97, startPoint y: 82, endPoint x: 126, endPoint y: 82, distance: 29.0
click at [126, 82] on span "HAMILTON COUNTY" at bounding box center [117, 84] width 132 height 12
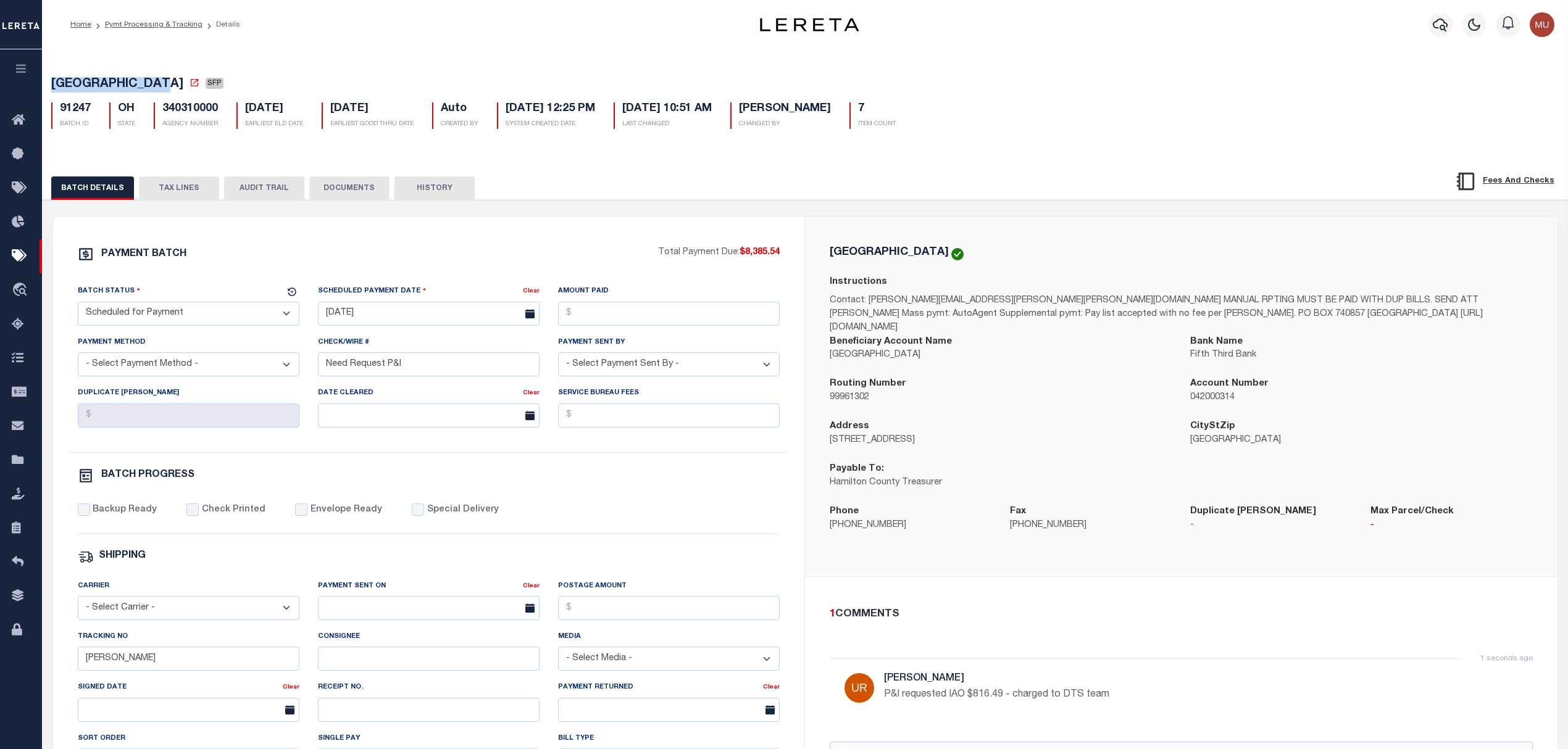
copy span "HAMILTON COUNTY"
click at [133, 318] on select "- Select Status - Scheduled for Payment Ready For Payment Payment Sent Cleared …" at bounding box center [189, 313] width 222 height 24
select select "RFP"
click at [78, 305] on select "- Select Status - Scheduled for Payment Ready For Payment Payment Sent Cleared …" at bounding box center [189, 313] width 222 height 24
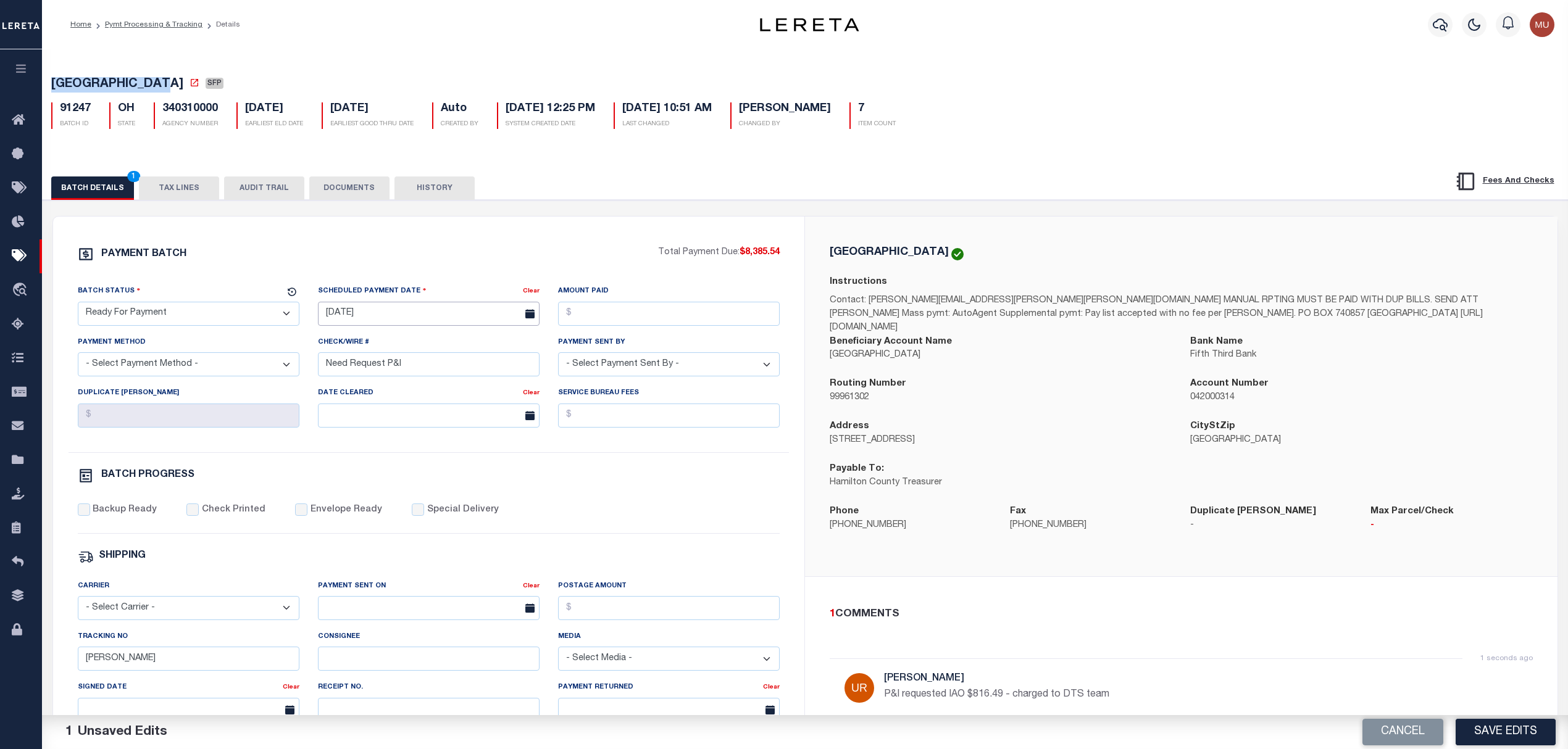
click at [432, 315] on input "06/11/2025" at bounding box center [428, 313] width 222 height 24
click at [414, 412] on span "8" at bounding box center [412, 411] width 24 height 24
type input "10/08/2025"
click at [667, 304] on div "Amount Paid" at bounding box center [669, 304] width 222 height 41
drag, startPoint x: 785, startPoint y: 257, endPoint x: 745, endPoint y: 252, distance: 40.3
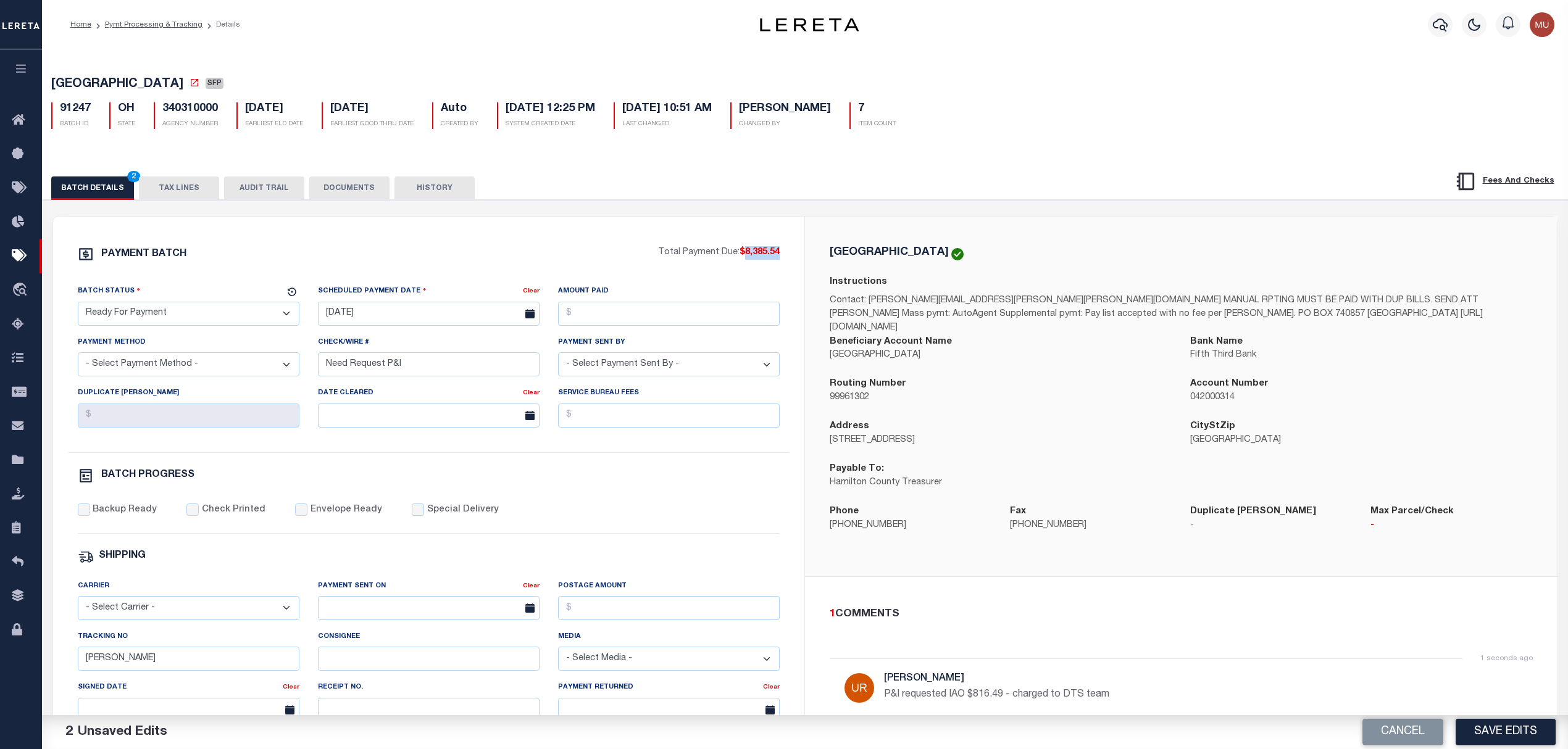
click at [745, 252] on div "PAYMENT BATCH Total Payment Due: $8,385.54 Batch Status - Select Status -" at bounding box center [428, 578] width 722 height 663
copy span "8,385.54"
click at [658, 320] on input "Amount Paid" at bounding box center [669, 313] width 222 height 24
paste input "8,385.54"
type input "$8,385.54"
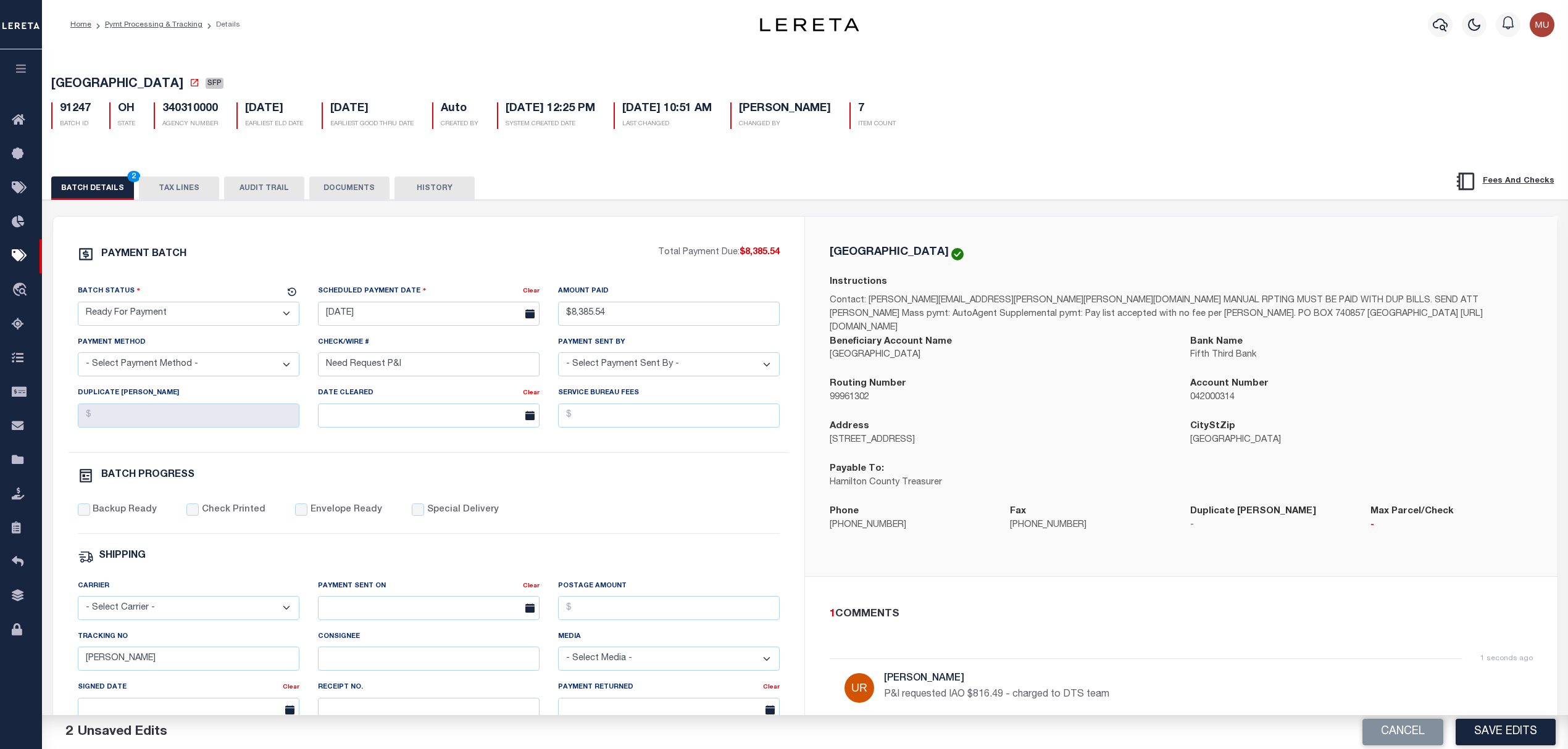
click at [200, 365] on select "- Select Payment Method - ACH Certified Check Check Direct Deposit Wire Transfer" at bounding box center [189, 364] width 222 height 24
select select "CHK"
click at [78, 357] on select "- Select Payment Method - ACH Certified Check Check Direct Deposit Wire Transfer" at bounding box center [189, 364] width 222 height 24
select select "[PERSON_NAME]"
drag, startPoint x: 116, startPoint y: 505, endPoint x: 117, endPoint y: 514, distance: 9.1
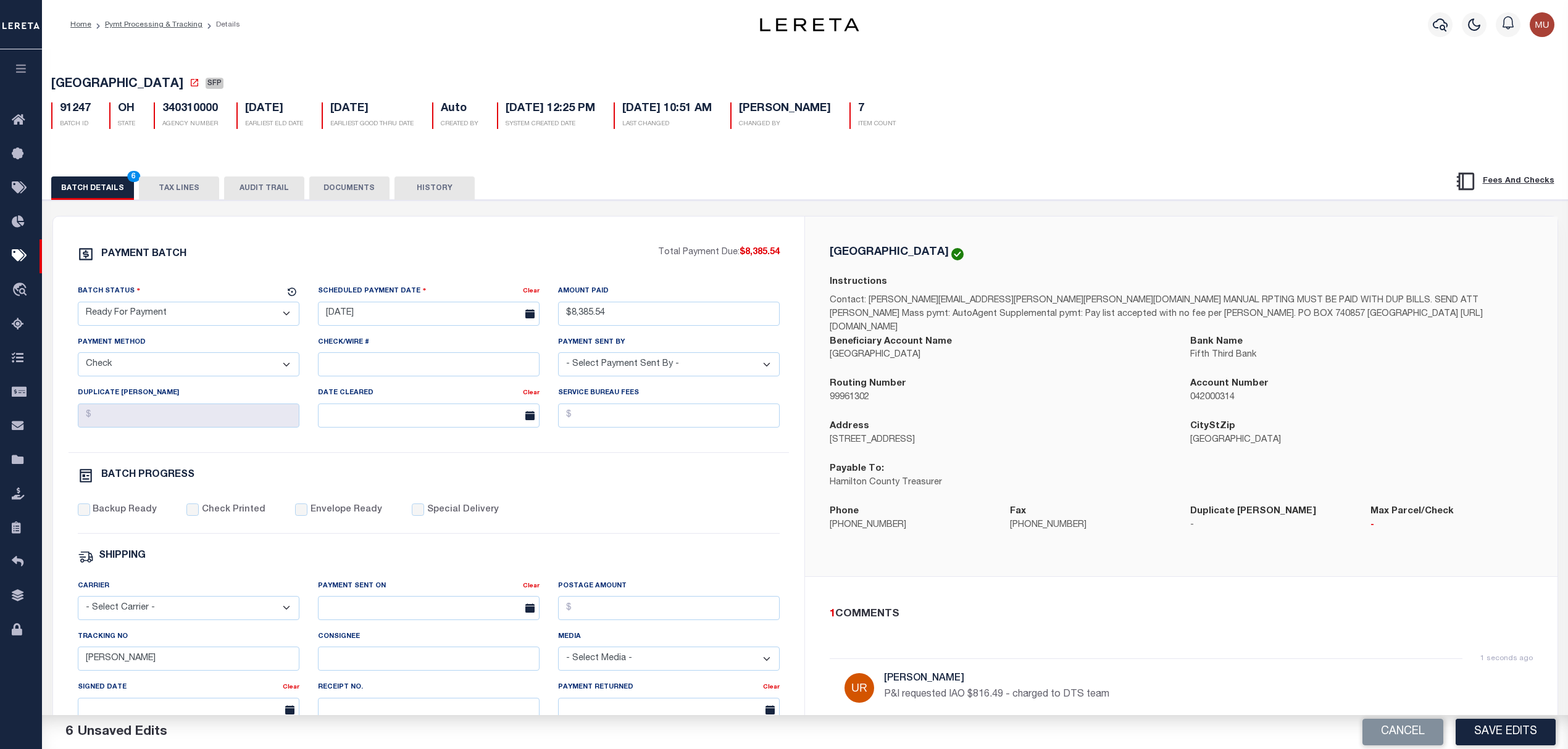
click at [116, 507] on div "PAYMENT BATCH Total Payment Due: $8,385.54 Batch Status - Select Status -" at bounding box center [428, 578] width 722 height 663
click at [119, 514] on label "Backup Ready" at bounding box center [124, 510] width 64 height 14
click at [90, 514] on input "Backup Ready" at bounding box center [84, 509] width 12 height 12
checkbox input "true"
drag, startPoint x: 151, startPoint y: 664, endPoint x: 1, endPoint y: 640, distance: 151.9
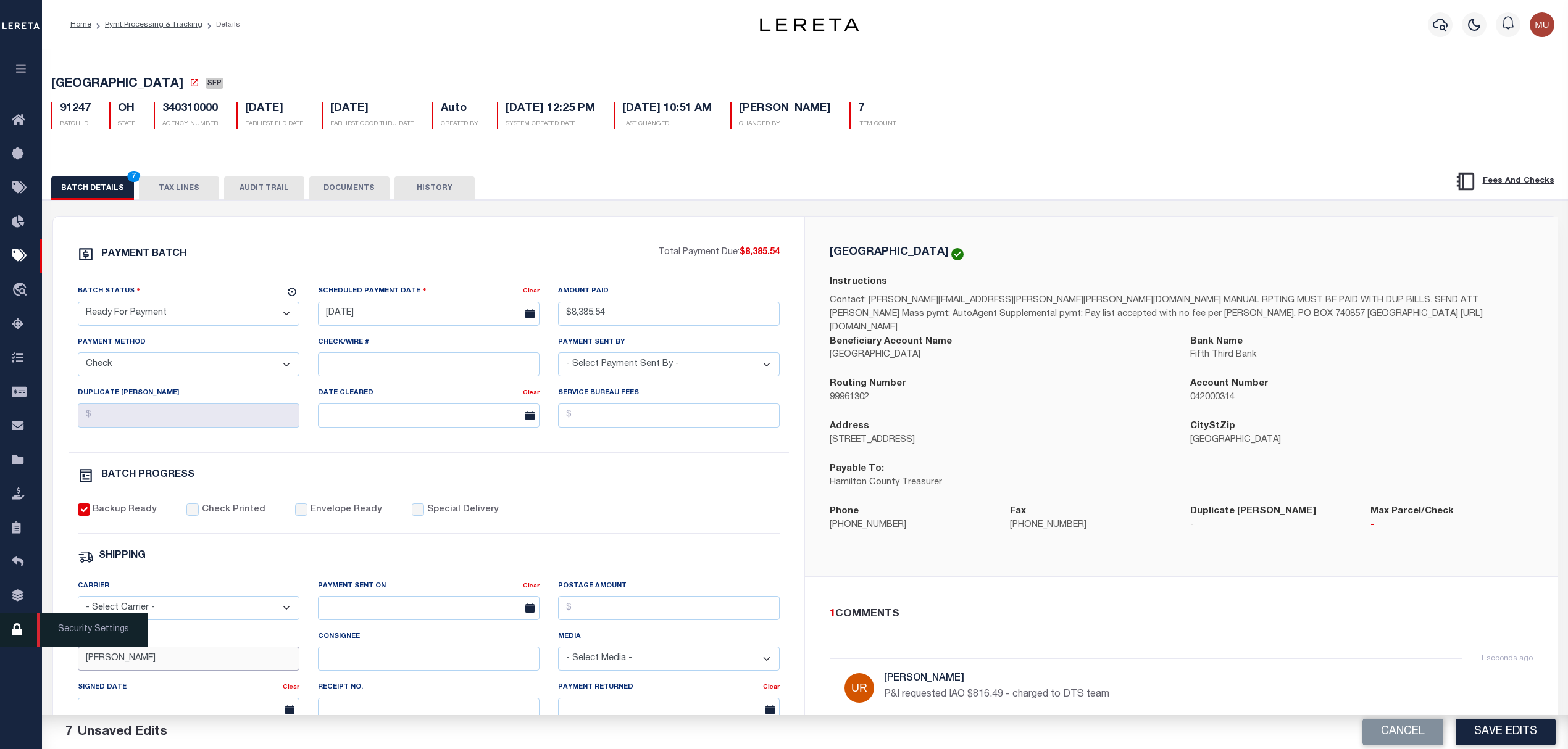
click at [0, 652] on div "Home Pymt Processing & Tracking Details Profile Sign out" at bounding box center [784, 518] width 1568 height 1035
click at [1223, 561] on div "HAMILTON COUNTY Instructions Contact: debra.huffman@hamilton-co.org MANUAL RPTI…" at bounding box center [1180, 397] width 752 height 360
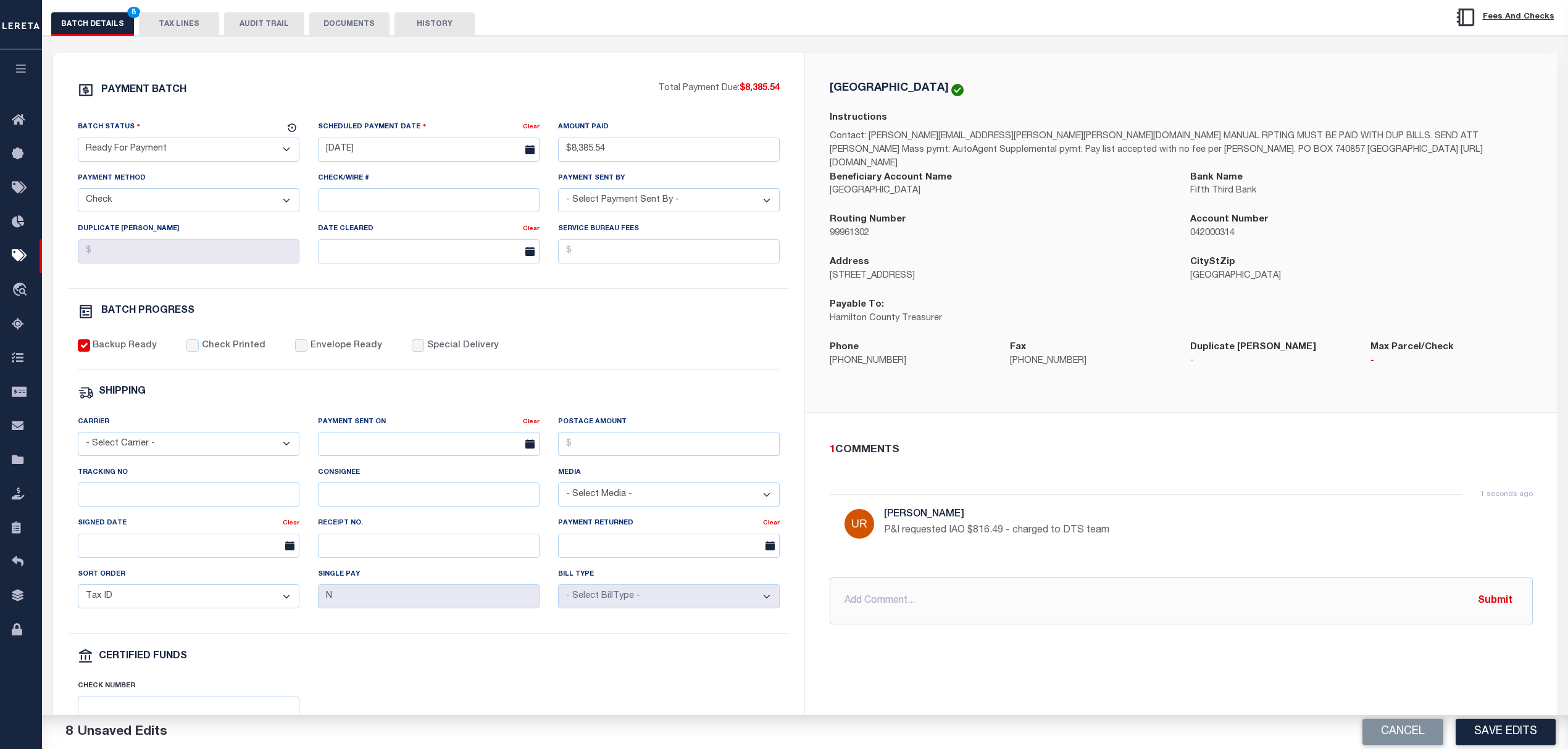
click at [1509, 745] on button "Save Edits" at bounding box center [1505, 732] width 100 height 26
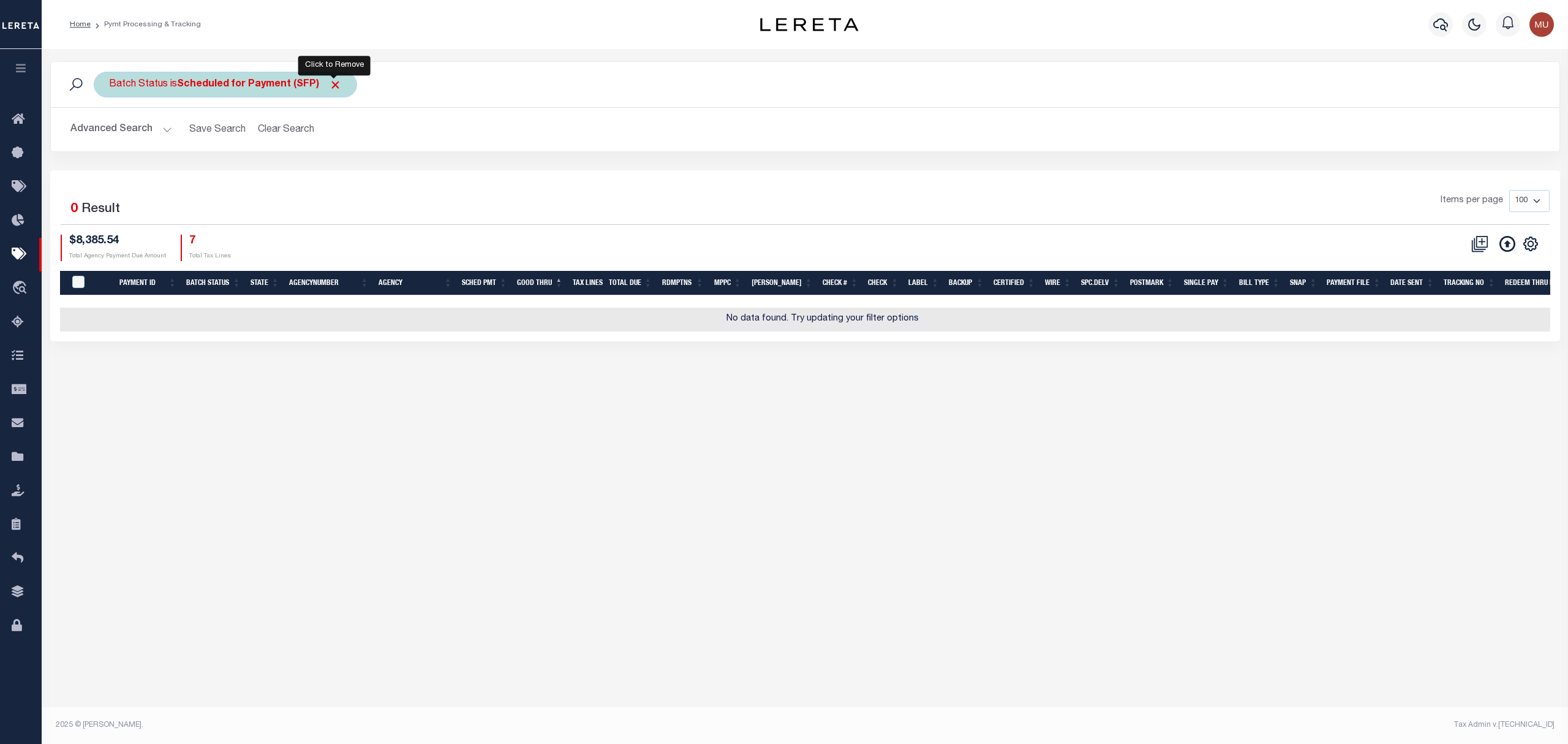
click at [336, 89] on span "Click to Remove" at bounding box center [335, 84] width 13 height 13
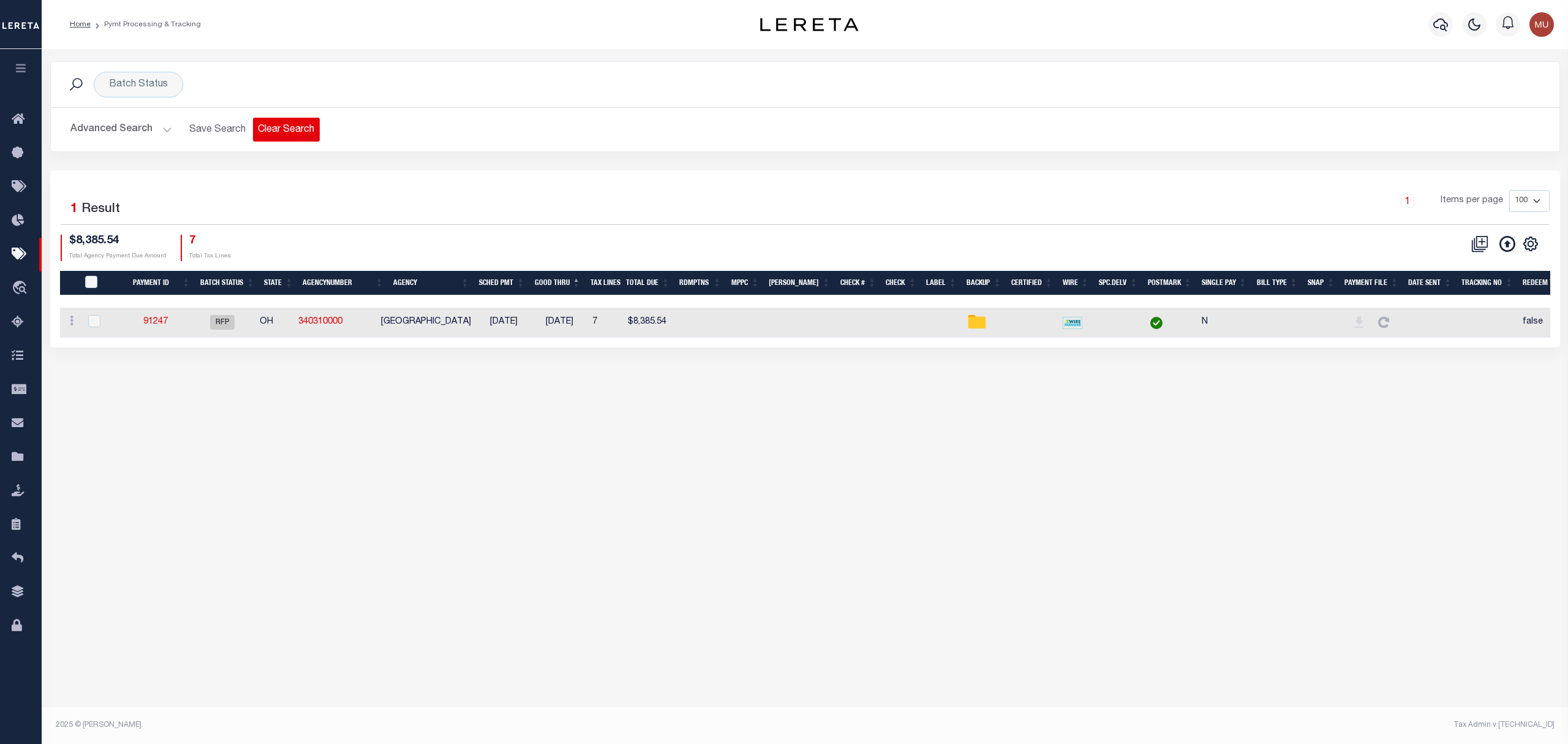
click at [287, 129] on button "Clear Search" at bounding box center [286, 130] width 67 height 24
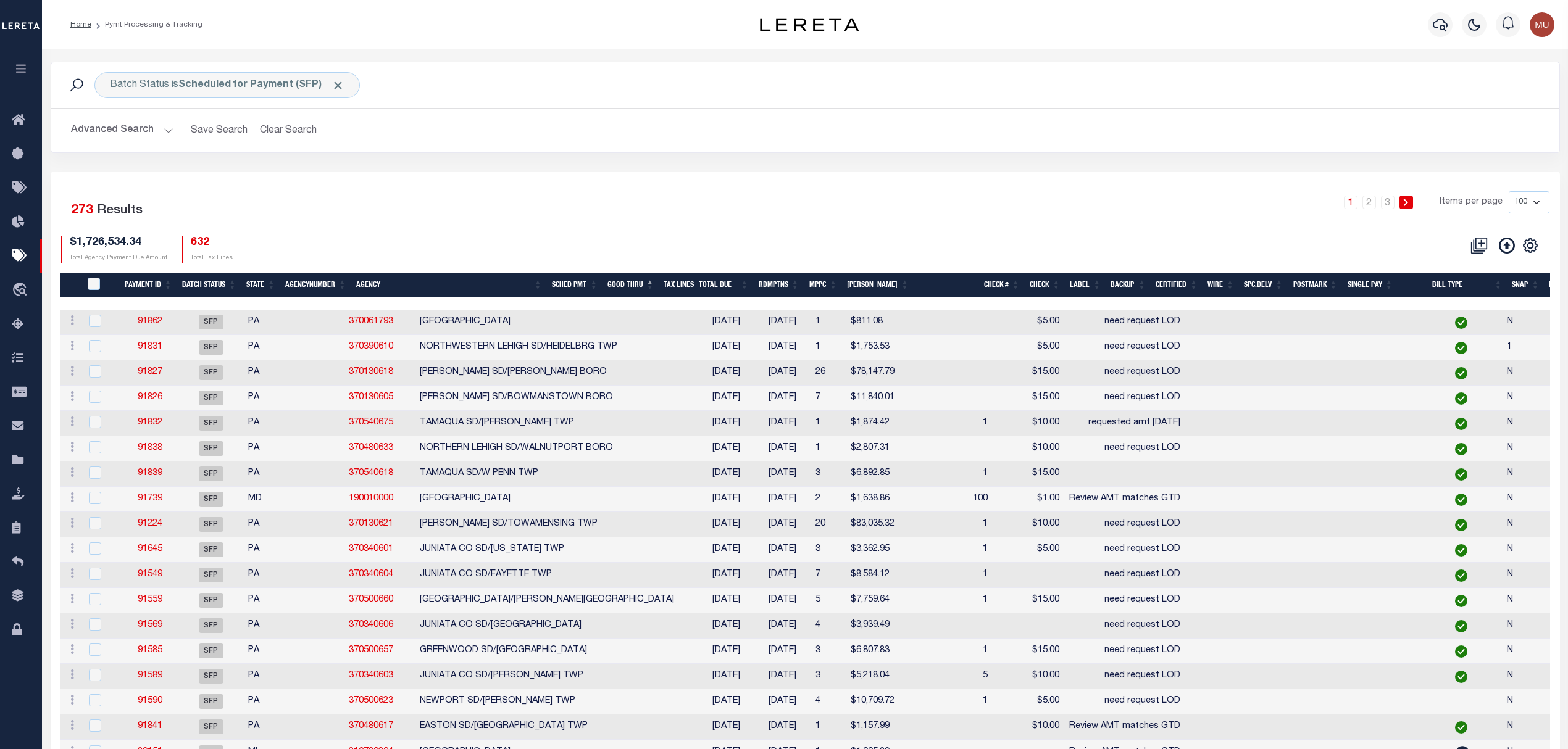
click at [921, 124] on h2 "Advanced Search Save Search Clear Search" at bounding box center [805, 130] width 1488 height 24
click at [1244, 211] on div "1 2 3 Items per page 100 200 500 1000" at bounding box center [993, 207] width 1111 height 32
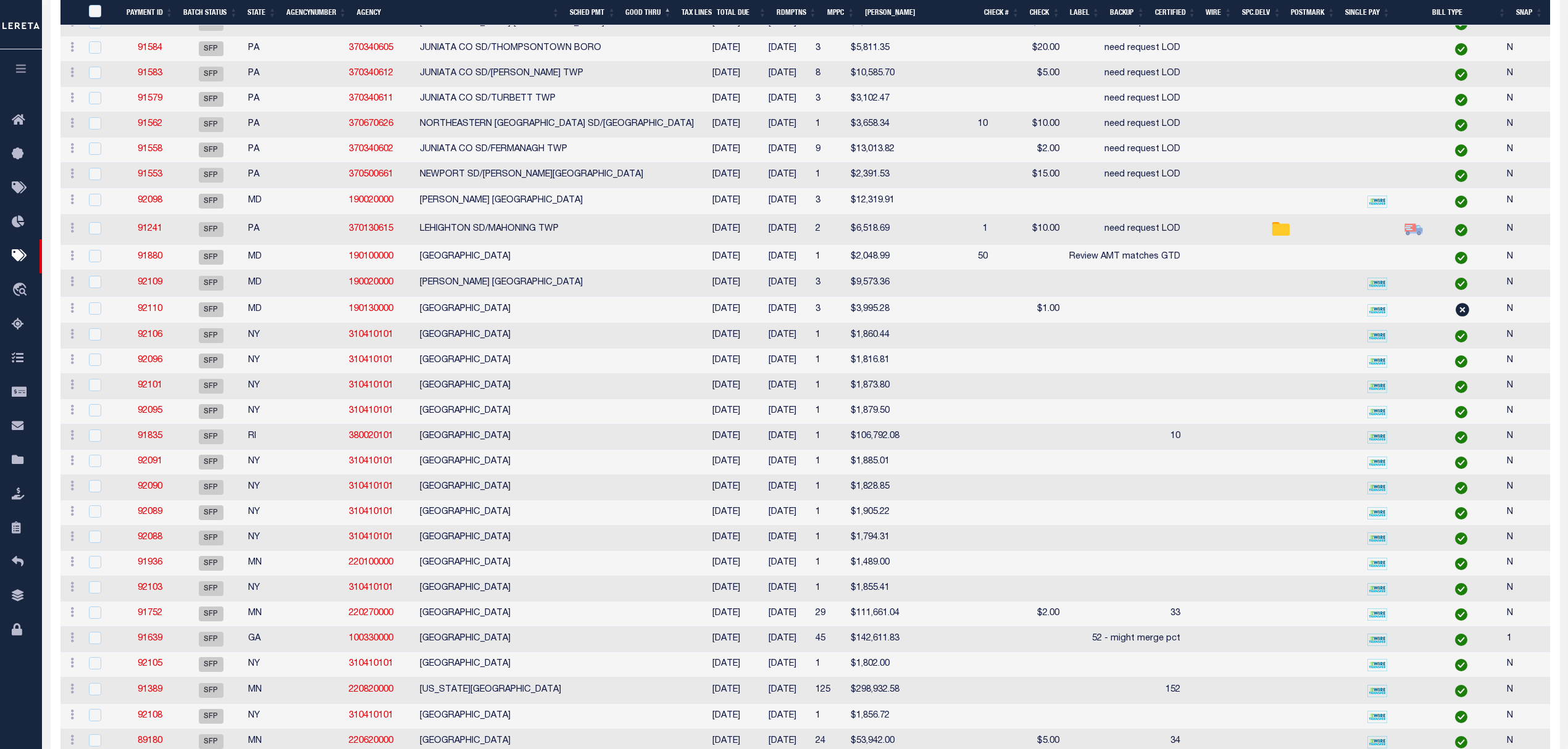
scroll to position [1013, 0]
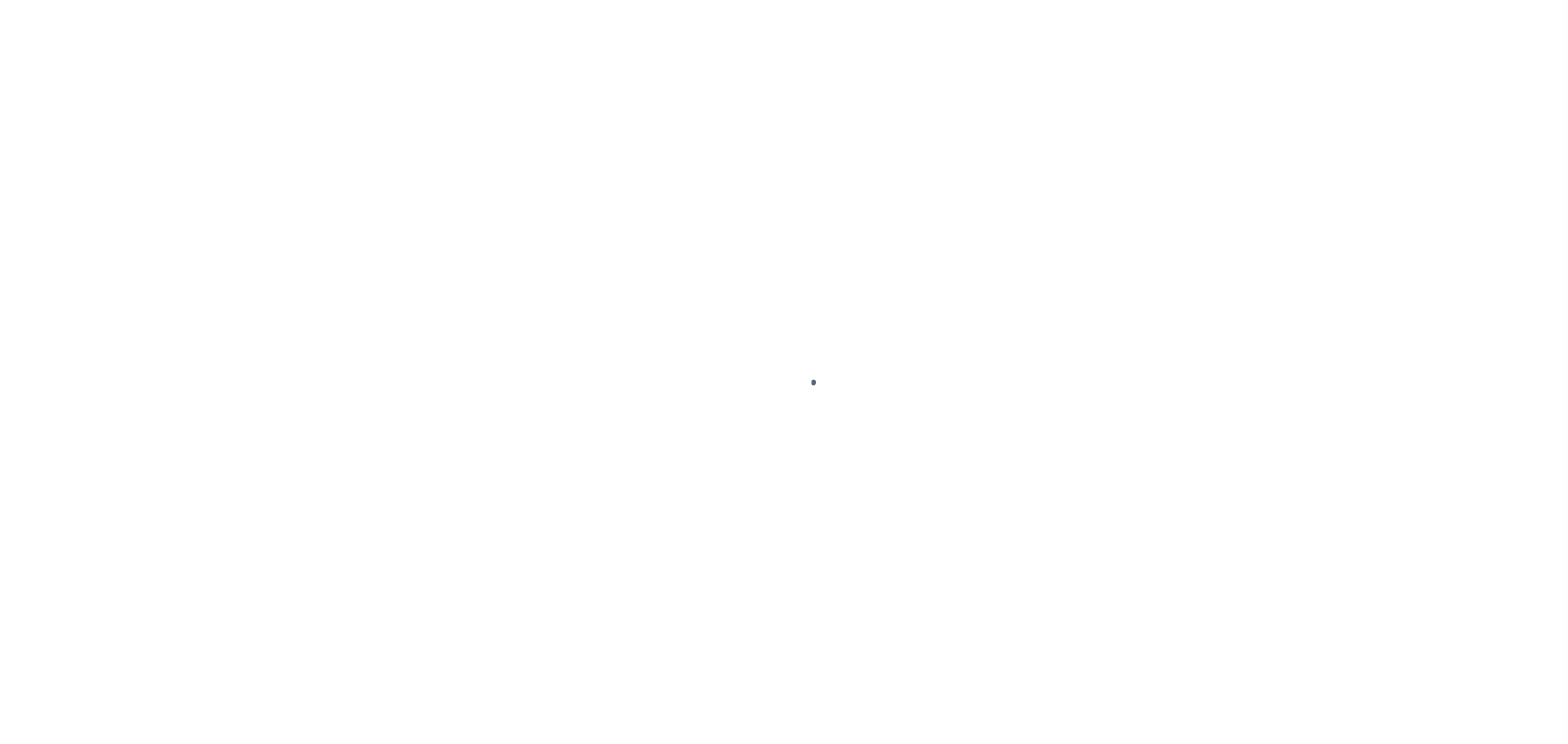
select select
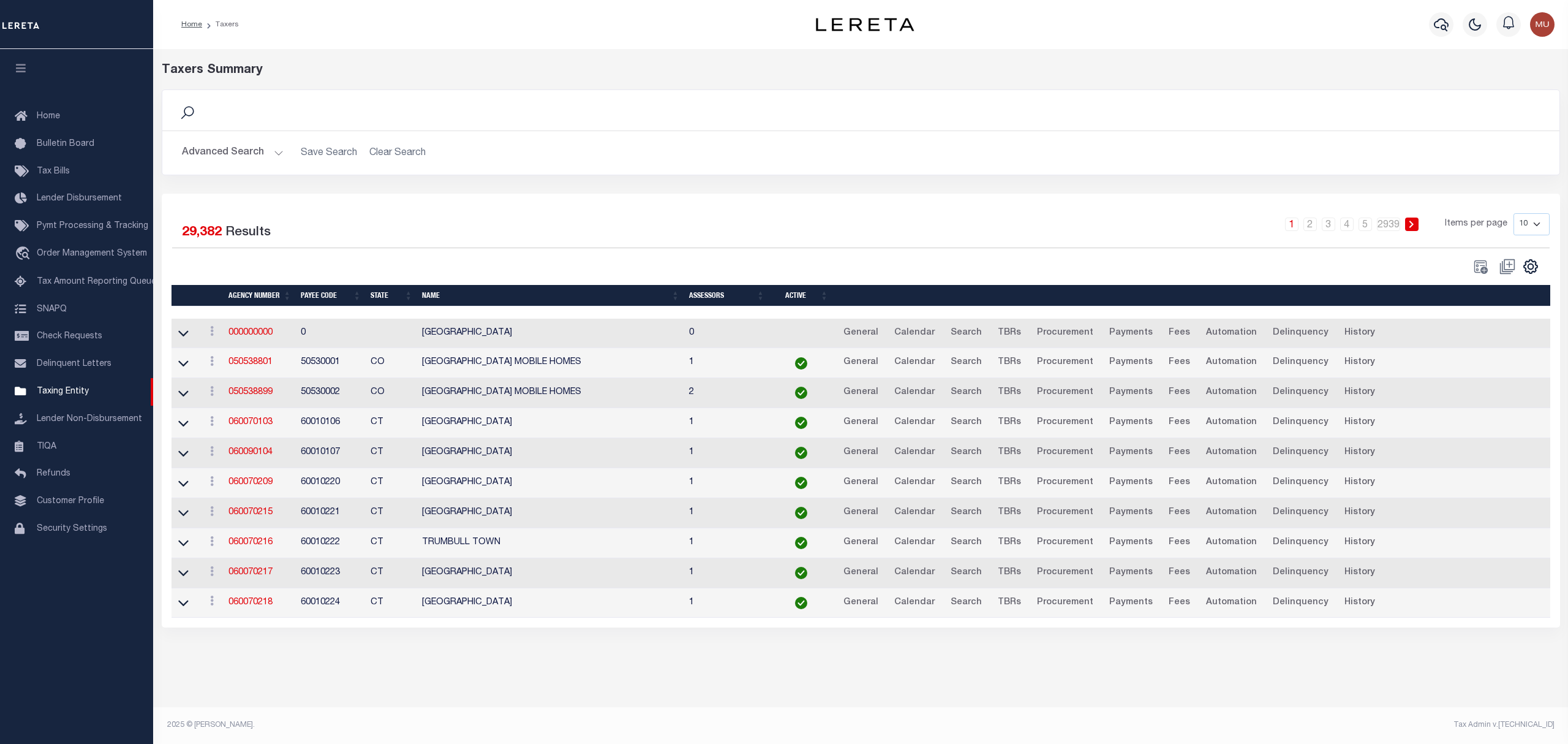
click at [244, 159] on button "Advanced Search" at bounding box center [232, 153] width 101 height 24
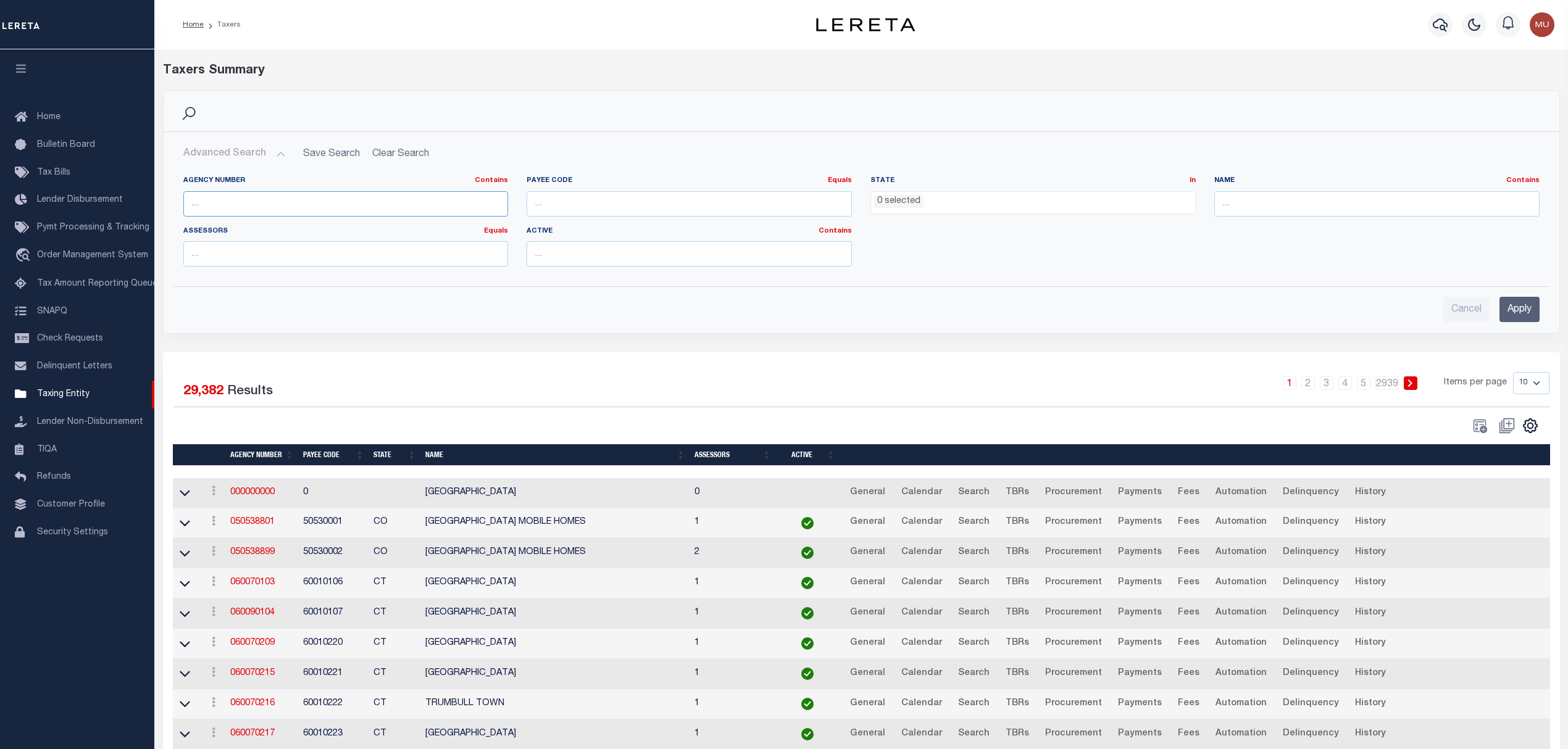
click at [246, 216] on input "text" at bounding box center [345, 204] width 325 height 26
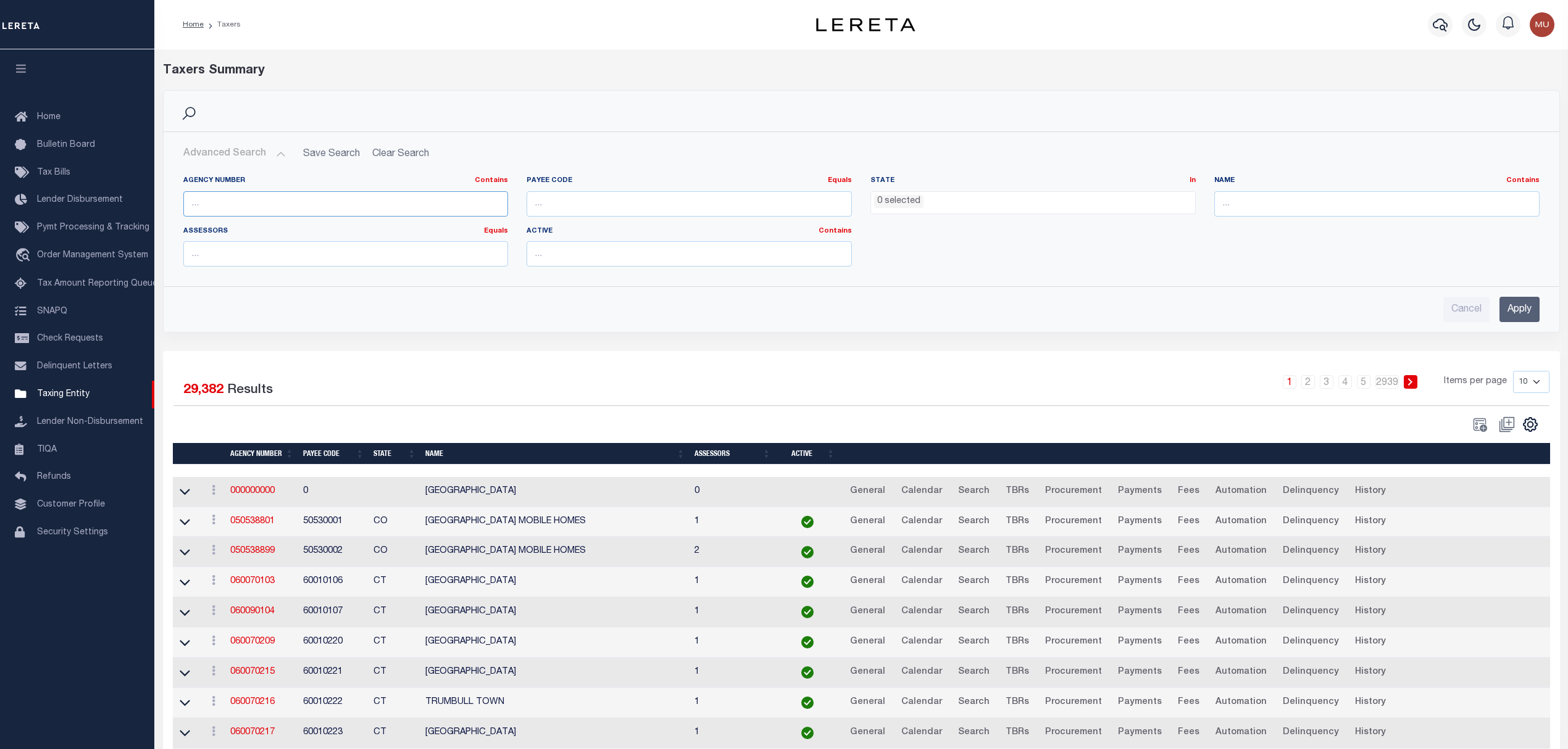
paste input "LEHIGHTON"
type input "LEHIGHTON"
drag, startPoint x: 265, startPoint y: 203, endPoint x: 0, endPoint y: 166, distance: 267.6
click at [0, 163] on div "Home Taxers Profile" at bounding box center [784, 413] width 1568 height 826
click at [1258, 208] on input "text" at bounding box center [1377, 204] width 325 height 26
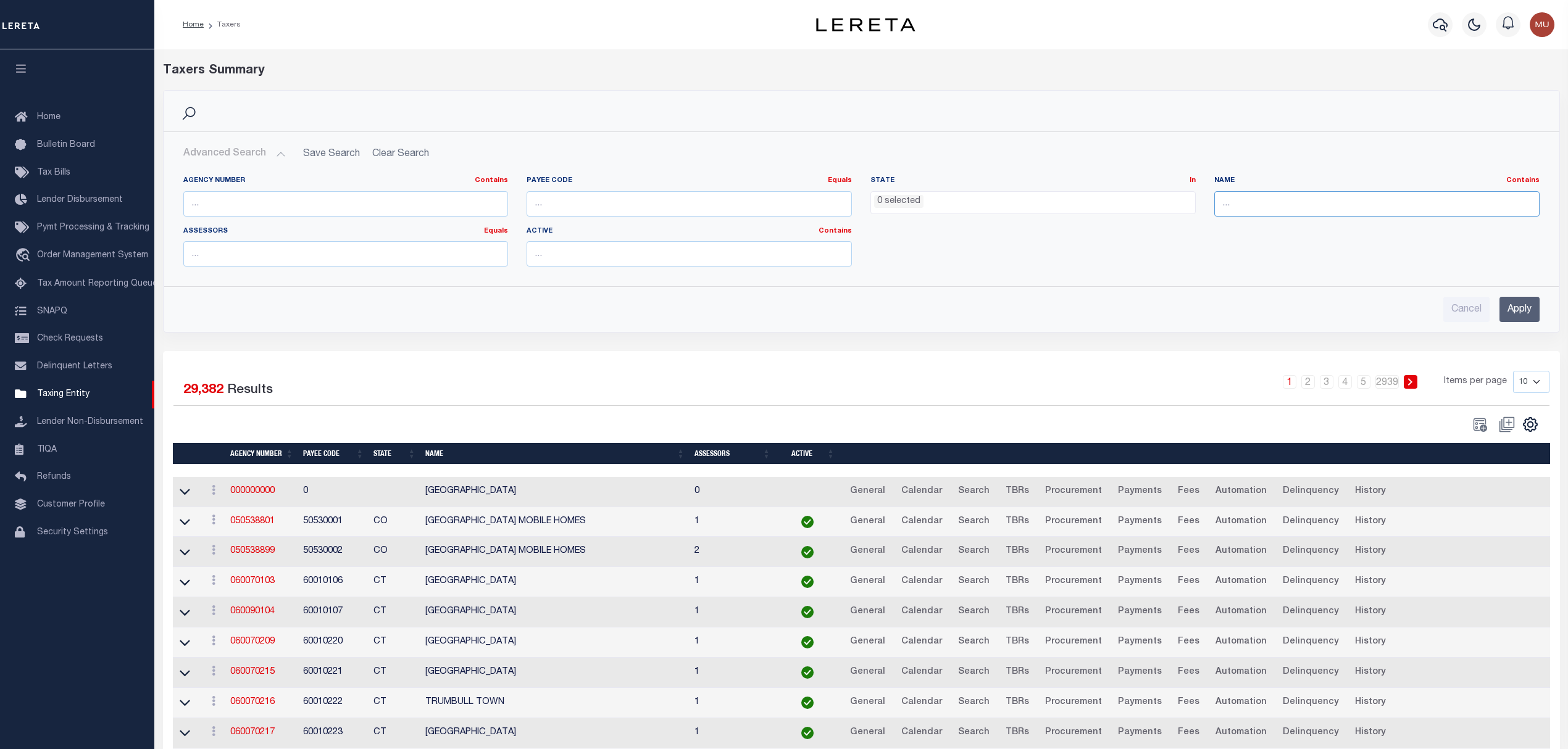
paste input "LEHIGHTON SD/MAHONING TWP"
type input "LEHIGHTON SD/MAHONING TWP"
click at [1523, 311] on input "Apply" at bounding box center [1519, 309] width 40 height 26
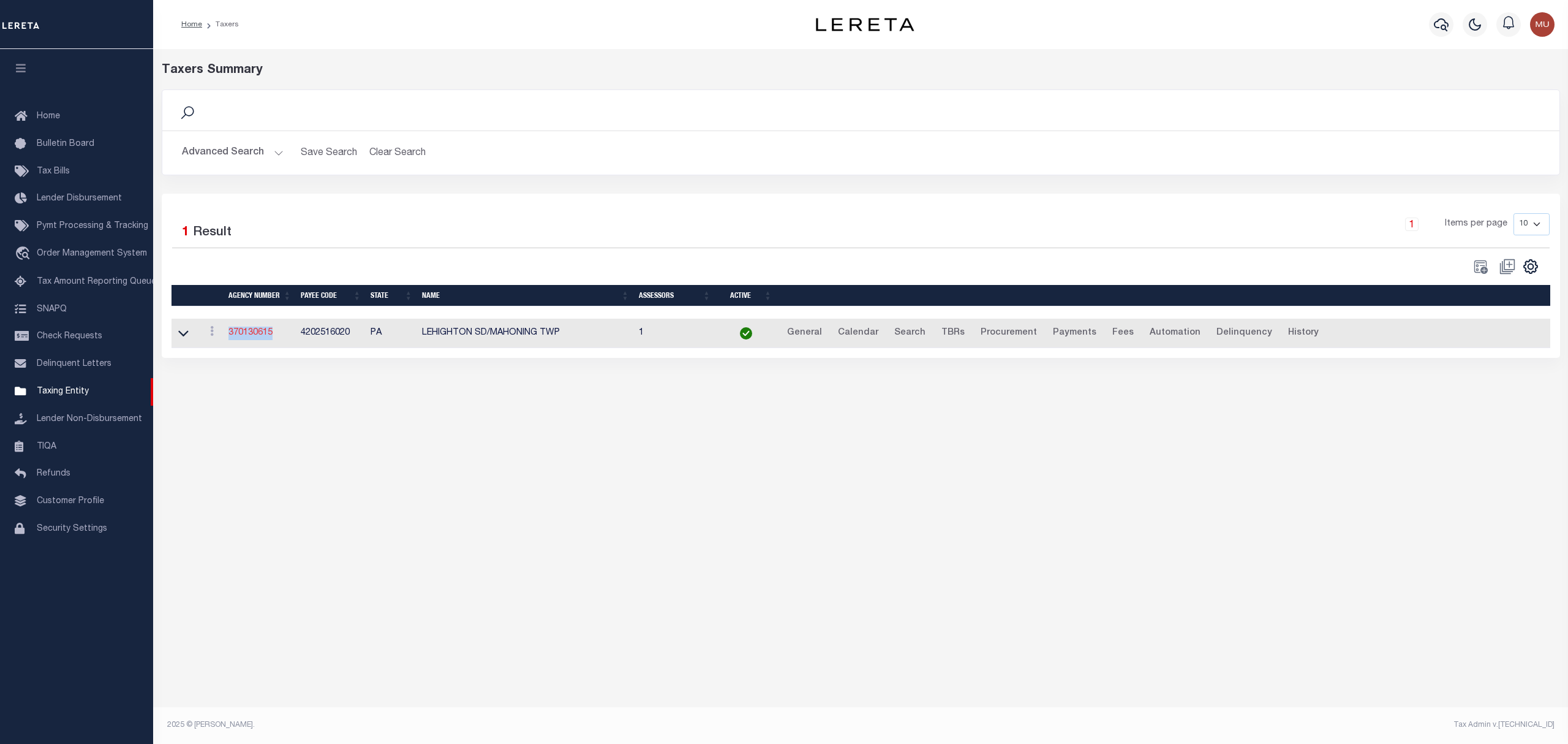
drag, startPoint x: 274, startPoint y: 337, endPoint x: 228, endPoint y: 337, distance: 46.0
click at [228, 337] on td "370130615" at bounding box center [259, 334] width 72 height 30
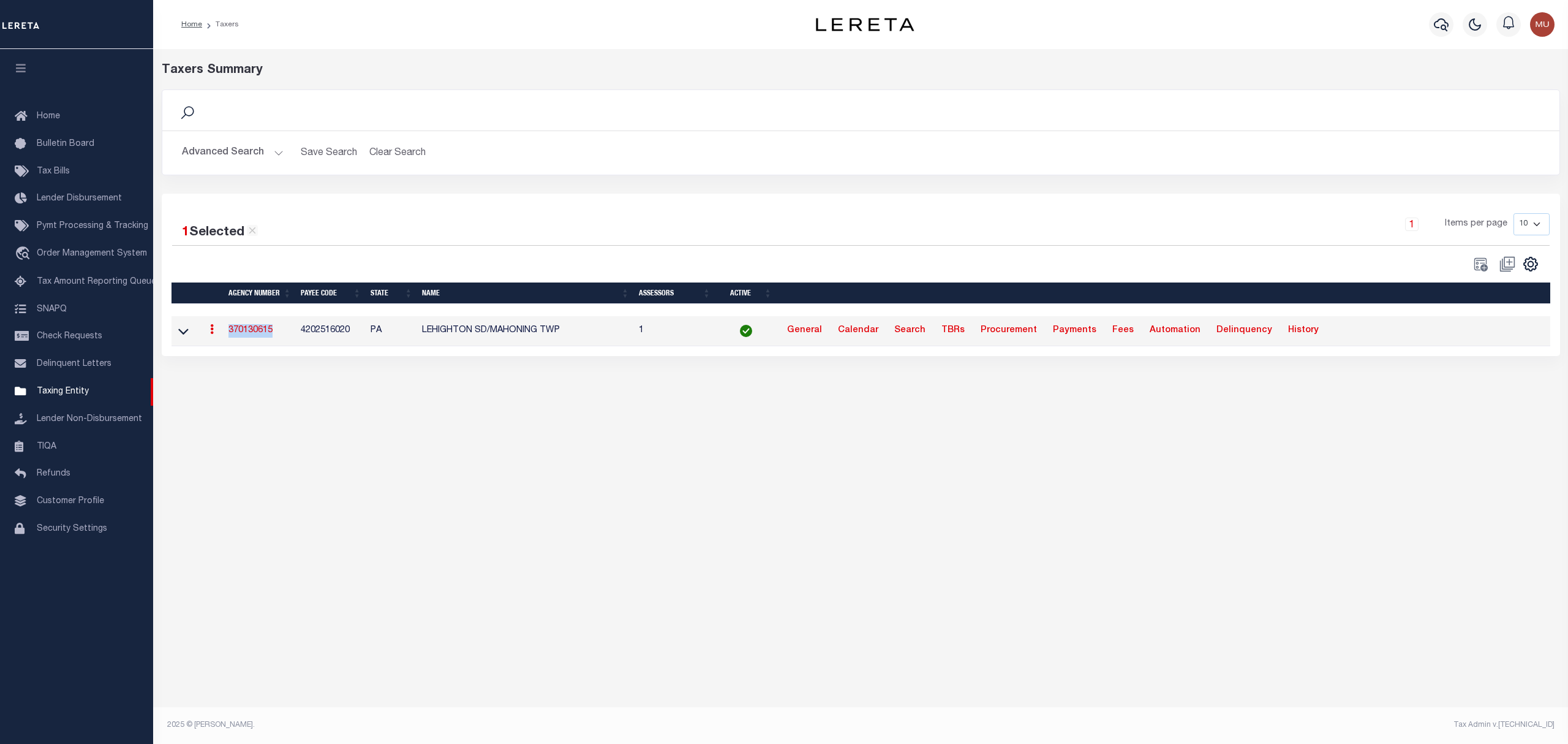
drag, startPoint x: 237, startPoint y: 334, endPoint x: 351, endPoint y: 346, distance: 114.6
click at [237, 333] on link "370130615" at bounding box center [250, 330] width 44 height 9
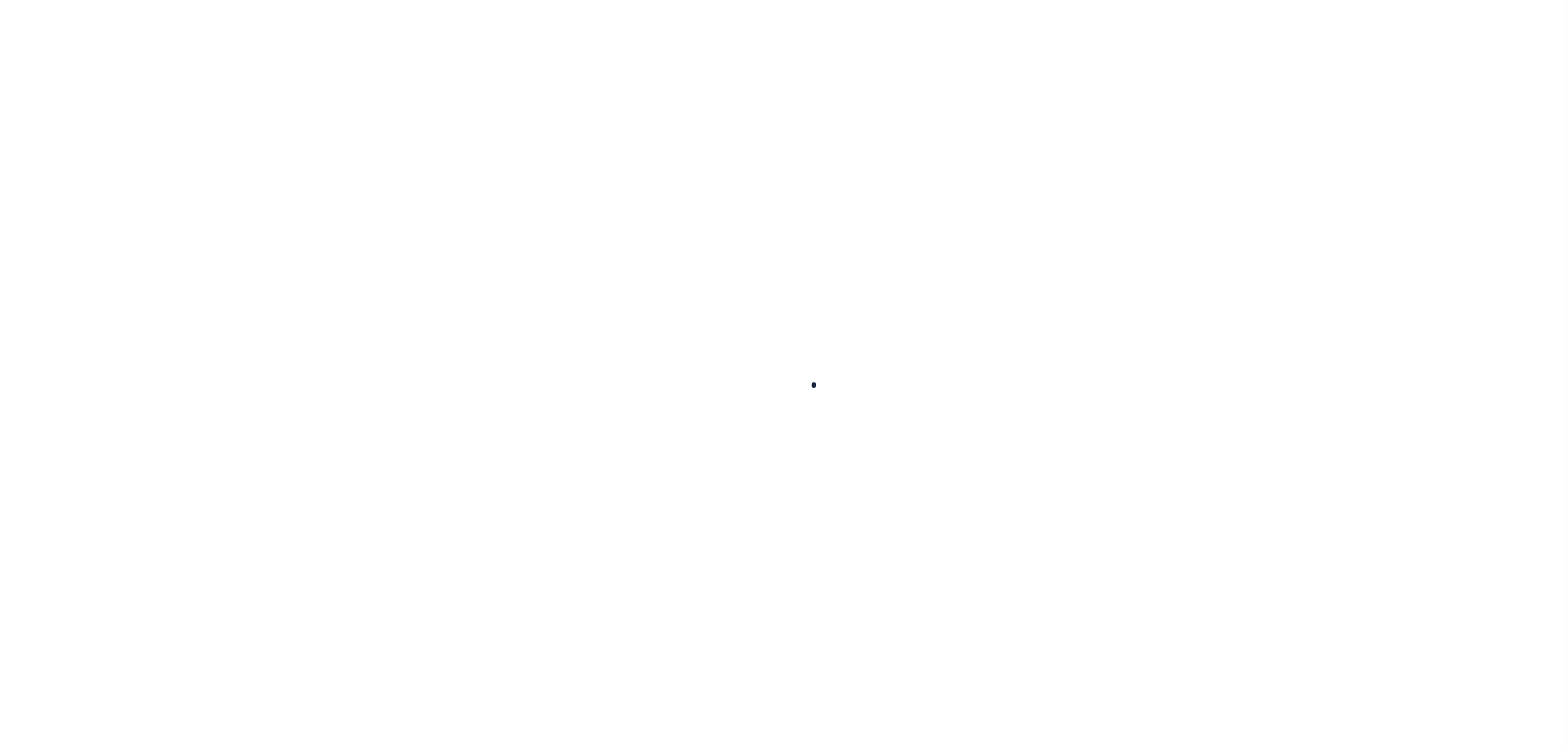
select select
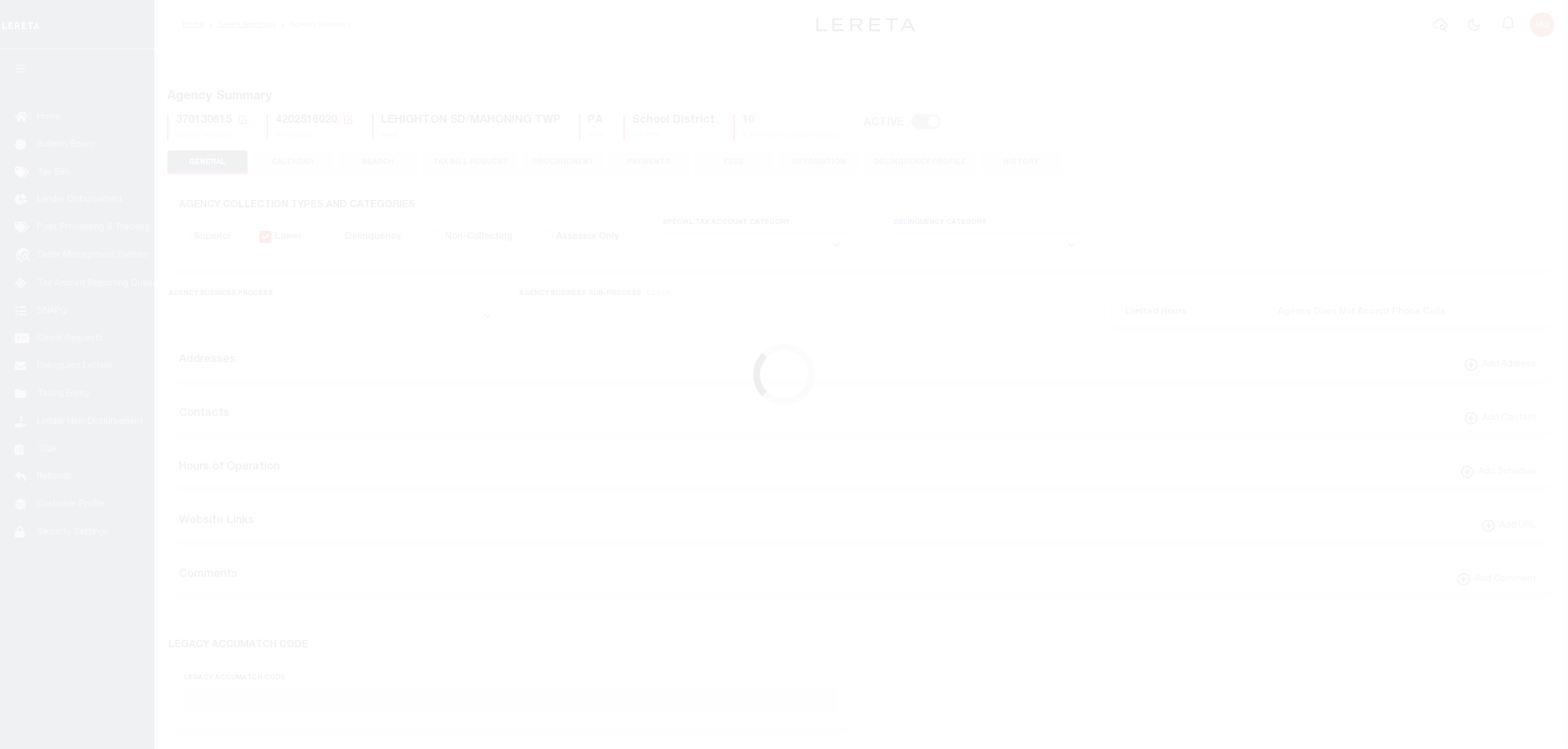
checkbox input "false"
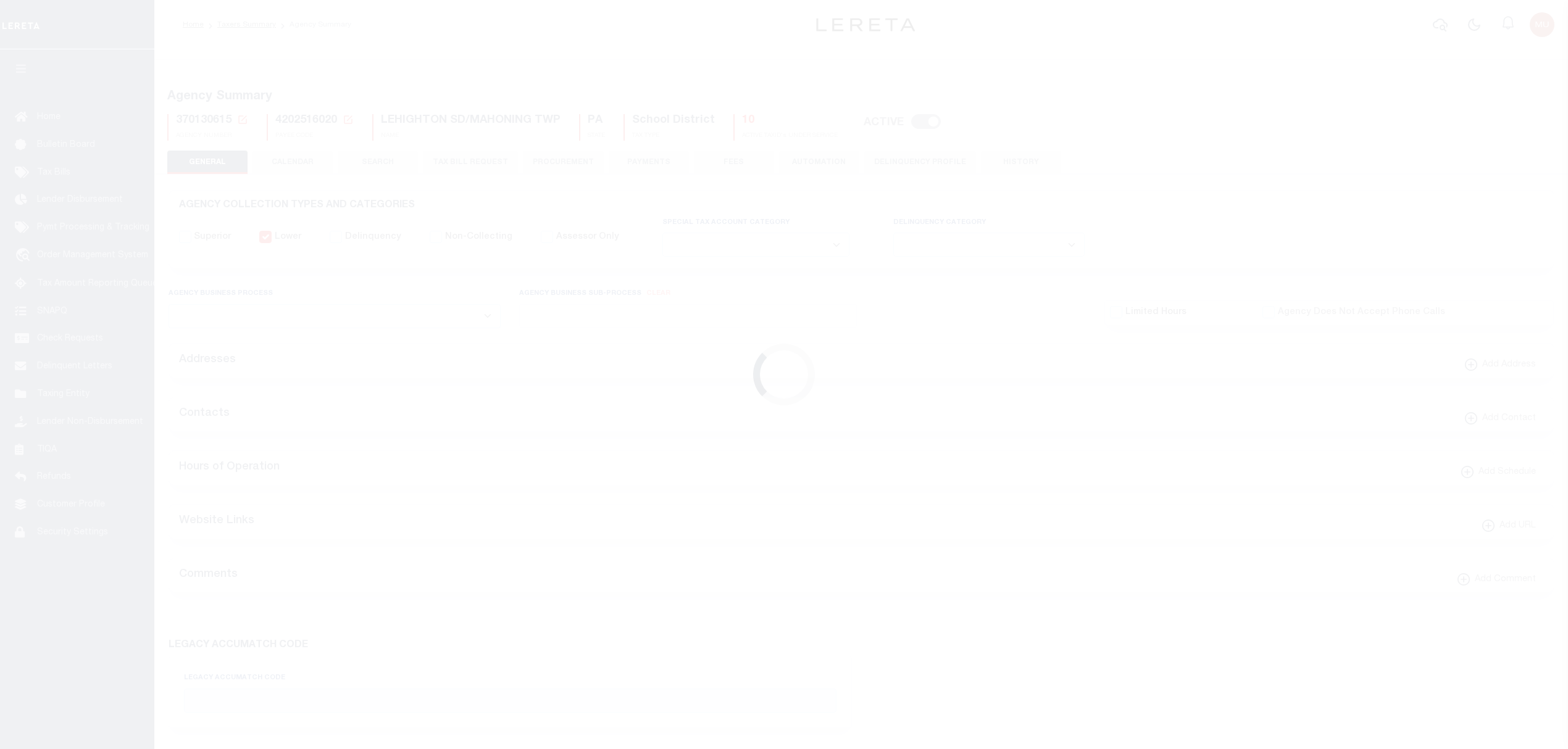
type input "4202516020"
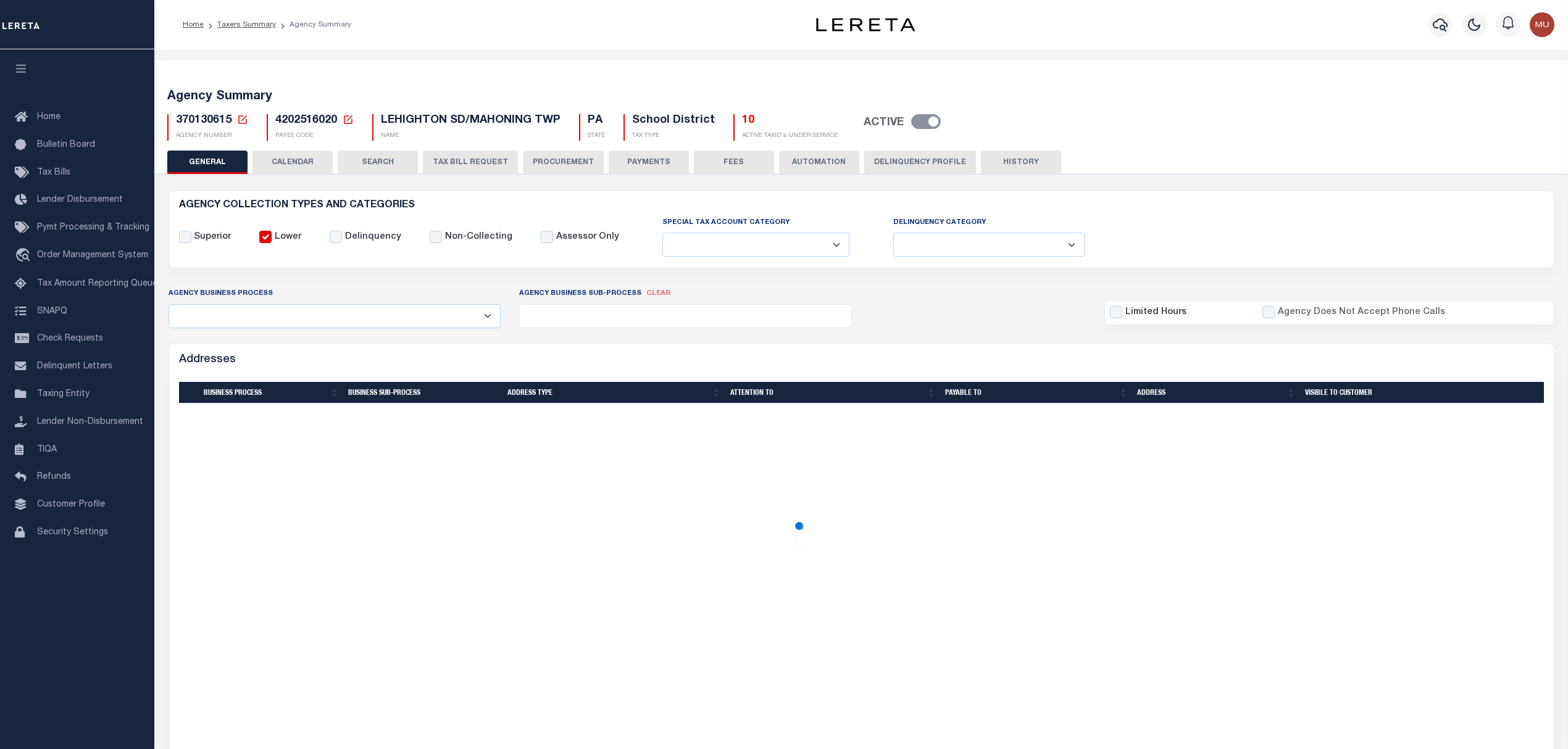
click at [213, 126] on span "370130615" at bounding box center [204, 120] width 55 height 11
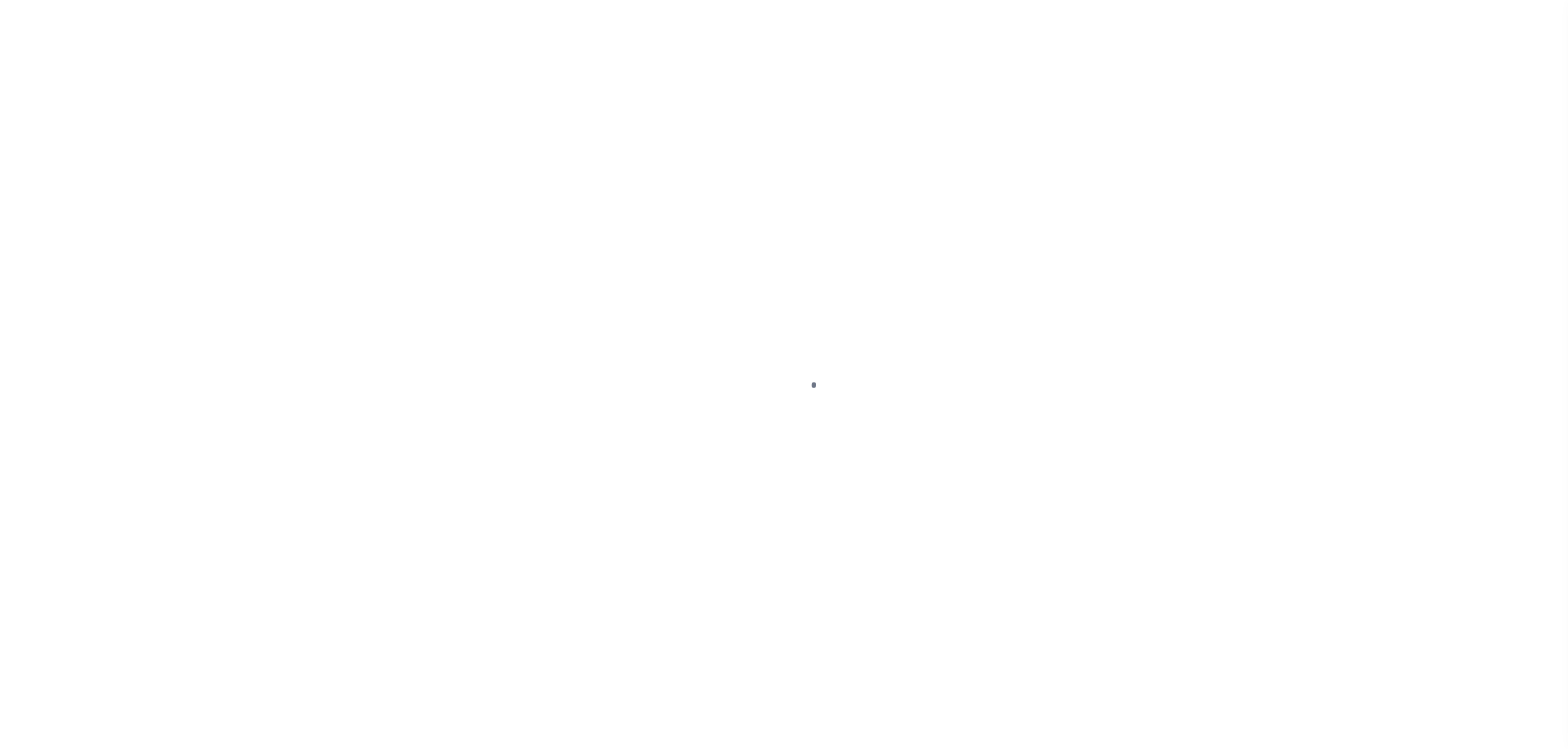
select select "DUE"
select select "SFP"
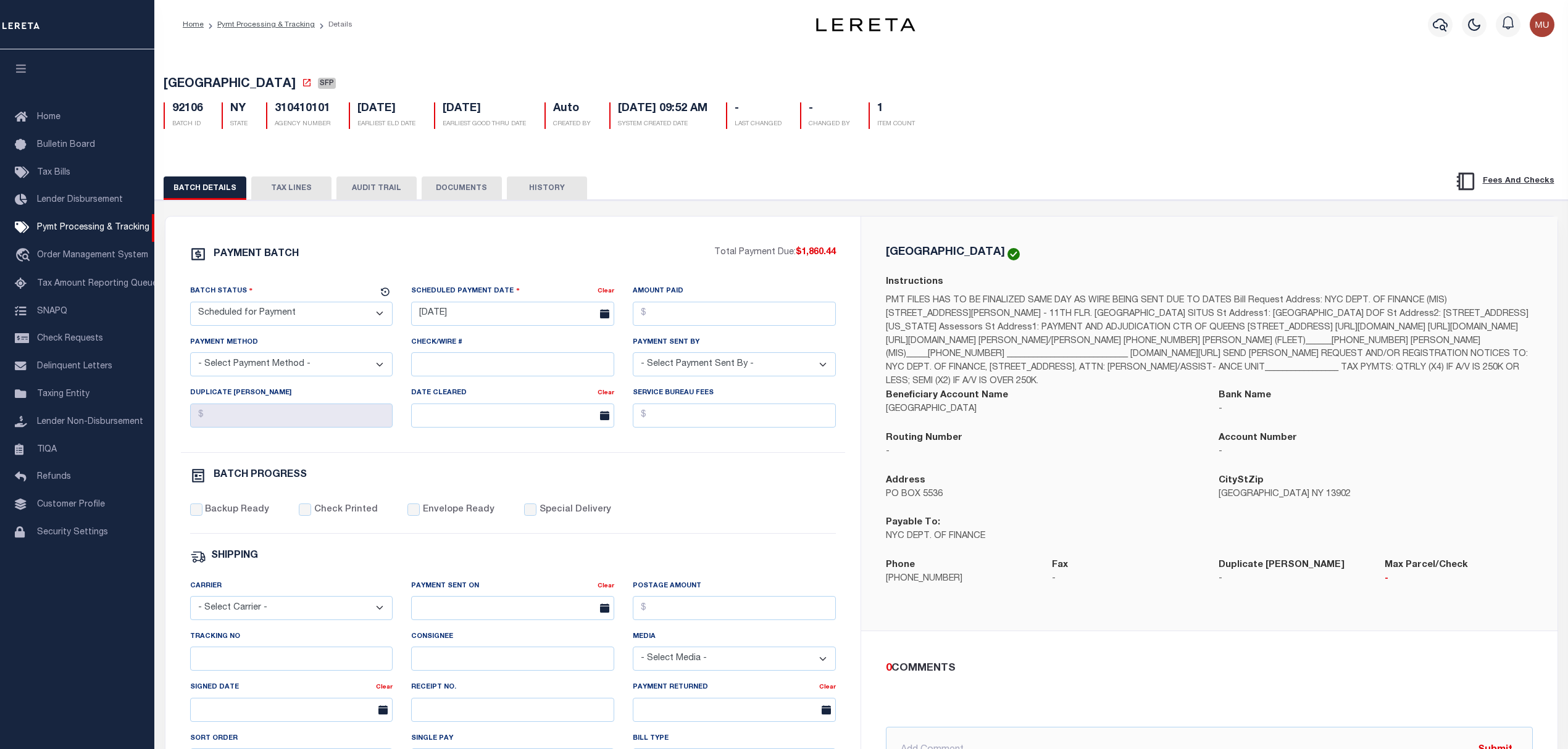
click at [696, 235] on div "PAYMENT BATCH Total Payment Due: $1,860.44 Batch Status" at bounding box center [513, 577] width 696 height 721
click at [295, 28] on link "Pymt Processing & Tracking" at bounding box center [266, 24] width 97 height 8
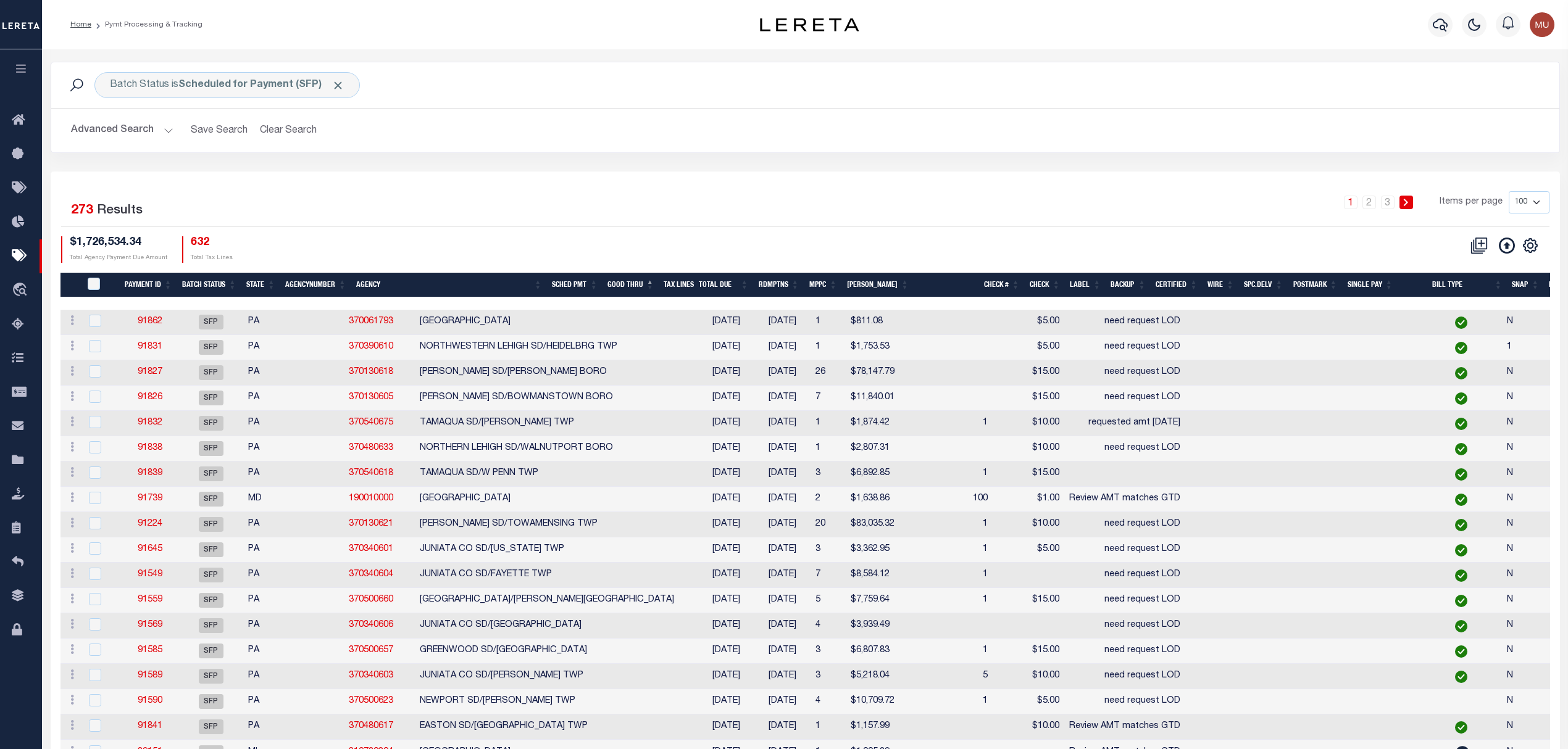
click at [803, 212] on div "1 2 3 Items per page 100 200 500 1000" at bounding box center [993, 207] width 1111 height 32
